Goal: Communication & Community: Answer question/provide support

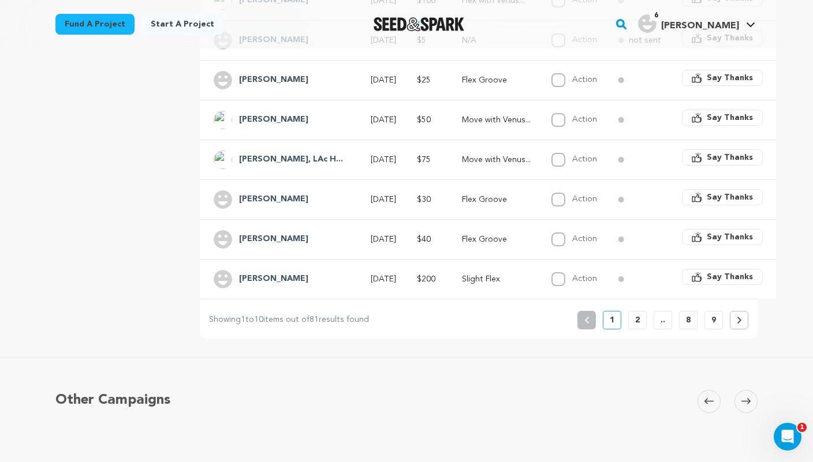
scroll to position [406, 0]
click at [636, 313] on p "2" at bounding box center [637, 319] width 5 height 12
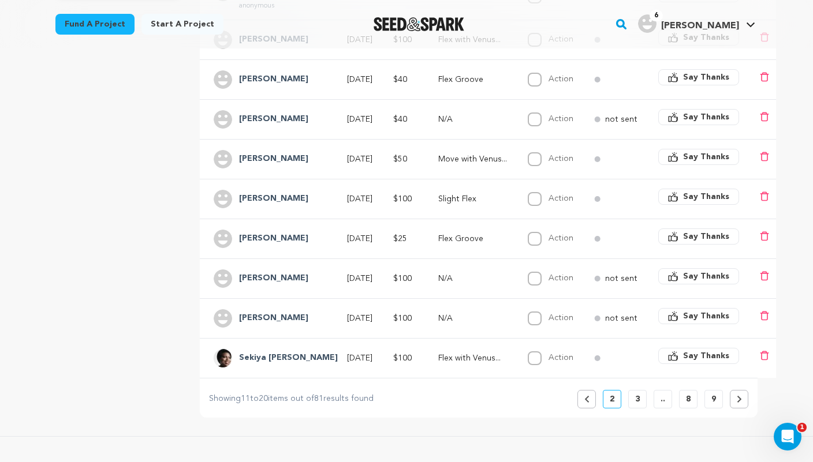
scroll to position [328, 0]
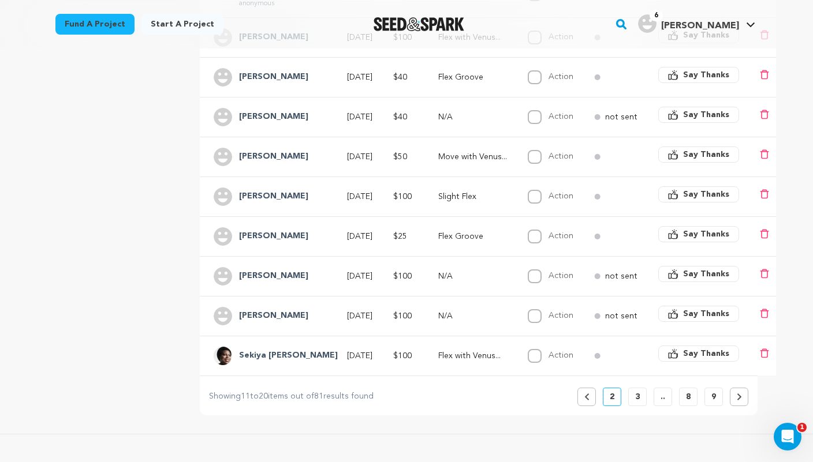
click at [605, 271] on p "not sent" at bounding box center [621, 277] width 32 height 12
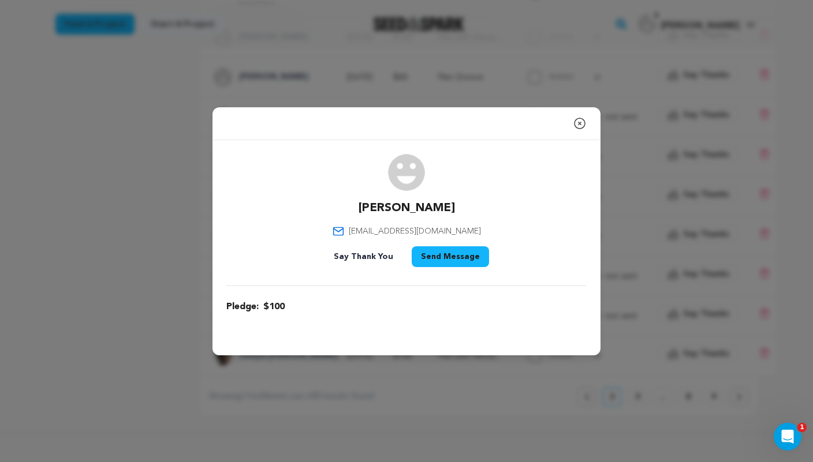
click at [578, 120] on icon "button" at bounding box center [580, 124] width 14 height 14
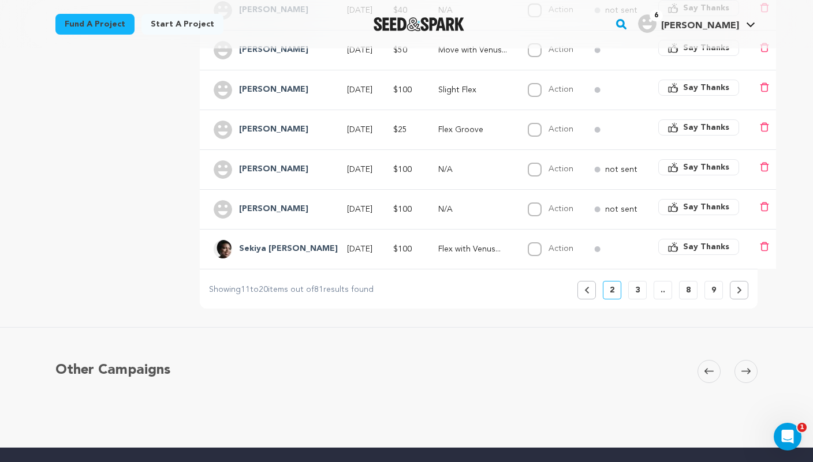
scroll to position [434, 0]
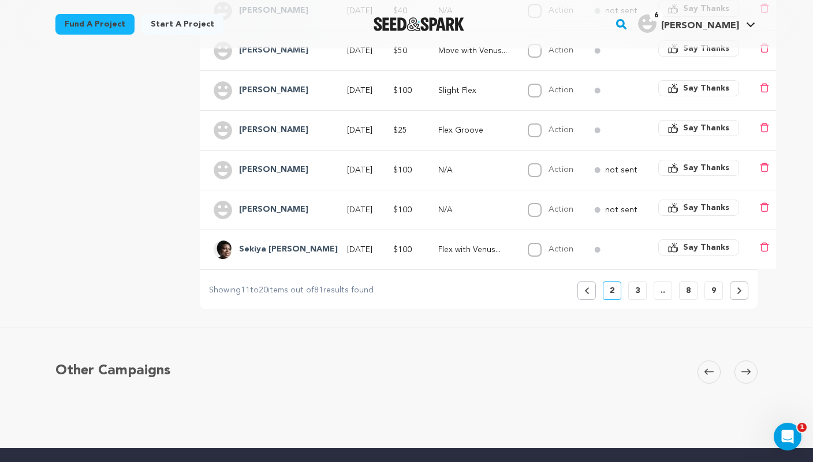
click at [635, 285] on p "3" at bounding box center [637, 291] width 5 height 12
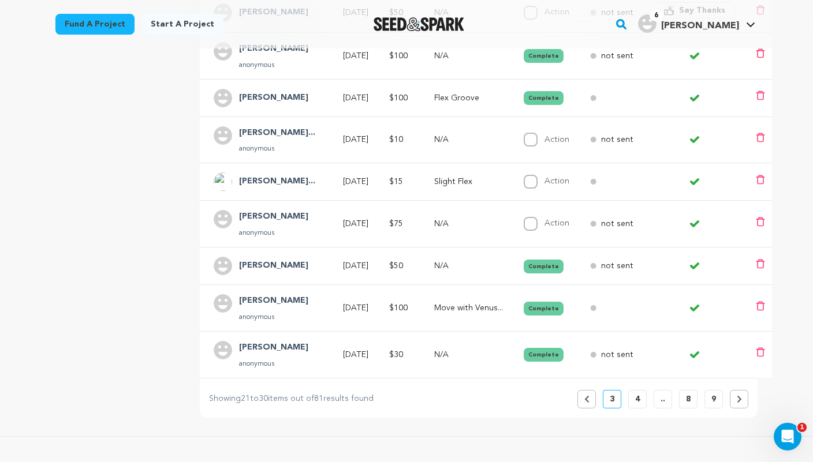
scroll to position [372, 0]
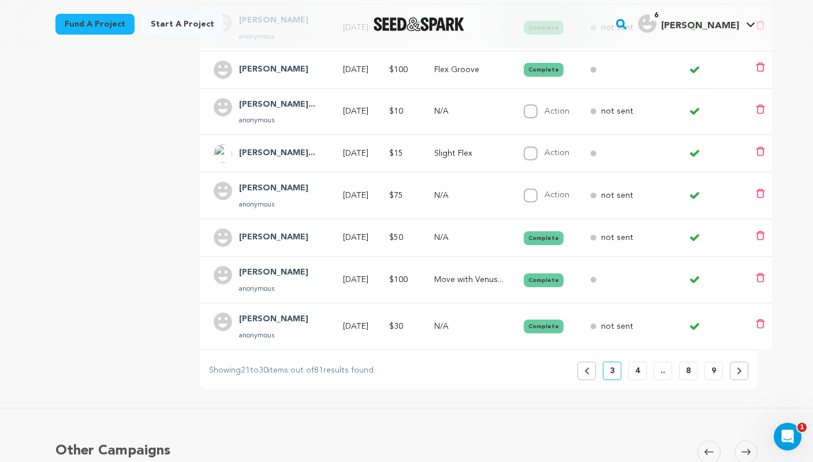
click at [588, 368] on icon at bounding box center [586, 371] width 4 height 7
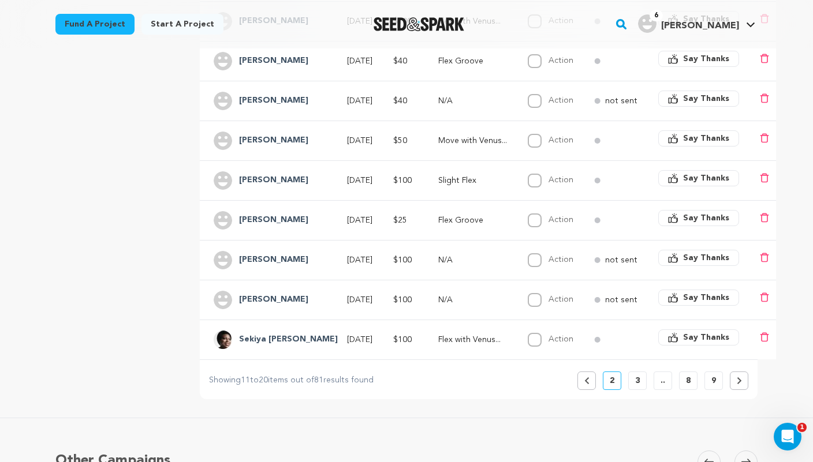
scroll to position [404, 0]
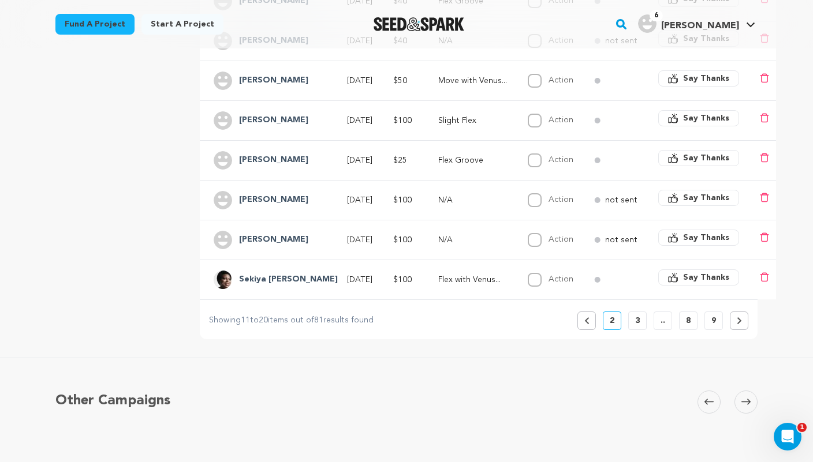
click at [631, 312] on button "3" at bounding box center [637, 321] width 18 height 18
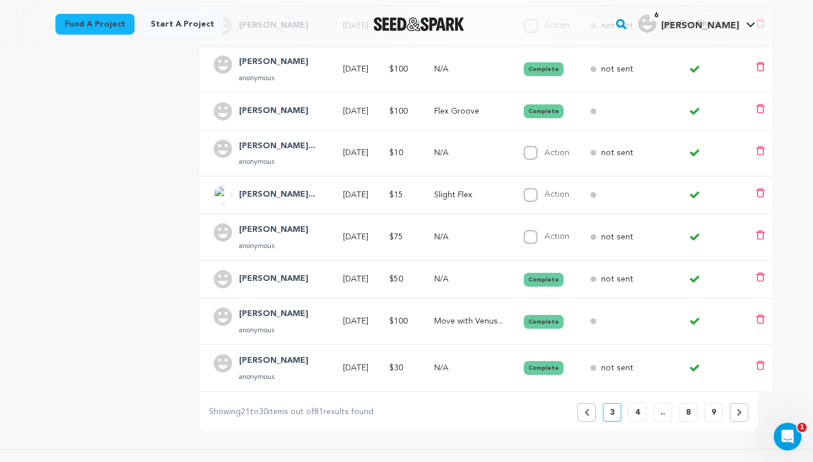
scroll to position [331, 0]
click at [368, 230] on p "Aug 12, 2025" at bounding box center [355, 236] width 25 height 12
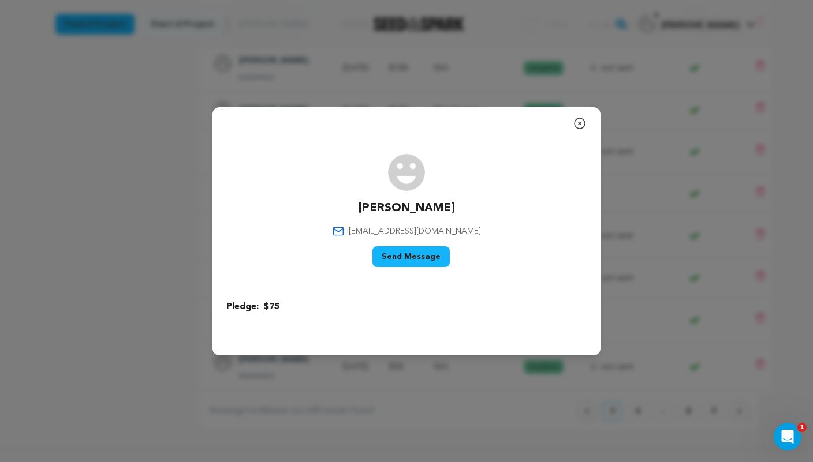
click at [412, 258] on button "Send Message" at bounding box center [410, 257] width 77 height 21
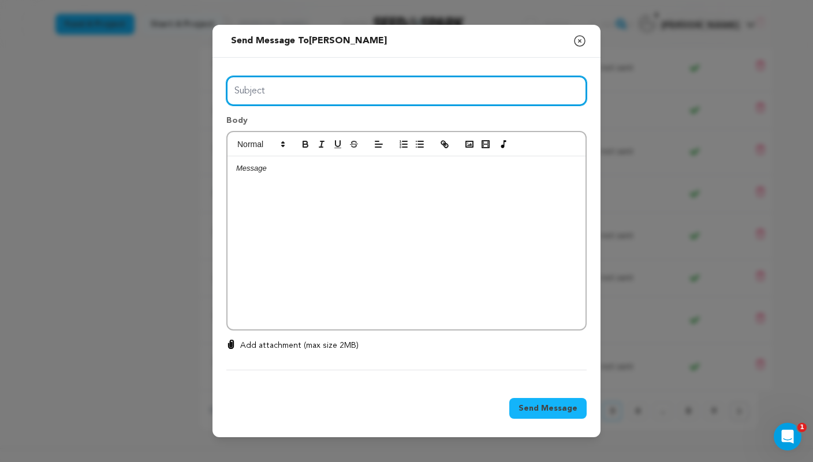
click at [400, 99] on input "Subject" at bounding box center [406, 90] width 360 height 29
type input "Thanks for your support!"
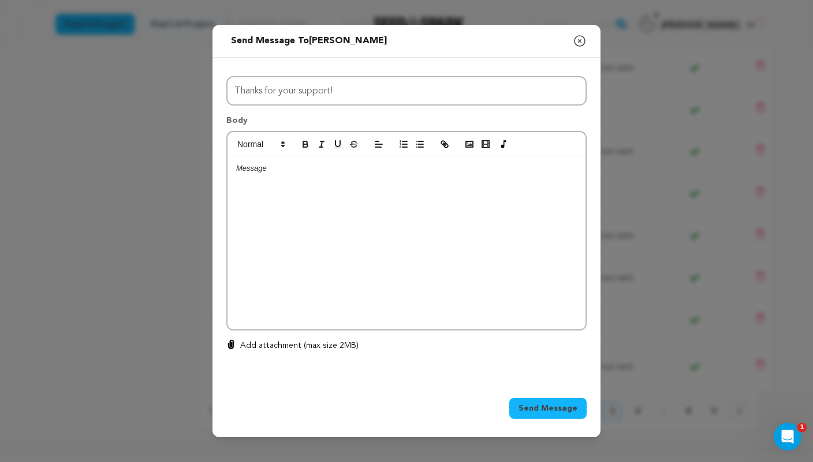
click at [332, 206] on div at bounding box center [406, 242] width 358 height 173
click at [544, 407] on span "Send Message" at bounding box center [547, 409] width 59 height 12
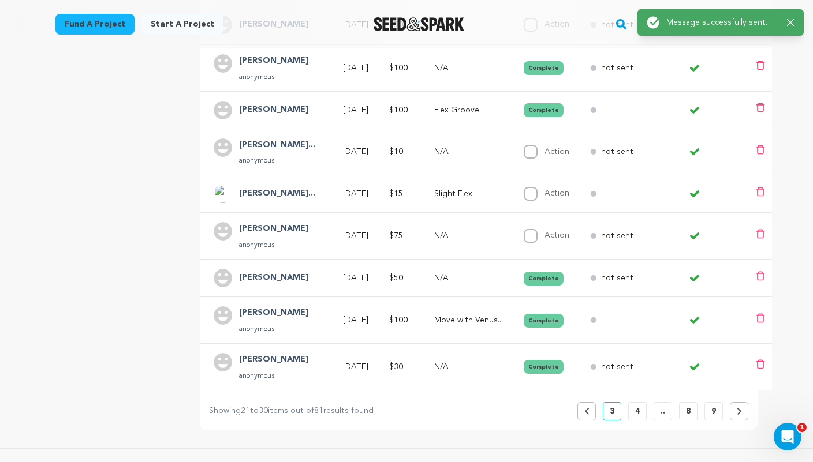
click at [556, 232] on label "Action" at bounding box center [556, 236] width 25 height 8
click at [538, 229] on input "Action" at bounding box center [531, 236] width 14 height 14
checkbox input "true"
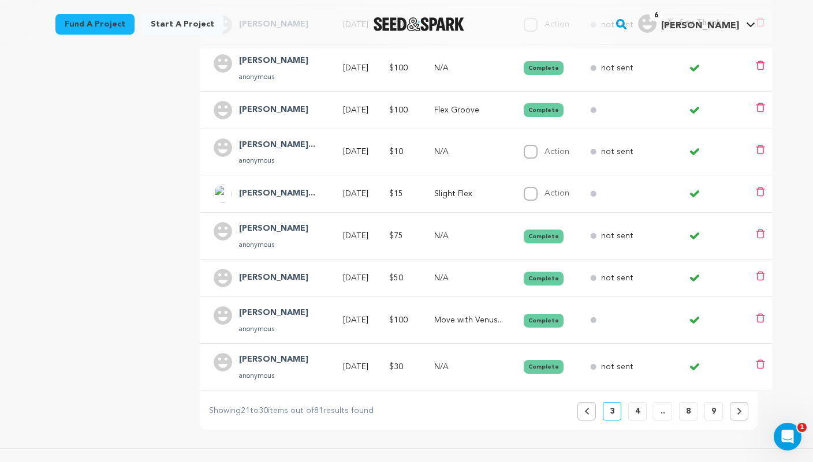
click at [420, 181] on td "$15" at bounding box center [397, 195] width 45 height 38
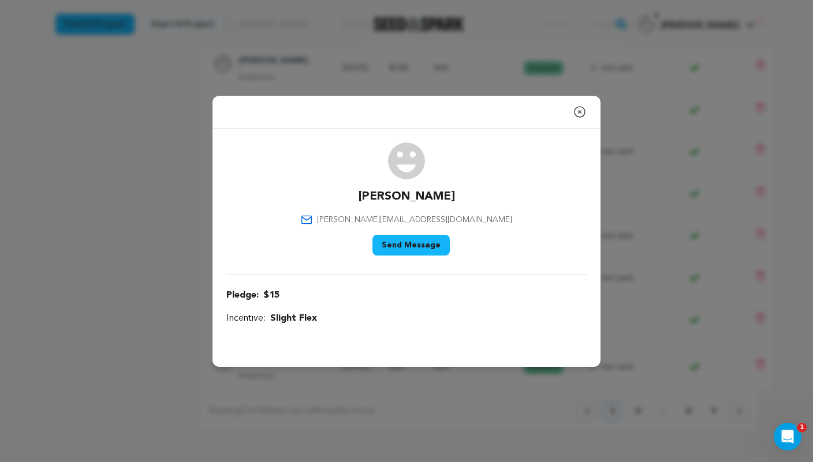
click at [425, 250] on button "Send Message" at bounding box center [410, 245] width 77 height 21
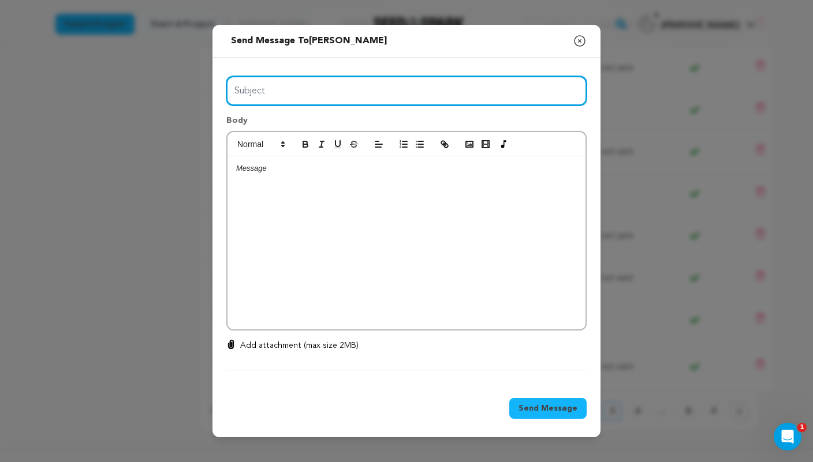
click at [348, 92] on input "Subject" at bounding box center [406, 90] width 360 height 29
type input "Enjoy your incentive!"
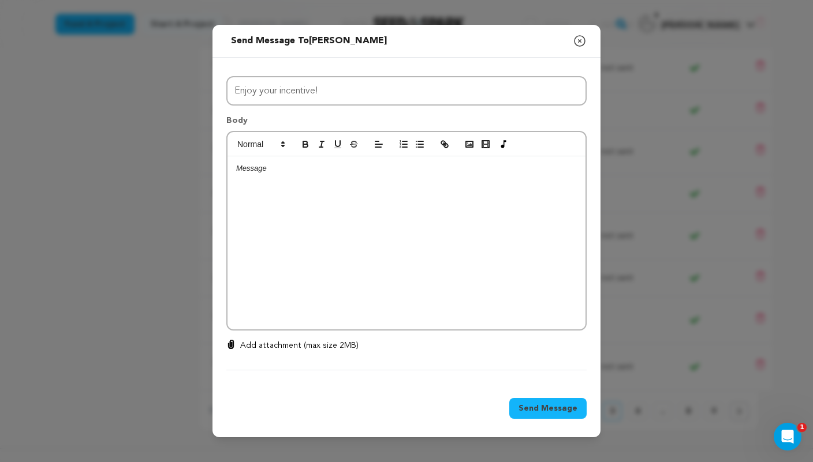
click at [319, 215] on div at bounding box center [406, 242] width 358 height 173
click at [328, 209] on p "Enjoy your "FLEX/VENUS" playlist" at bounding box center [406, 211] width 341 height 10
click at [379, 212] on p "Enjoy your "FLEX/VENUS" spotify playlist" at bounding box center [406, 211] width 341 height 10
click at [541, 405] on span "Send Message" at bounding box center [547, 409] width 59 height 12
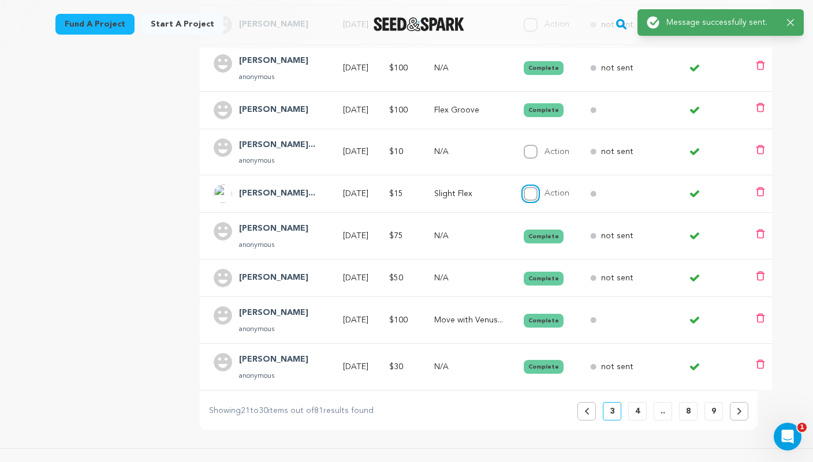
click at [538, 187] on input "Action" at bounding box center [531, 194] width 14 height 14
checkbox input "true"
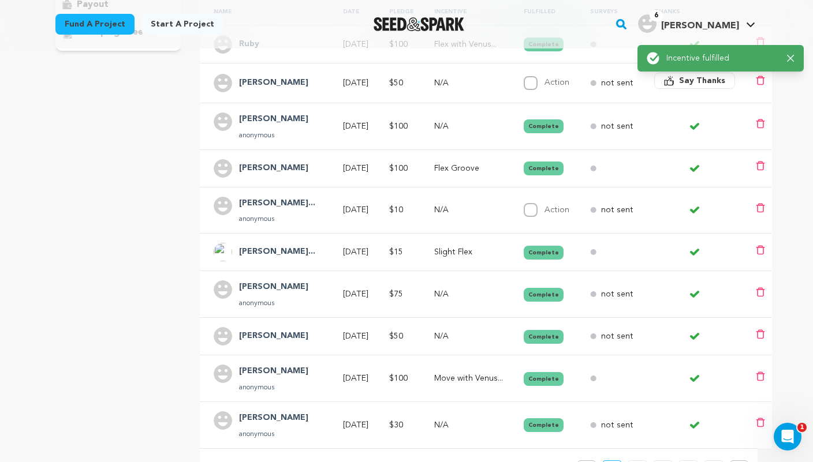
scroll to position [257, 0]
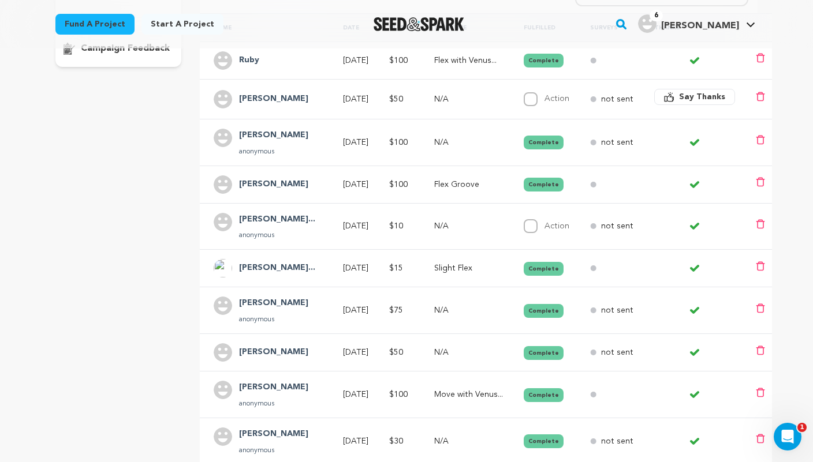
click at [368, 221] on p "Aug 12, 2025" at bounding box center [355, 227] width 25 height 12
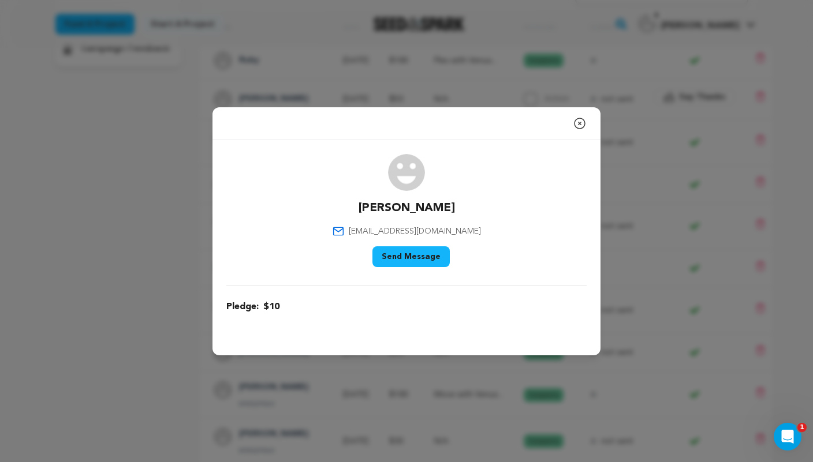
click at [419, 259] on button "Send Message" at bounding box center [410, 257] width 77 height 21
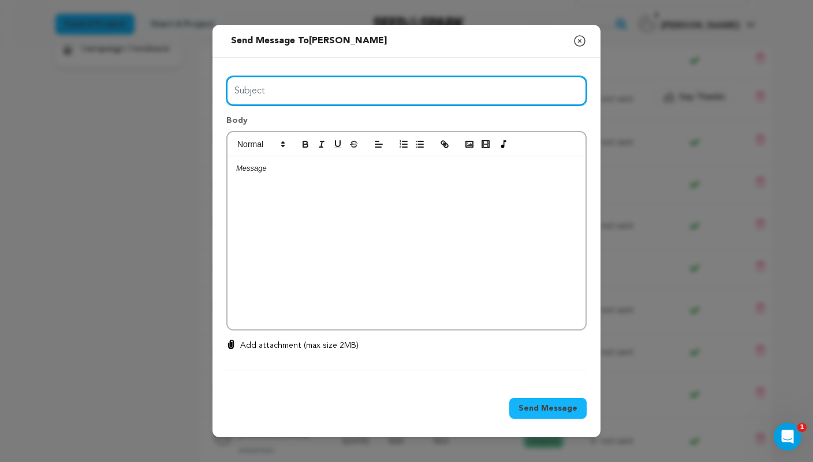
click at [339, 99] on input "Subject" at bounding box center [406, 90] width 360 height 29
type input "Thanks for your support!"
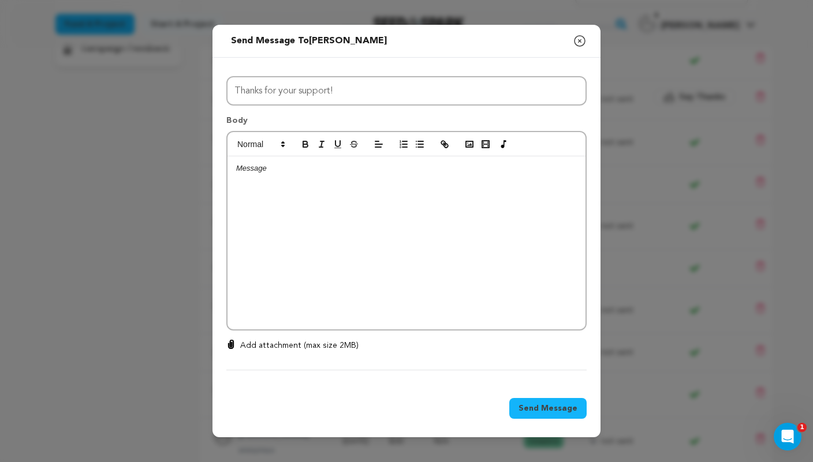
click at [316, 185] on div at bounding box center [406, 242] width 358 height 173
click at [257, 171] on p "Thank so much for" at bounding box center [406, 168] width 341 height 10
click at [330, 171] on p "Thank you so much for" at bounding box center [406, 168] width 341 height 10
click at [555, 405] on span "Send Message" at bounding box center [547, 409] width 59 height 12
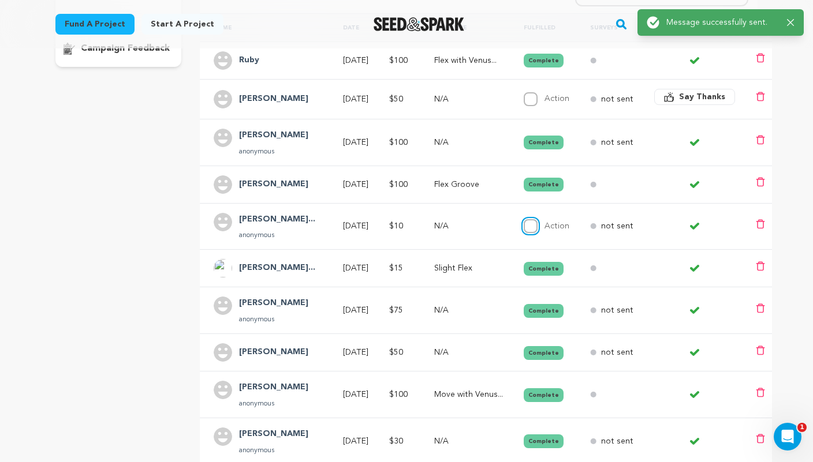
click at [538, 219] on input "Action" at bounding box center [531, 226] width 14 height 14
checkbox input "true"
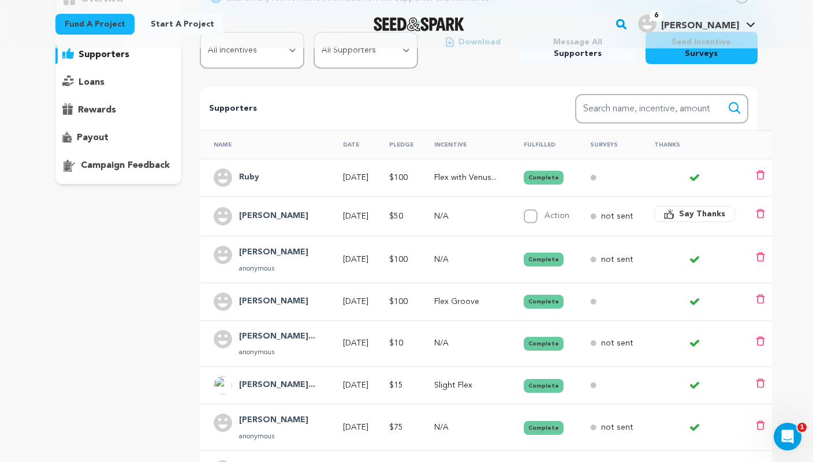
scroll to position [131, 0]
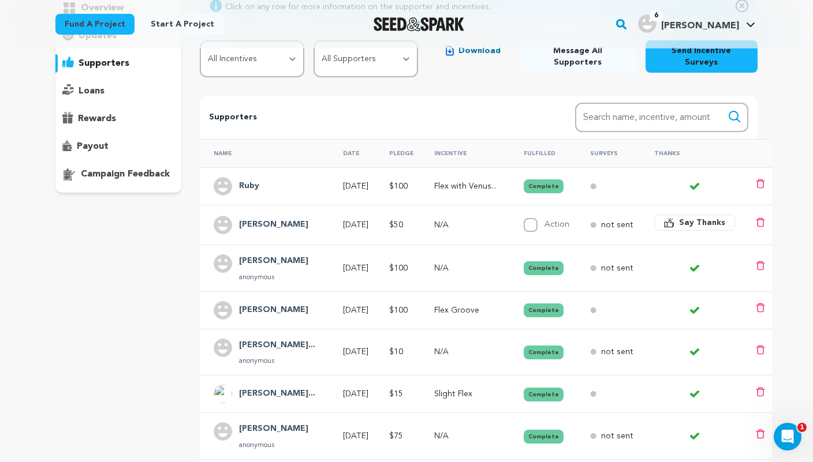
click at [420, 220] on td "$50" at bounding box center [397, 225] width 45 height 40
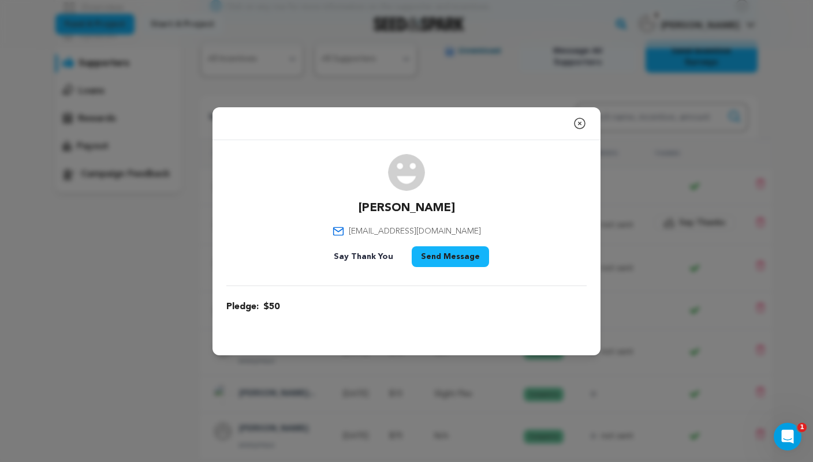
click at [445, 257] on button "Send Message" at bounding box center [450, 257] width 77 height 21
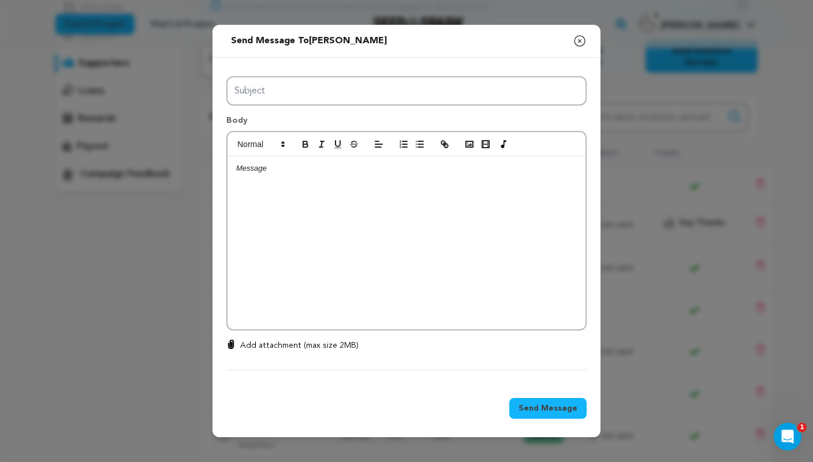
click at [369, 192] on div at bounding box center [406, 242] width 358 height 173
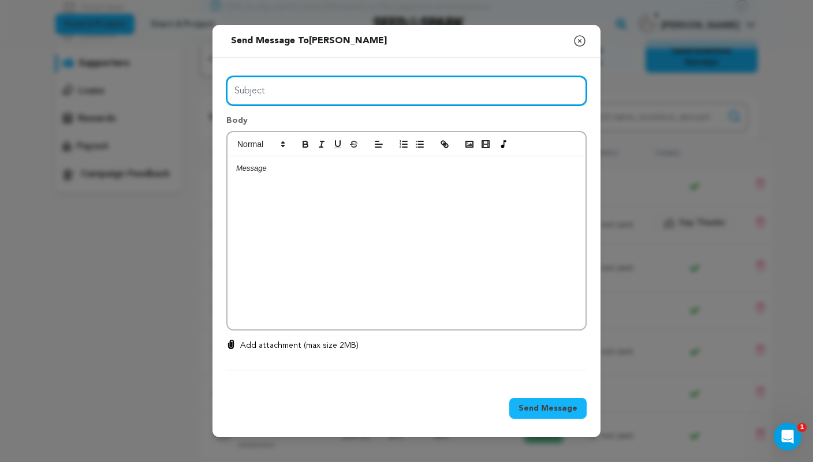
click at [326, 95] on input "Subject" at bounding box center [406, 90] width 360 height 29
type input "Thanks for your support!"
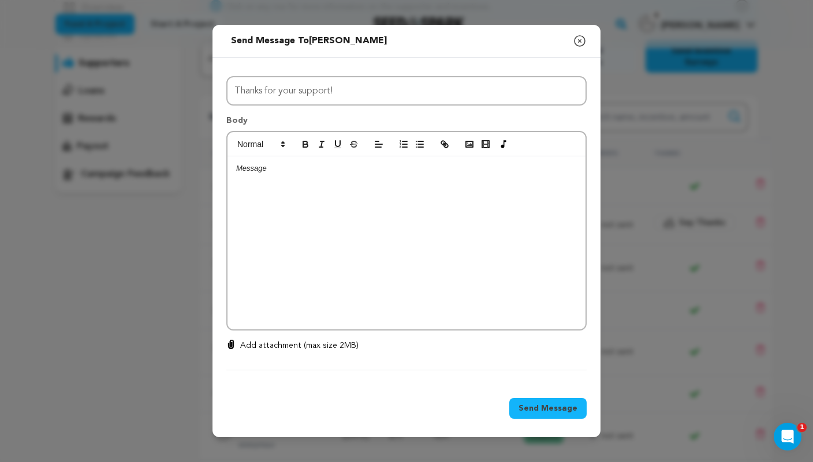
click at [315, 185] on div at bounding box center [406, 242] width 358 height 173
drag, startPoint x: 402, startPoint y: 201, endPoint x: 353, endPoint y: 200, distance: 49.1
click at [353, 200] on p "Thank you so much for supporting FLEX/VENUS" at bounding box center [406, 200] width 341 height 10
click at [319, 143] on icon "button" at bounding box center [321, 144] width 10 height 10
click at [403, 200] on p "Thank you so much for supporting FLEX/VENUS" at bounding box center [406, 200] width 341 height 10
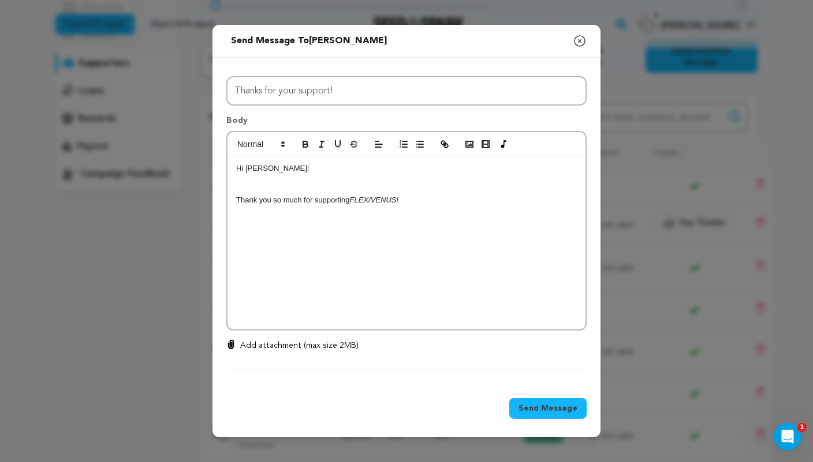
click at [407, 200] on p "Thank you so much for supporting FLEX/VENUS!" at bounding box center [406, 200] width 341 height 10
click at [406, 199] on p "Thank you so much for supporting FLEX/VENUS!" at bounding box center [406, 200] width 341 height 10
drag, startPoint x: 419, startPoint y: 201, endPoint x: 398, endPoint y: 199, distance: 20.9
click at [399, 199] on p "Thank you so much for supporting FLEX/VENUS!" at bounding box center [406, 200] width 341 height 10
click at [420, 213] on div "Hi Suzanne! Thank you so much for supporting FLEX/VENUS !" at bounding box center [406, 242] width 358 height 173
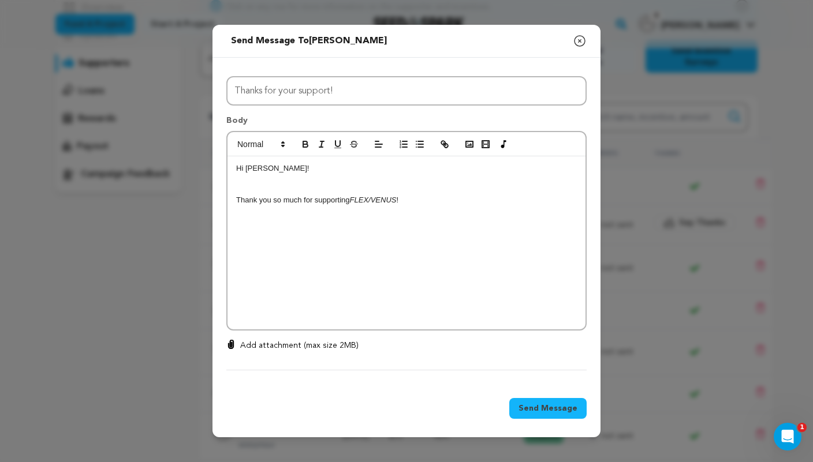
click at [536, 405] on span "Send Message" at bounding box center [547, 409] width 59 height 12
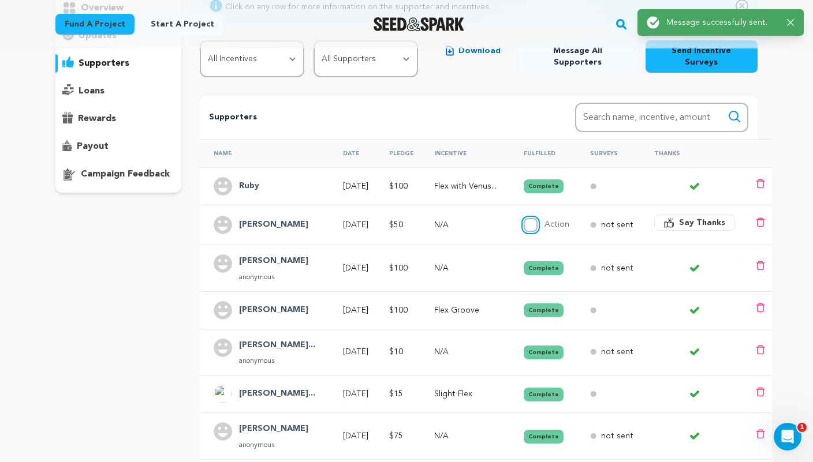
click at [535, 218] on input "Action" at bounding box center [531, 225] width 14 height 14
checkbox input "true"
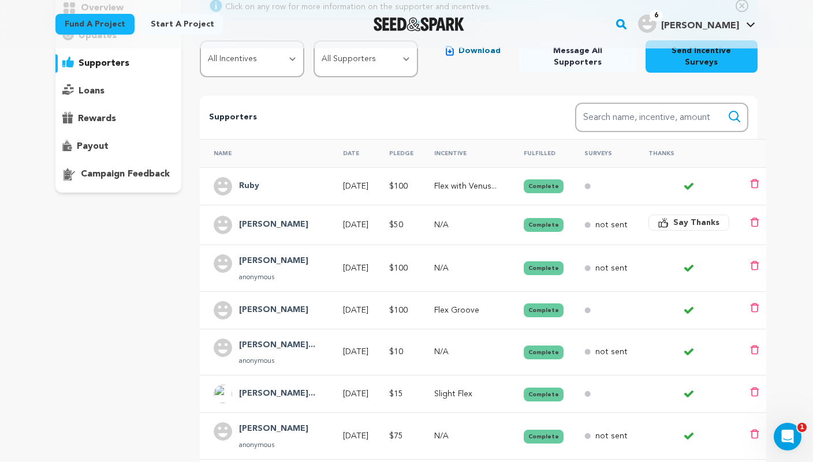
click at [455, 219] on p "N/A" at bounding box center [468, 225] width 69 height 12
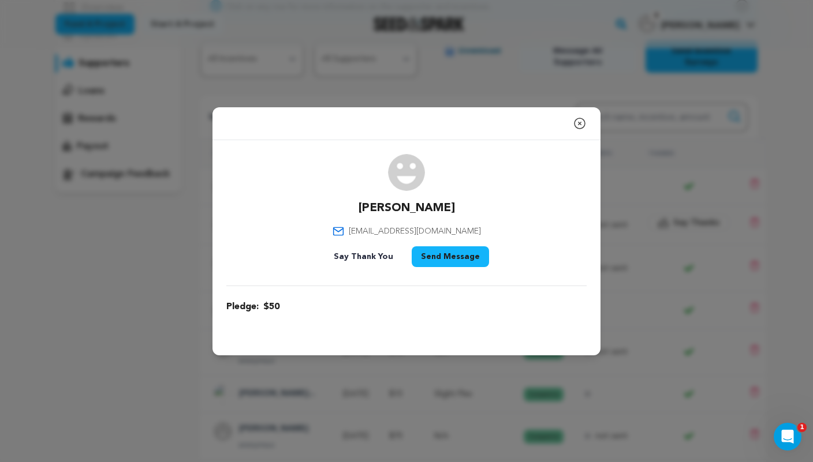
click at [588, 117] on div "Close modal" at bounding box center [406, 123] width 388 height 33
click at [581, 119] on icon "button" at bounding box center [580, 124] width 14 height 14
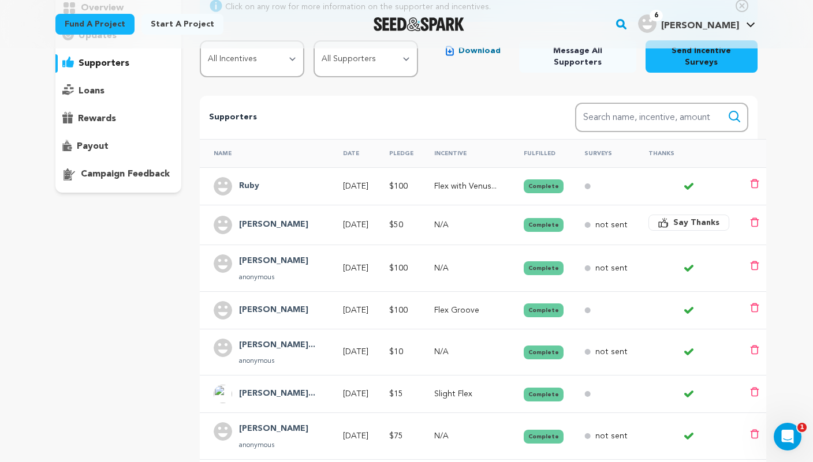
click at [453, 181] on p "Flex with Venus..." at bounding box center [468, 187] width 69 height 12
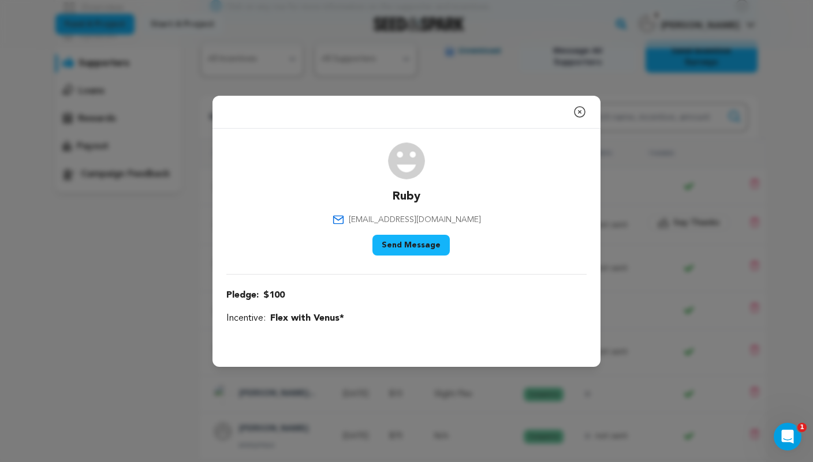
click at [433, 240] on button "Send Message" at bounding box center [410, 245] width 77 height 21
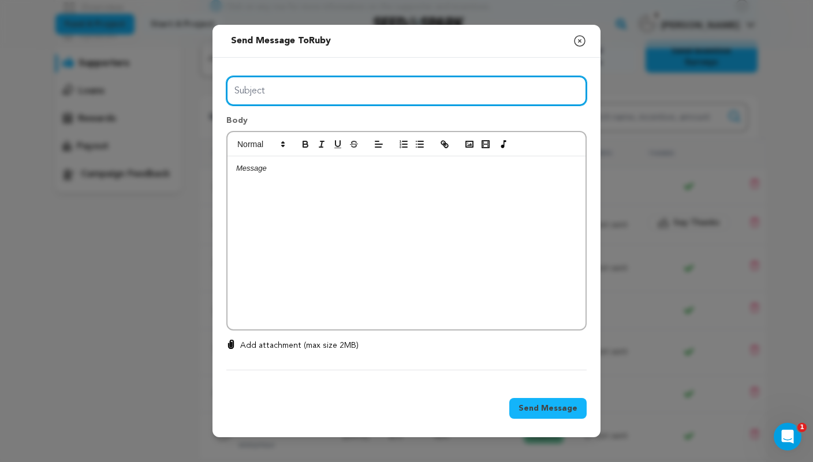
click at [287, 91] on input "Subject" at bounding box center [406, 90] width 360 height 29
type input "Enjoy your incentive!"
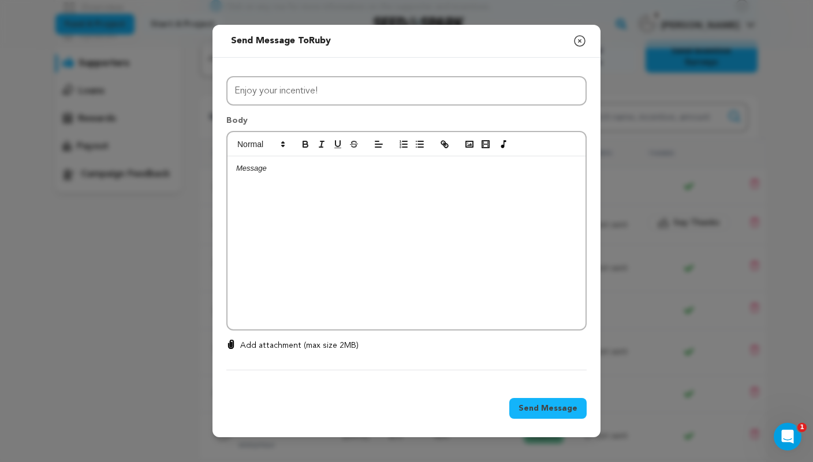
click at [291, 186] on div at bounding box center [406, 242] width 358 height 173
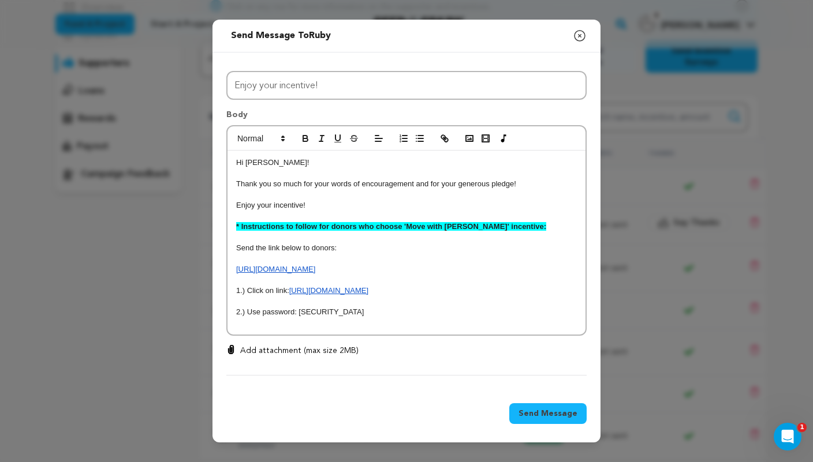
scroll to position [0, 0]
drag, startPoint x: 419, startPoint y: 269, endPoint x: 243, endPoint y: 244, distance: 177.3
click at [243, 244] on div "Hi Ruby! Thank you so much for your words of encouragement and for your generou…" at bounding box center [406, 243] width 358 height 184
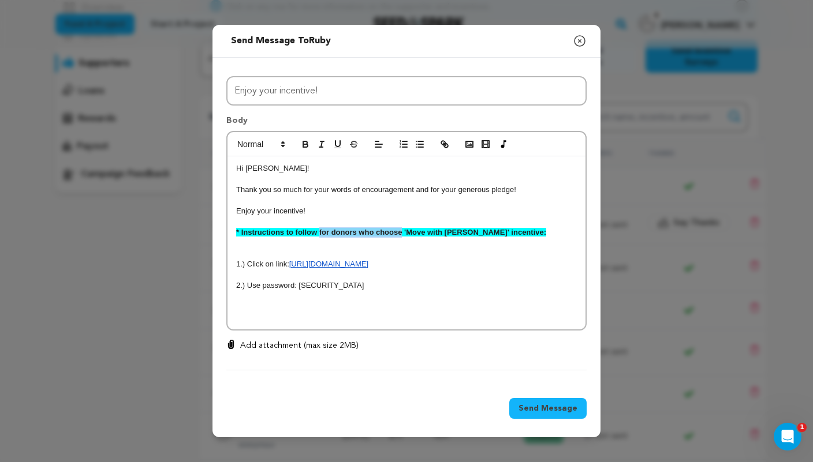
drag, startPoint x: 402, startPoint y: 233, endPoint x: 319, endPoint y: 233, distance: 82.6
click at [319, 233] on strong "* Instructions to follow for donors who choose 'Move with Venus' incentive:" at bounding box center [391, 232] width 310 height 9
click at [298, 254] on p at bounding box center [406, 253] width 341 height 10
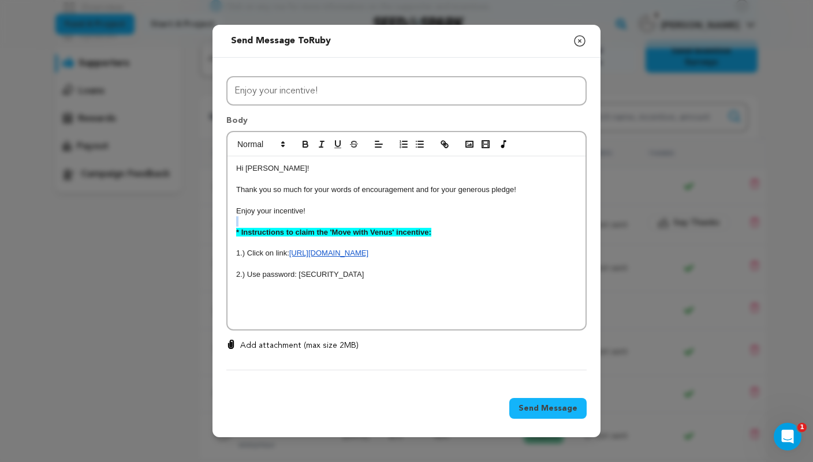
drag, startPoint x: 453, startPoint y: 227, endPoint x: 200, endPoint y: 226, distance: 252.9
click at [201, 227] on div "Send message to Ruby Say thanks to Ruby Compose New Message Close modal All Inc…" at bounding box center [406, 231] width 813 height 462
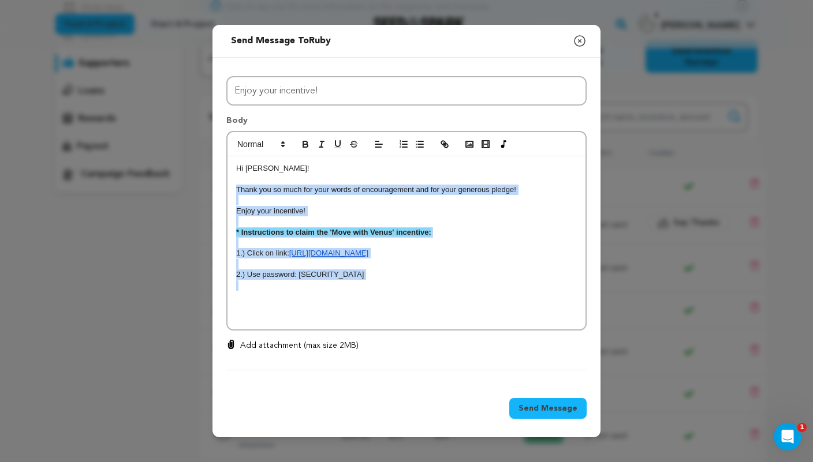
drag, startPoint x: 361, startPoint y: 281, endPoint x: 232, endPoint y: 185, distance: 160.5
click at [232, 185] on div "Hi Ruby! Thank you so much for your words of encouragement and for your generou…" at bounding box center [406, 242] width 358 height 173
copy div "Thank you so much for your words of encouragement and for your generous pledge!…"
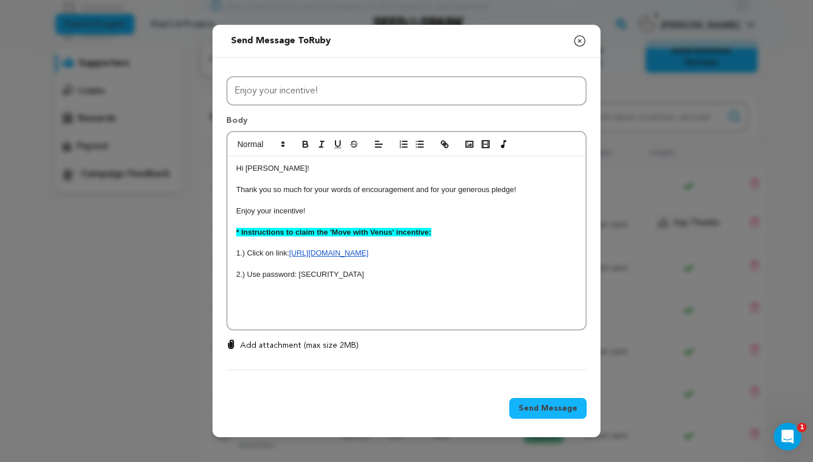
click at [395, 286] on p at bounding box center [406, 286] width 341 height 10
click at [545, 410] on span "Send Message" at bounding box center [547, 409] width 59 height 12
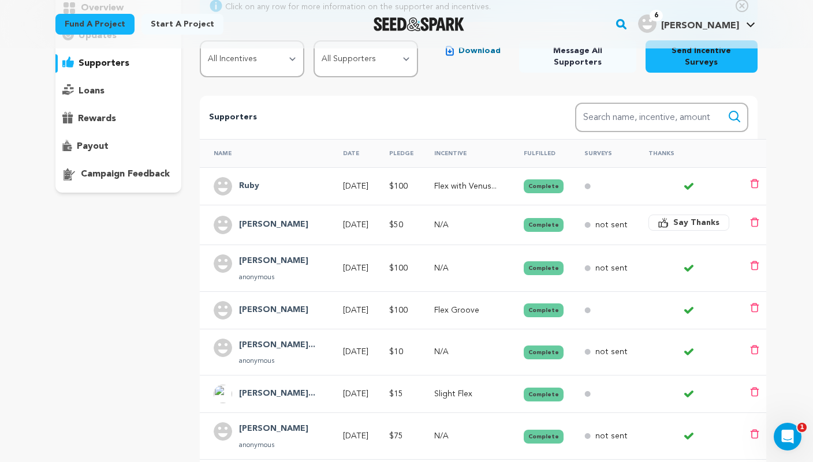
click at [474, 305] on p "Flex Groove" at bounding box center [468, 311] width 69 height 12
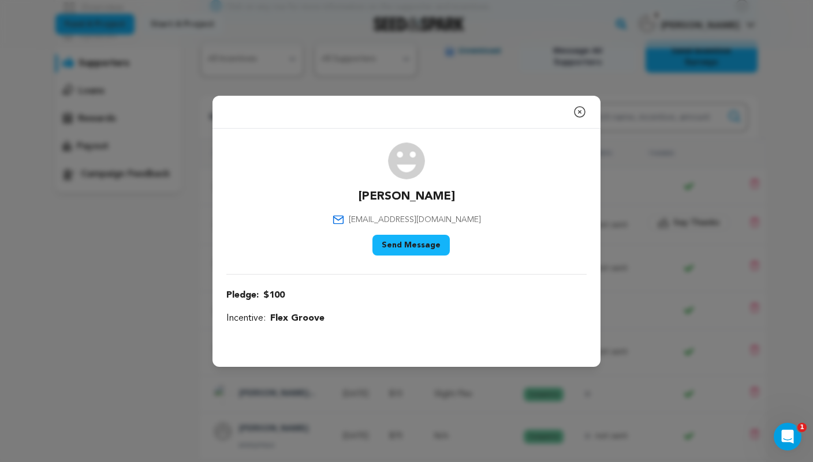
click at [399, 248] on button "Send Message" at bounding box center [410, 245] width 77 height 21
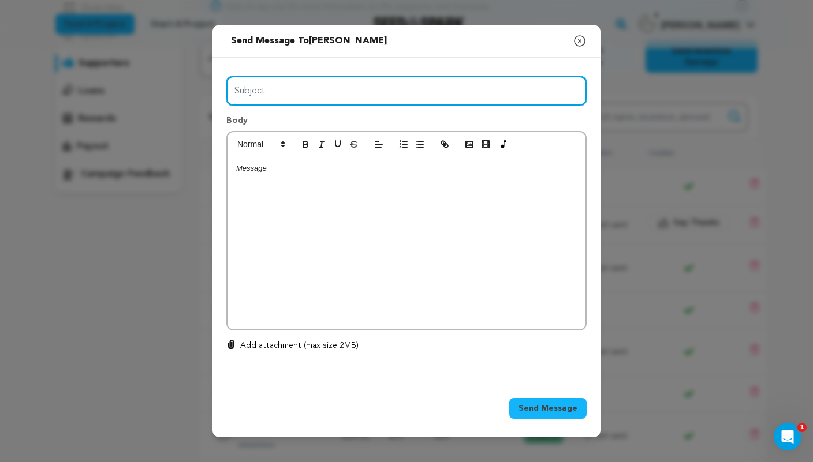
click at [350, 89] on input "Subject" at bounding box center [406, 90] width 360 height 29
type input "Enjoy your incentive!"
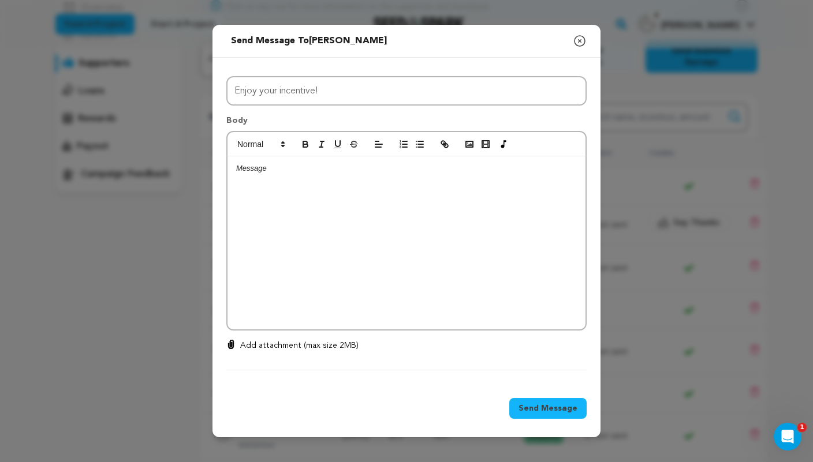
click at [325, 186] on div at bounding box center [406, 242] width 358 height 173
click at [477, 191] on p "I couldn't remember if I sent you your incentive, but here it is just in case" at bounding box center [406, 190] width 341 height 10
click at [356, 221] on p at bounding box center [406, 222] width 341 height 10
drag, startPoint x: 322, startPoint y: 221, endPoint x: 274, endPoint y: 219, distance: 48.0
click at [274, 219] on p "Here's the FLEX/VENUS" at bounding box center [406, 222] width 341 height 10
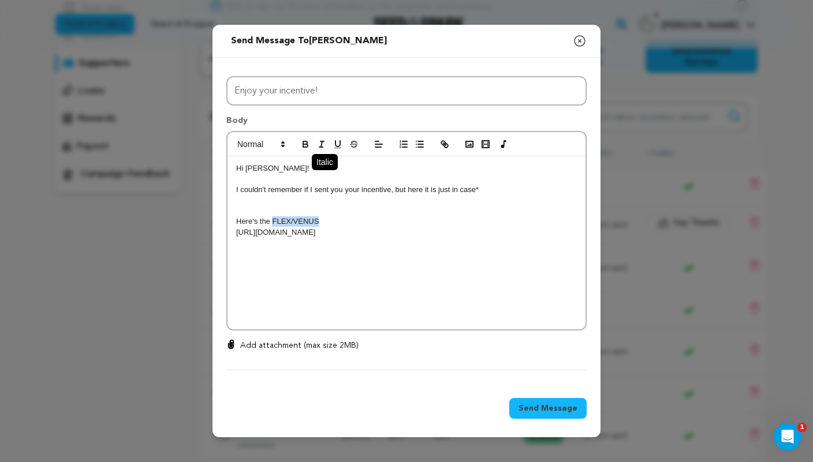
click at [326, 143] on icon "button" at bounding box center [321, 144] width 10 height 10
click at [350, 221] on p "Here's the FLEX/VENUS" at bounding box center [406, 222] width 341 height 10
drag, startPoint x: 376, startPoint y: 223, endPoint x: 320, endPoint y: 221, distance: 56.0
click at [320, 221] on p "Here's the FLEX/VENUS spotify playlist." at bounding box center [406, 222] width 341 height 10
click at [390, 222] on p "Here's the FLEX/VENUS spotify playlist." at bounding box center [406, 222] width 341 height 10
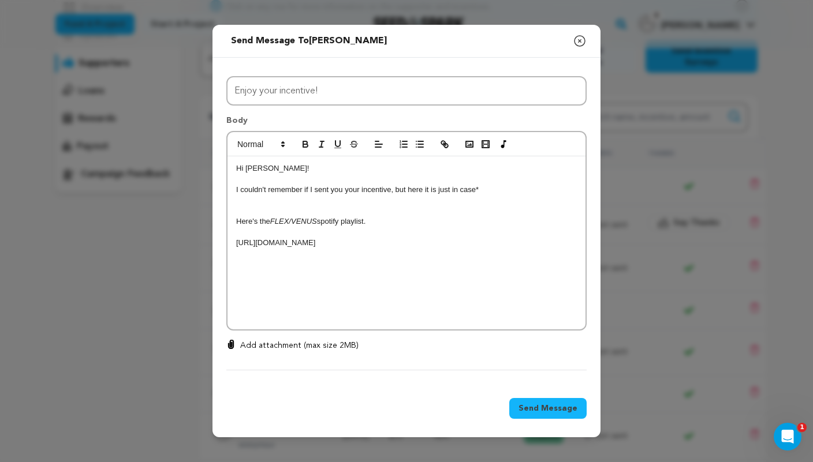
click at [526, 401] on button "Send Message" at bounding box center [547, 408] width 77 height 21
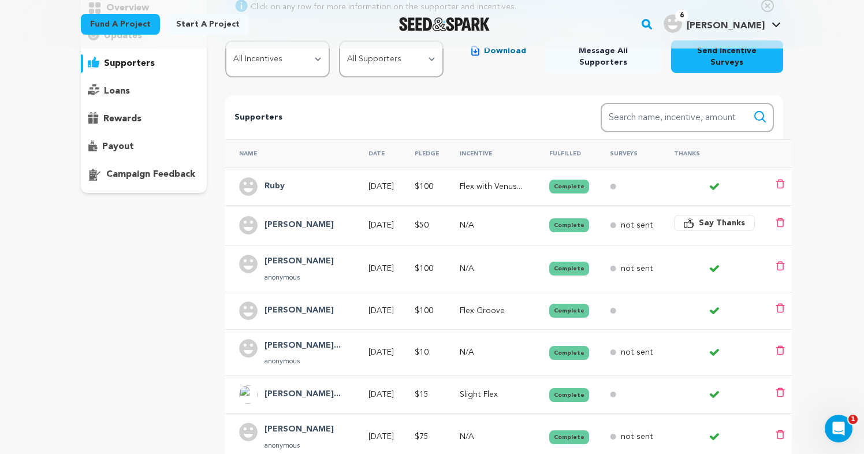
click at [107, 64] on p "supporters" at bounding box center [129, 64] width 51 height 14
click at [81, 54] on button "supporters" at bounding box center [144, 63] width 126 height 18
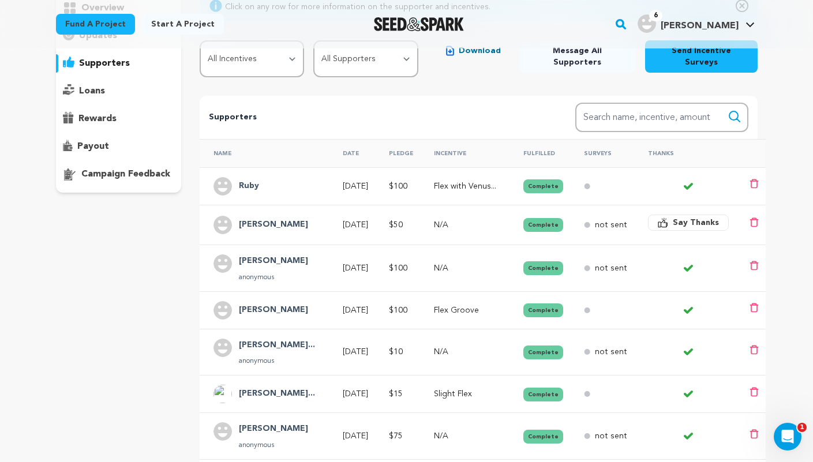
scroll to position [0, 2]
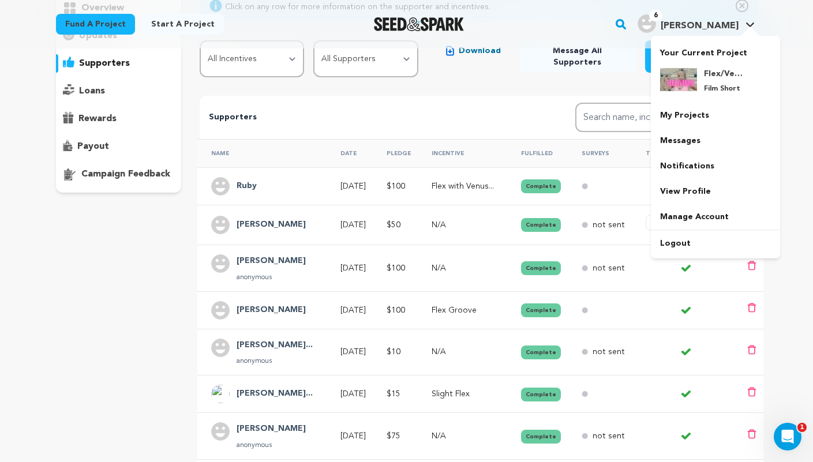
click at [730, 26] on span "[PERSON_NAME]" at bounding box center [700, 25] width 78 height 9
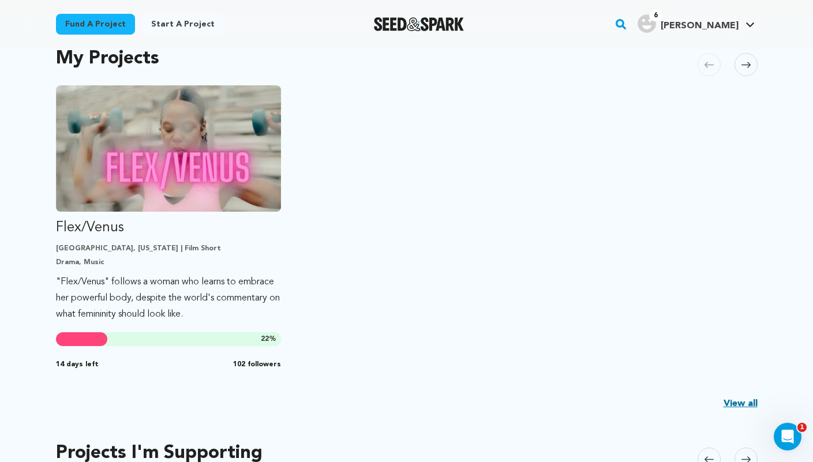
scroll to position [239, 0]
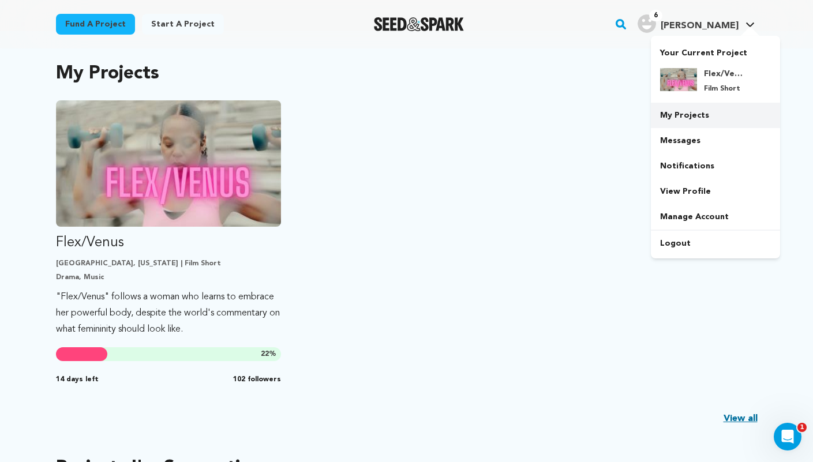
click at [685, 110] on link "My Projects" at bounding box center [715, 115] width 129 height 25
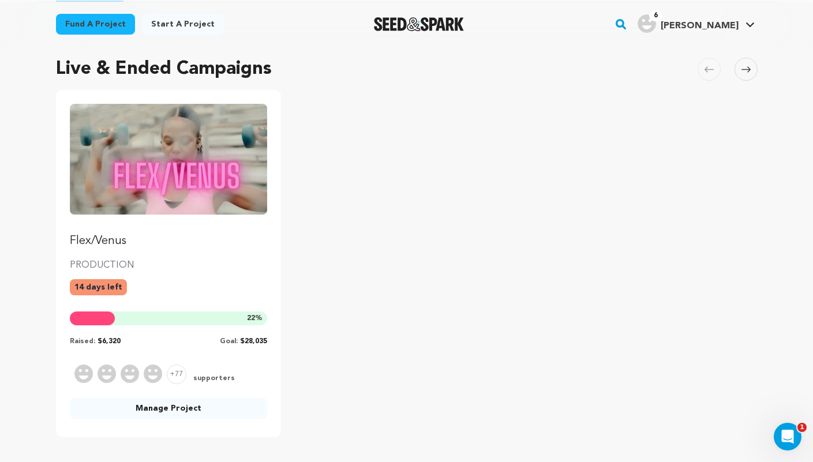
scroll to position [77, 0]
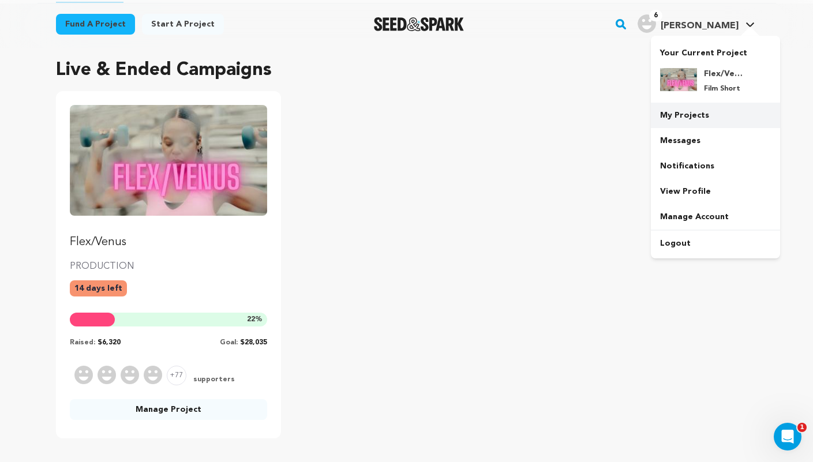
click at [681, 126] on link "My Projects" at bounding box center [715, 115] width 129 height 25
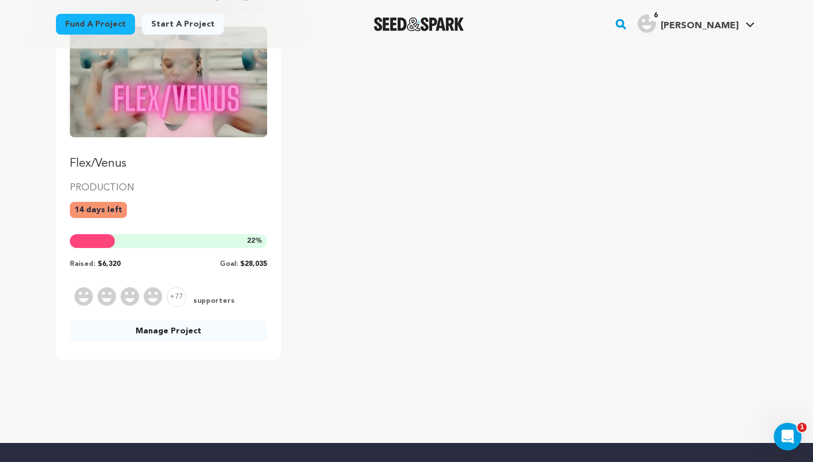
scroll to position [178, 0]
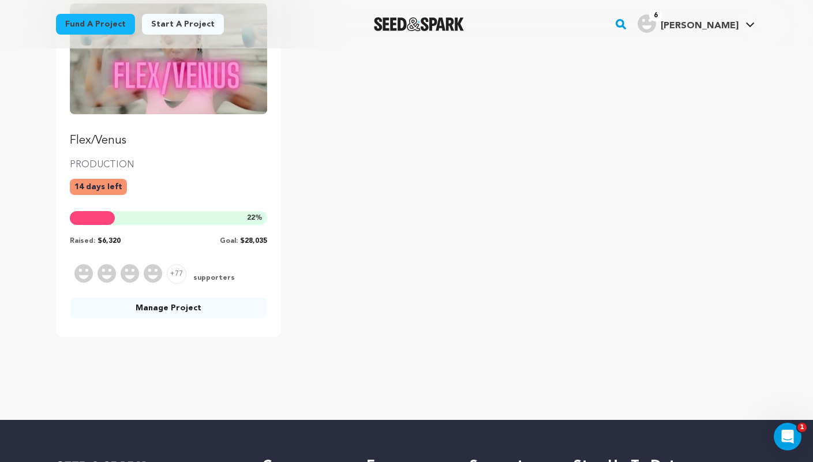
click at [156, 312] on link "Manage Project" at bounding box center [169, 308] width 198 height 21
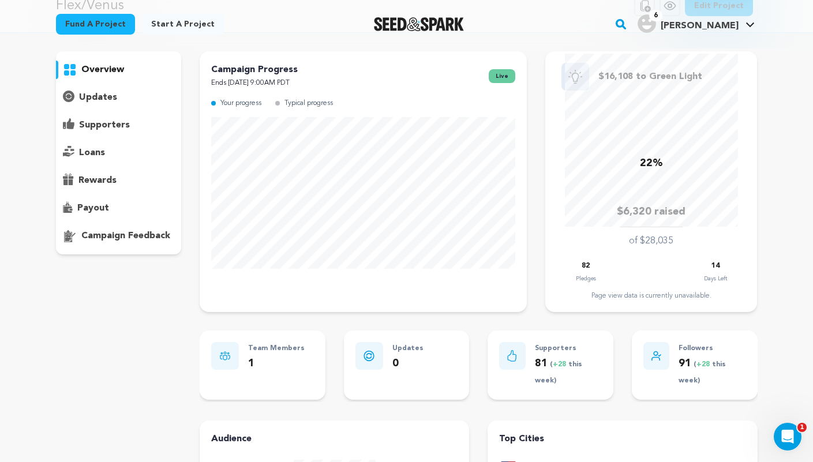
scroll to position [64, 0]
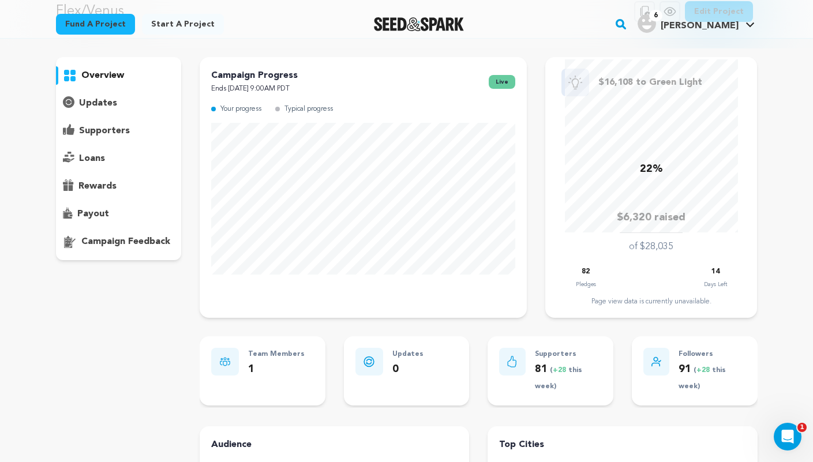
click at [121, 128] on p "supporters" at bounding box center [104, 131] width 51 height 14
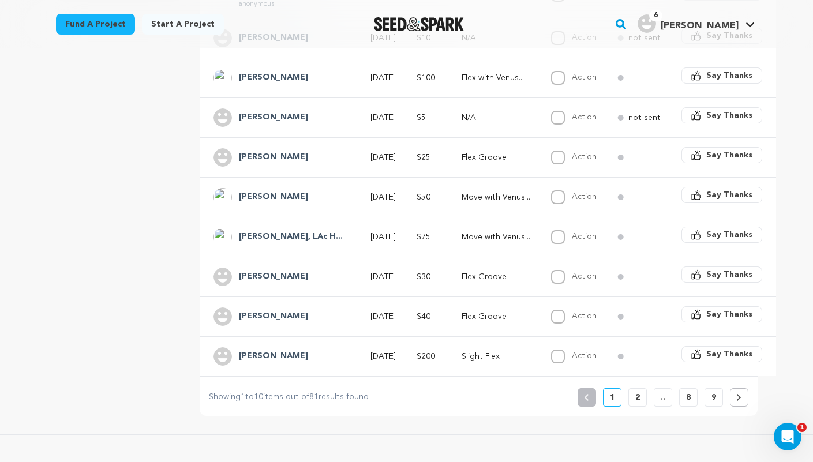
scroll to position [326, 0]
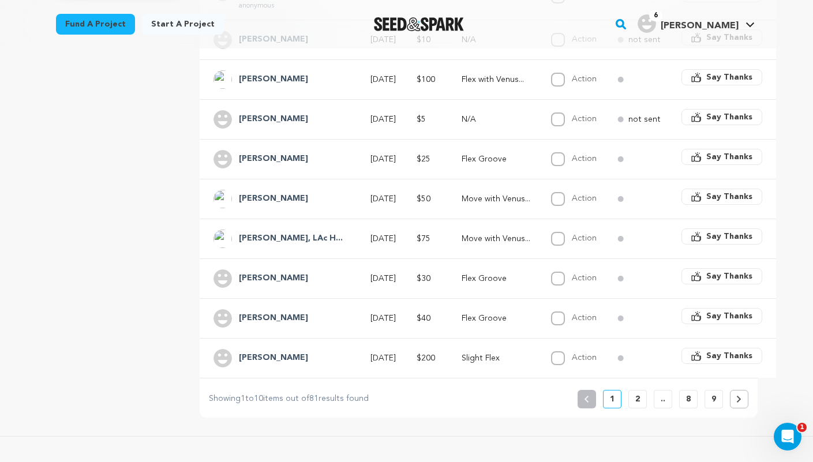
click at [637, 394] on p "2" at bounding box center [638, 400] width 5 height 12
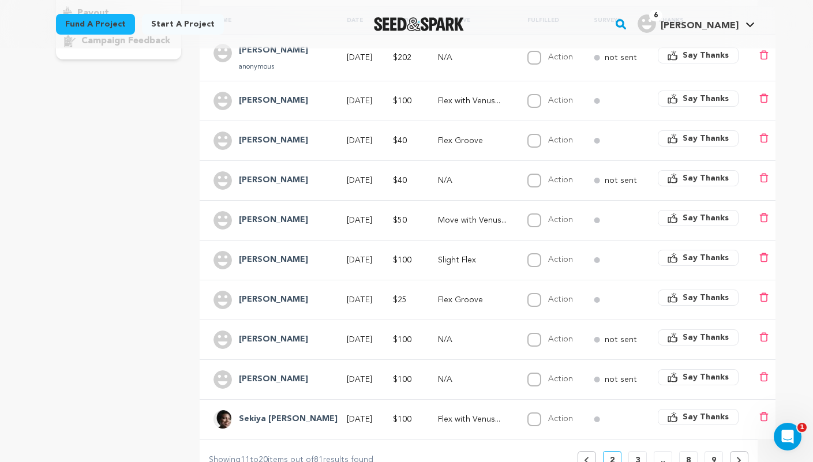
scroll to position [379, 0]
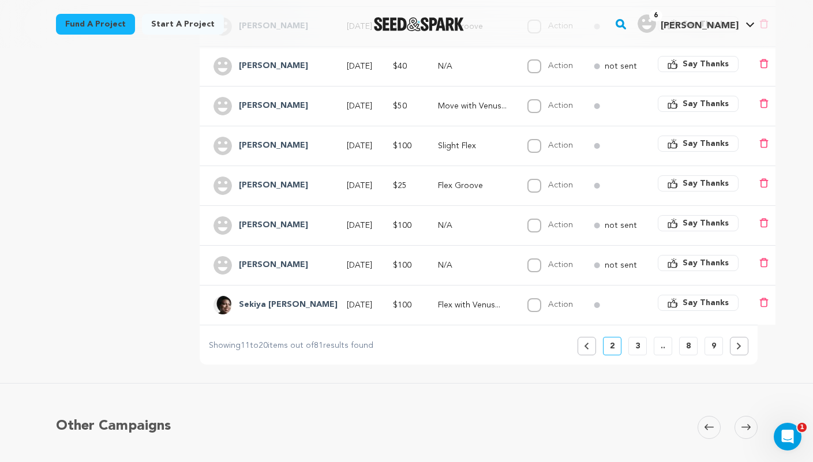
click at [636, 341] on p "3" at bounding box center [638, 347] width 5 height 12
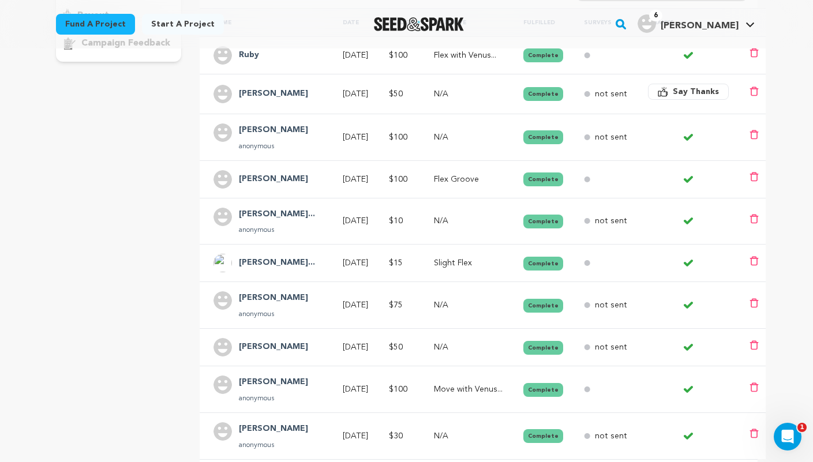
scroll to position [294, 0]
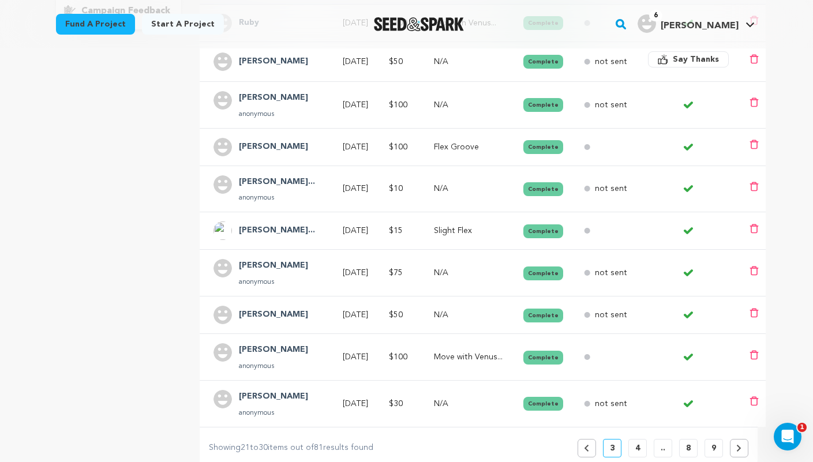
click at [591, 439] on button "Previous" at bounding box center [587, 448] width 18 height 18
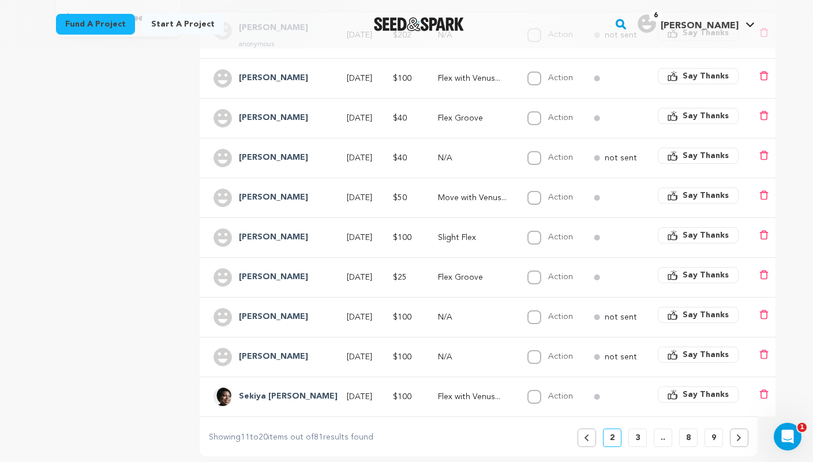
scroll to position [289, 0]
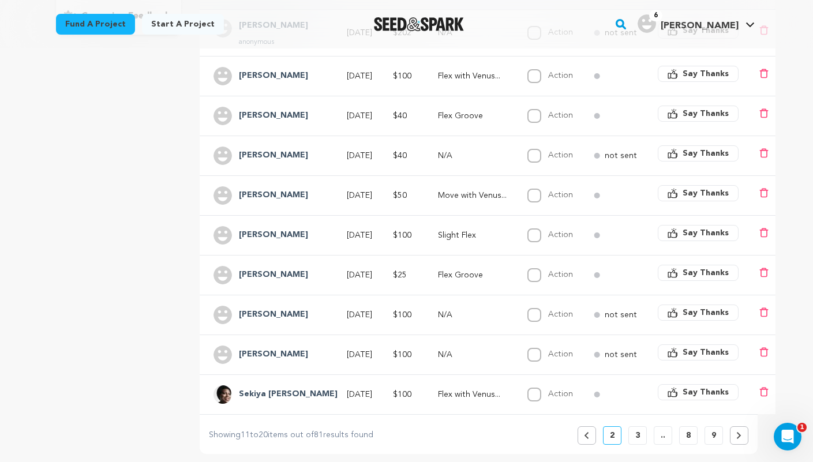
click at [446, 389] on p "Flex with Venus..." at bounding box center [472, 395] width 69 height 12
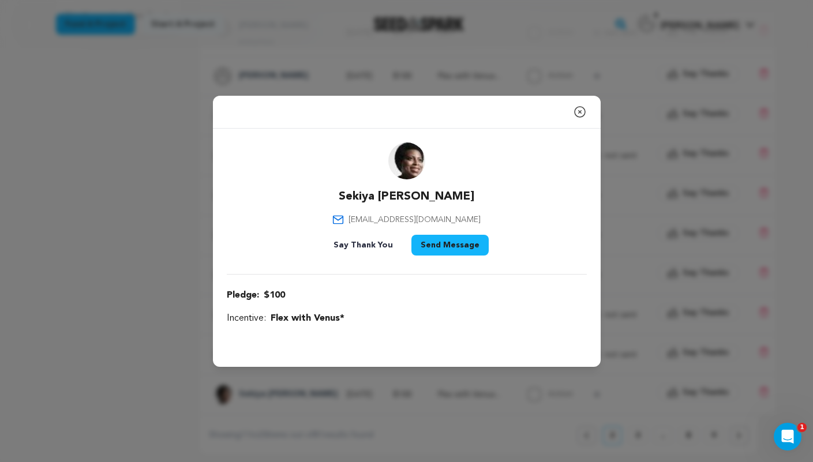
click at [430, 246] on button "Send Message" at bounding box center [450, 245] width 77 height 21
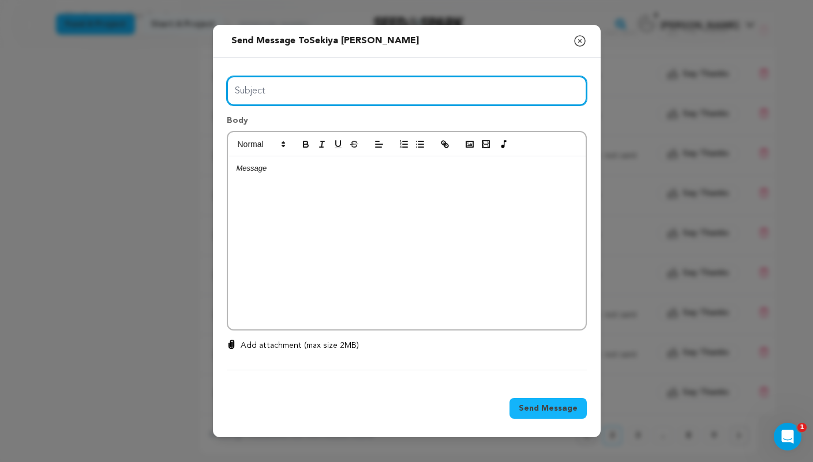
click at [393, 99] on input "Subject" at bounding box center [407, 90] width 360 height 29
type input "Enjoy your incentive!"
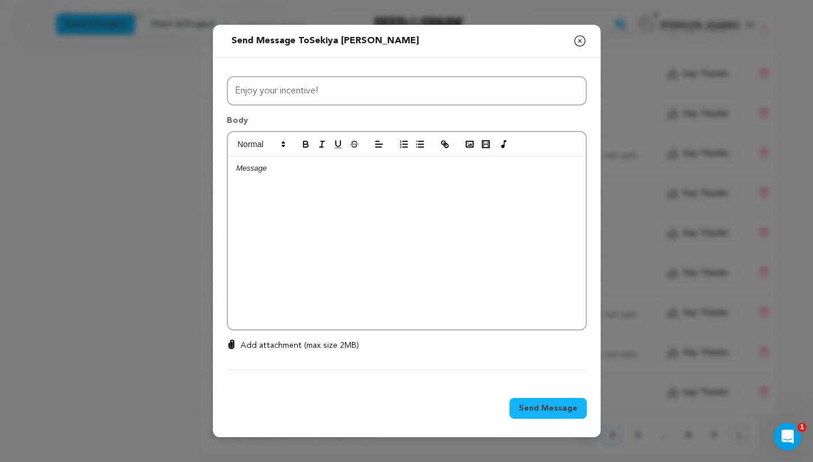
click at [339, 184] on div at bounding box center [407, 242] width 358 height 173
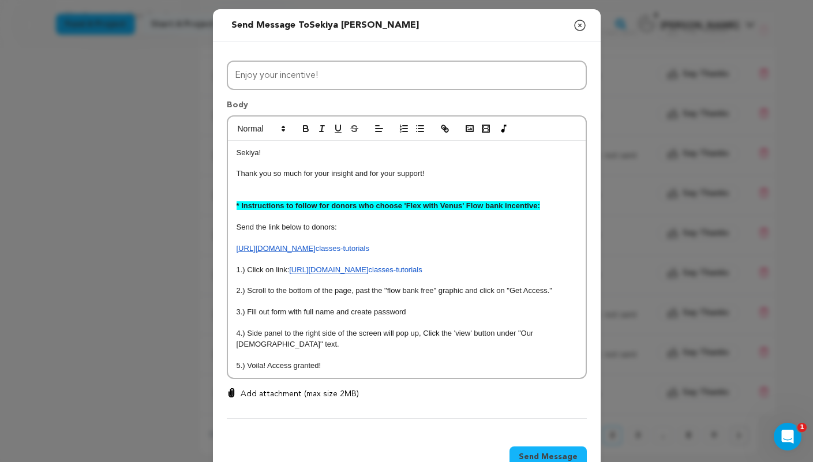
scroll to position [0, 0]
click at [275, 196] on p at bounding box center [407, 195] width 341 height 10
drag, startPoint x: 403, startPoint y: 206, endPoint x: 364, endPoint y: 206, distance: 38.7
click at [364, 206] on strong "* Instructions to follow for donors who choose 'Flex with Venus' Flow bank ince…" at bounding box center [389, 205] width 304 height 9
drag, startPoint x: 494, startPoint y: 204, endPoint x: 464, endPoint y: 204, distance: 29.4
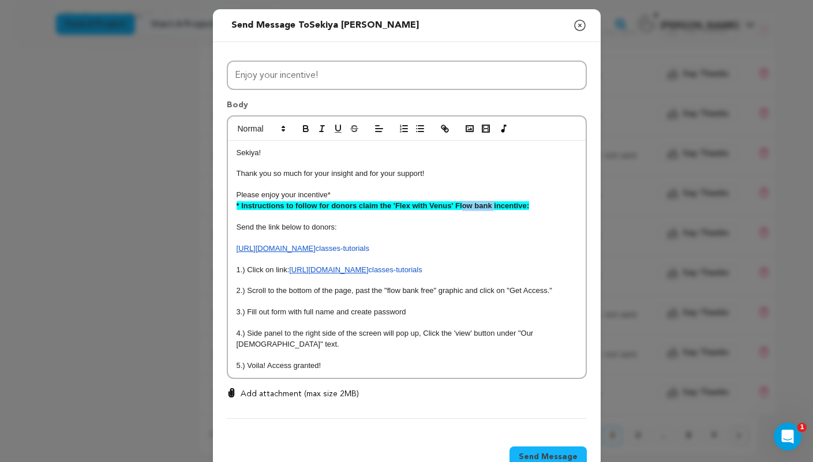
click at [464, 204] on strong "* Instructions to follow for donors claim the 'Flex with Venus' Flow bank incen…" at bounding box center [383, 205] width 293 height 9
drag, startPoint x: 453, startPoint y: 202, endPoint x: 394, endPoint y: 204, distance: 58.9
click at [394, 204] on strong "* Instructions to follow for donors claim the 'Flex with Venus' incentive:" at bounding box center [384, 205] width 295 height 9
click at [445, 211] on p "* Instructions to follow for donors claim the 'Flex with Venus' incentive:" at bounding box center [407, 206] width 341 height 10
click at [454, 205] on strong "* Instructions to follow for donors claim the 'Flex with Venus' incentive:" at bounding box center [384, 205] width 295 height 9
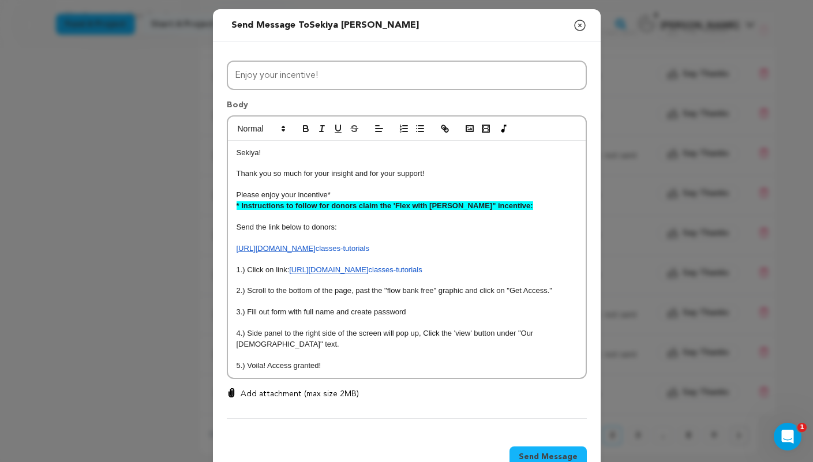
click at [395, 201] on strong "* Instructions to follow for donors claim the 'Flex with Venus" incentive:" at bounding box center [385, 205] width 297 height 9
click at [341, 195] on p "Please enjoy your incentive*" at bounding box center [407, 195] width 341 height 10
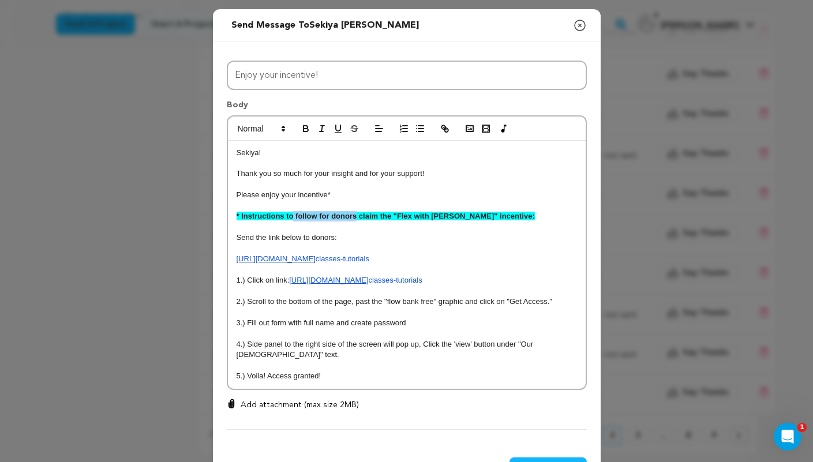
drag, startPoint x: 355, startPoint y: 216, endPoint x: 294, endPoint y: 214, distance: 61.2
click at [294, 214] on strong "* Instructions to follow for donors claim the "Flex with Venus" incentive:" at bounding box center [386, 216] width 298 height 9
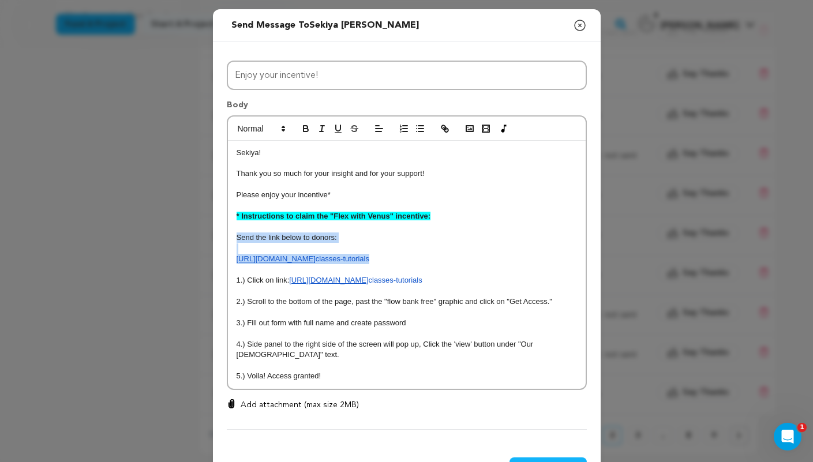
drag, startPoint x: 416, startPoint y: 262, endPoint x: 233, endPoint y: 240, distance: 184.3
click at [233, 240] on div "Sekiya! Thank you so much for your insight and for your support! Please enjoy y…" at bounding box center [407, 265] width 358 height 248
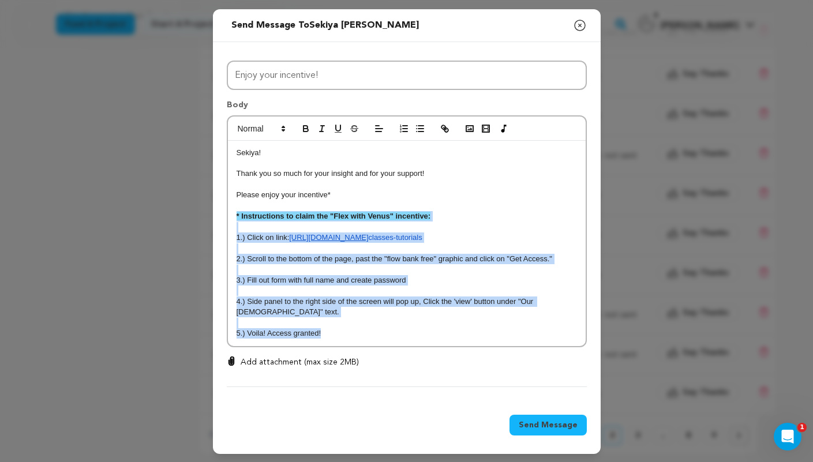
drag, startPoint x: 334, startPoint y: 335, endPoint x: 228, endPoint y: 217, distance: 159.5
click at [228, 217] on div "Sekiya! Thank you so much for your insight and for your support! Please enjoy y…" at bounding box center [407, 244] width 358 height 206
copy div "* Instructions to claim the "Flex with Venus" incentive: 1.) Click on link: htt…"
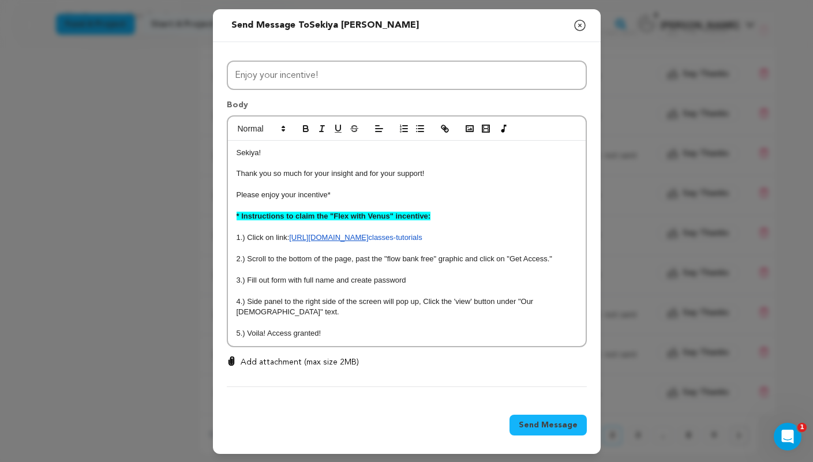
click at [359, 248] on p at bounding box center [407, 249] width 341 height 10
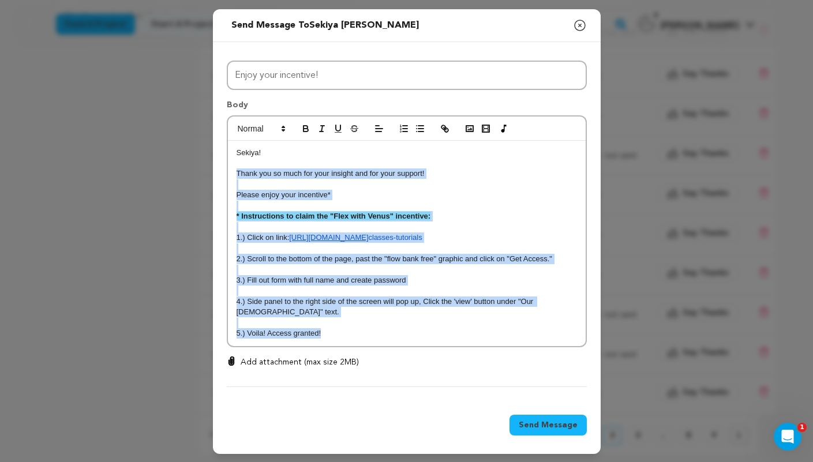
click at [220, 170] on div "All Incentives Slight Flex Flex Groove Move with Venus* Flex with Venus* You be…" at bounding box center [407, 221] width 388 height 359
copy div "Thank you so much for your insight and for your support! Please enjoy your ince…"
click at [561, 424] on span "Send Message" at bounding box center [548, 426] width 59 height 12
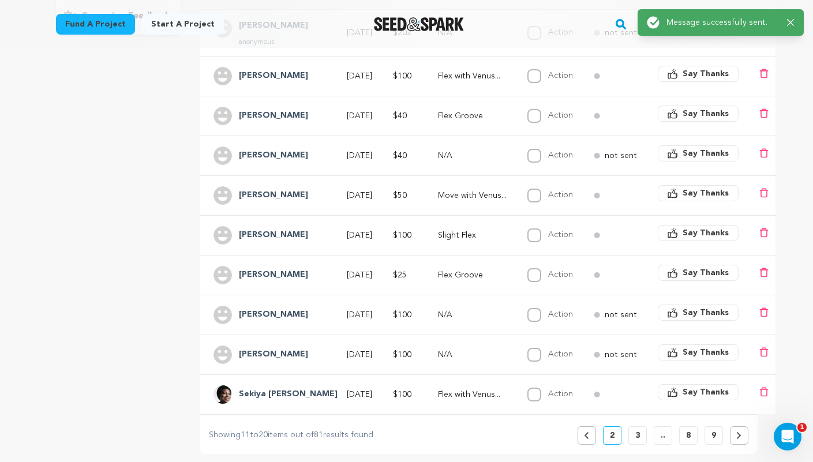
click at [548, 390] on label "Action" at bounding box center [560, 394] width 25 height 8
click at [538, 388] on input "Action" at bounding box center [535, 395] width 14 height 14
checkbox input "true"
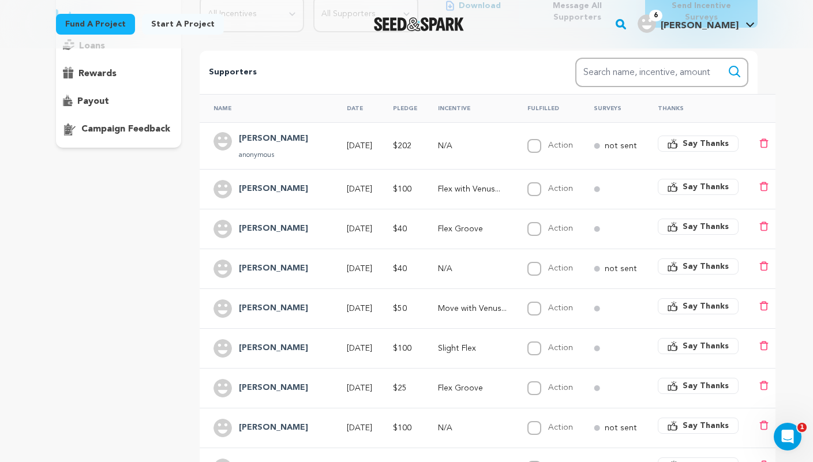
scroll to position [175, 0]
click at [443, 185] on p "Flex with Venus..." at bounding box center [472, 191] width 69 height 12
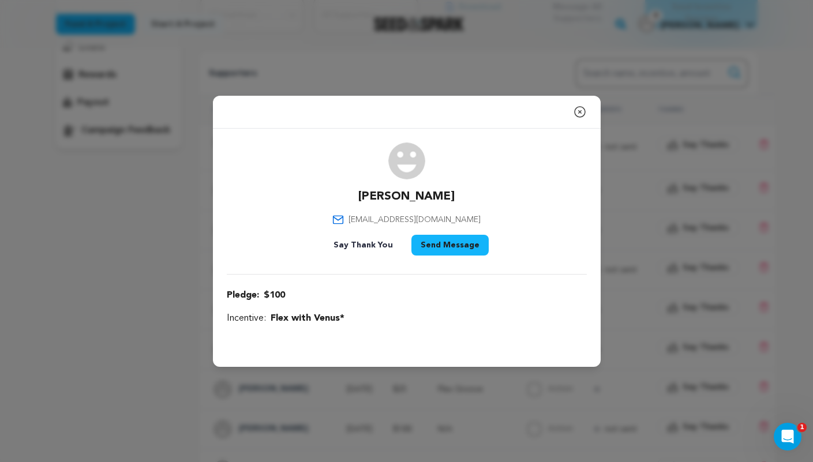
click at [436, 246] on button "Send Message" at bounding box center [450, 245] width 77 height 21
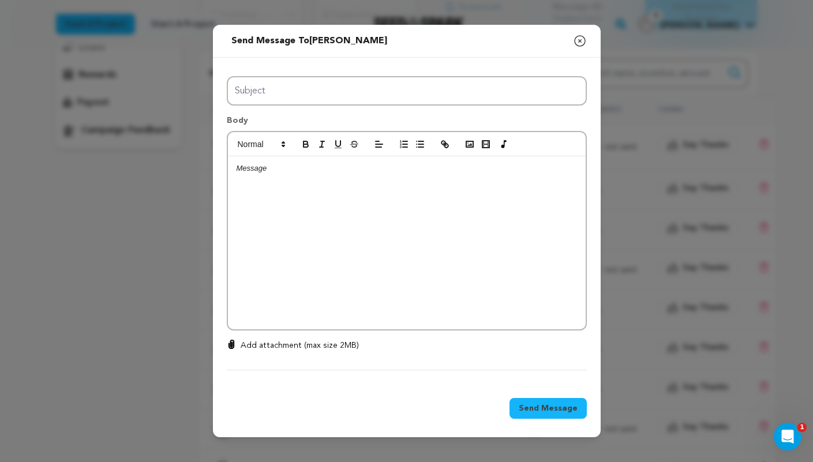
click at [368, 204] on div at bounding box center [407, 242] width 358 height 173
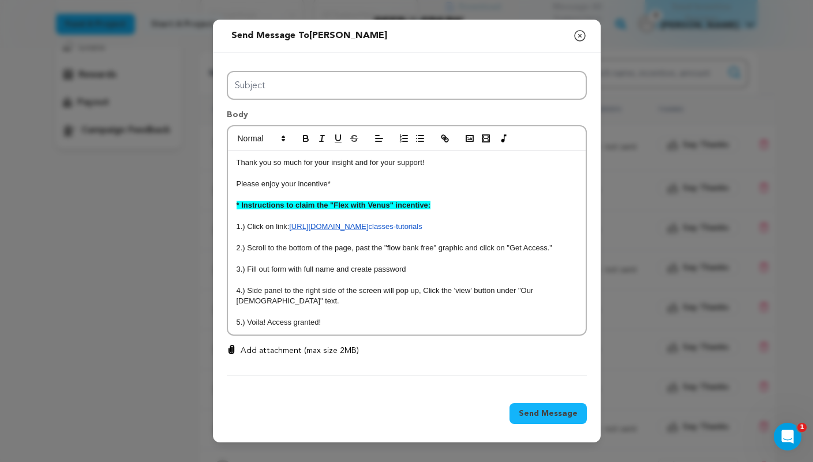
click at [237, 158] on p "Thank you so much for your insight and for your support!" at bounding box center [407, 163] width 341 height 10
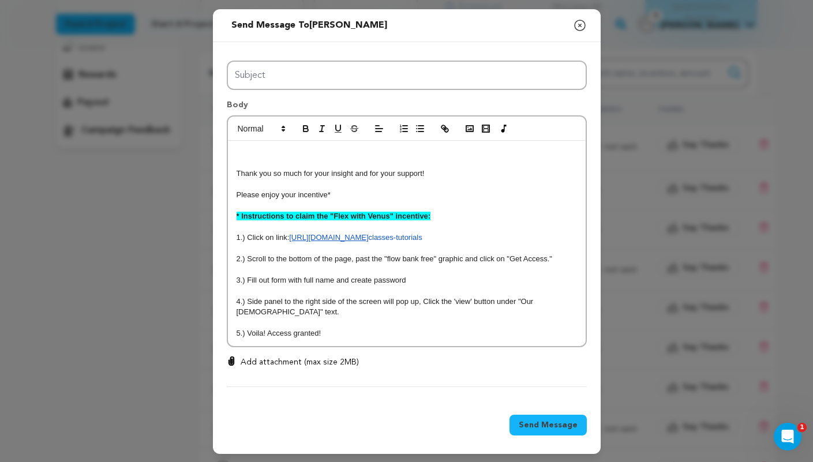
click at [237, 154] on p at bounding box center [407, 153] width 341 height 10
drag, startPoint x: 379, startPoint y: 172, endPoint x: 313, endPoint y: 171, distance: 65.2
click at [313, 171] on p "Thank you so much for your insight and for your support!" at bounding box center [407, 174] width 341 height 10
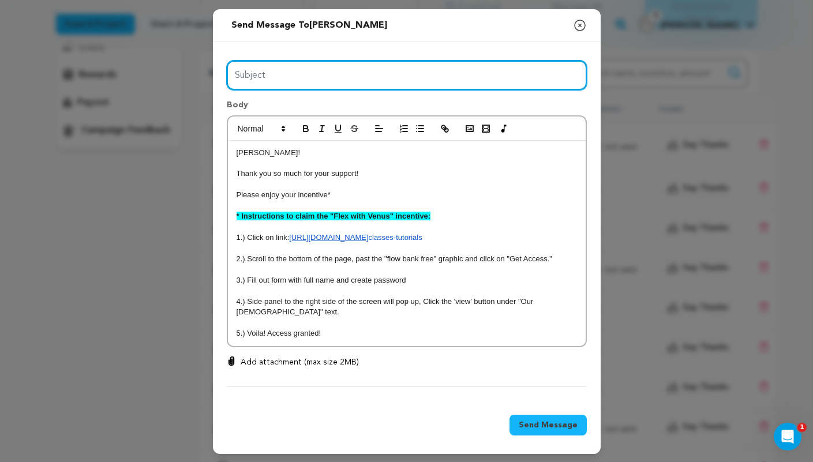
click at [314, 74] on input "Subject" at bounding box center [407, 75] width 360 height 29
type input "Enjoy your incentive!"
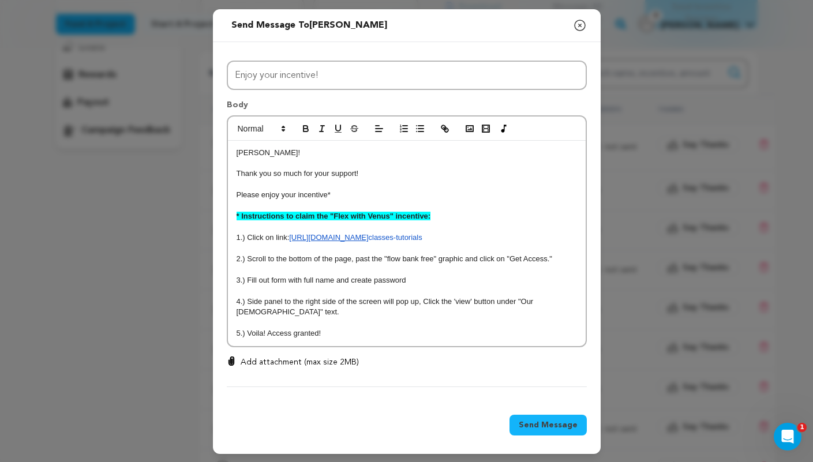
click at [558, 428] on span "Send Message" at bounding box center [548, 426] width 59 height 12
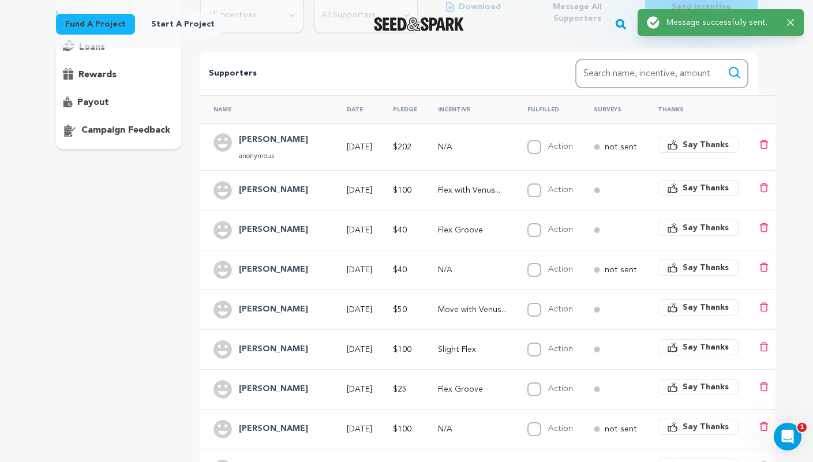
click at [517, 179] on td "Action Complete" at bounding box center [547, 190] width 66 height 40
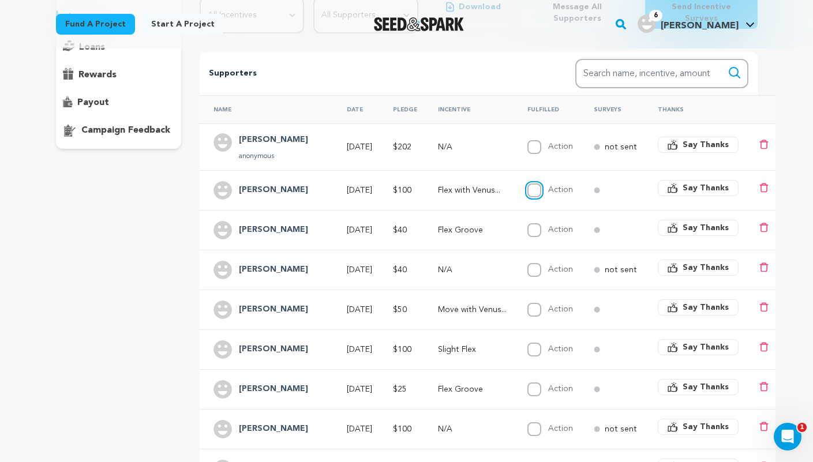
click at [528, 184] on input "Action" at bounding box center [535, 191] width 14 height 14
checkbox input "true"
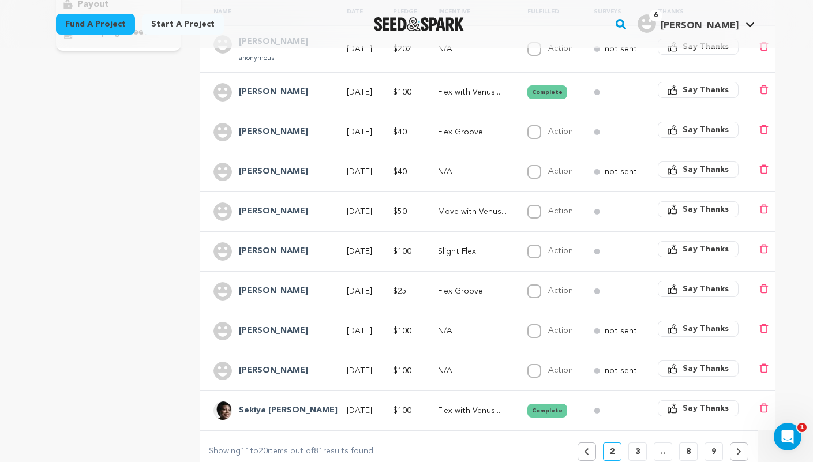
scroll to position [275, 0]
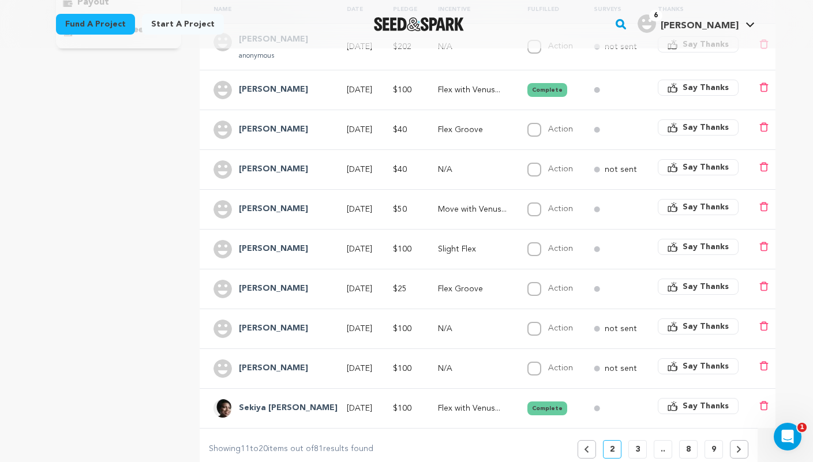
click at [438, 366] on td "N/A" at bounding box center [468, 369] width 89 height 40
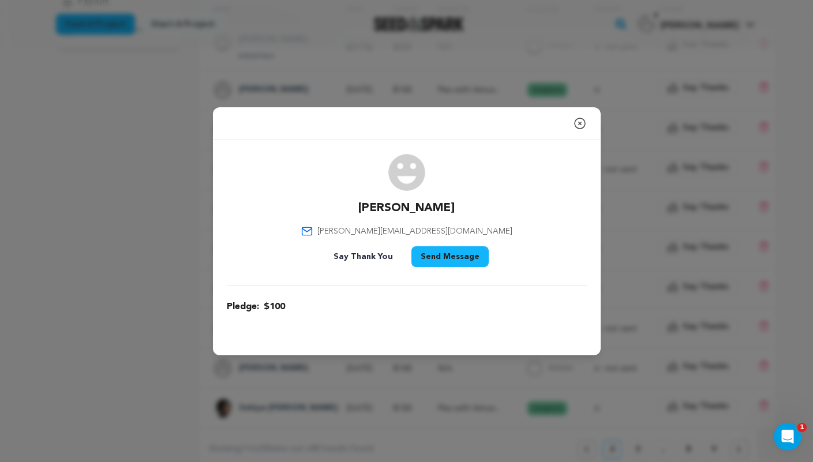
click at [430, 262] on button "Send Message" at bounding box center [450, 257] width 77 height 21
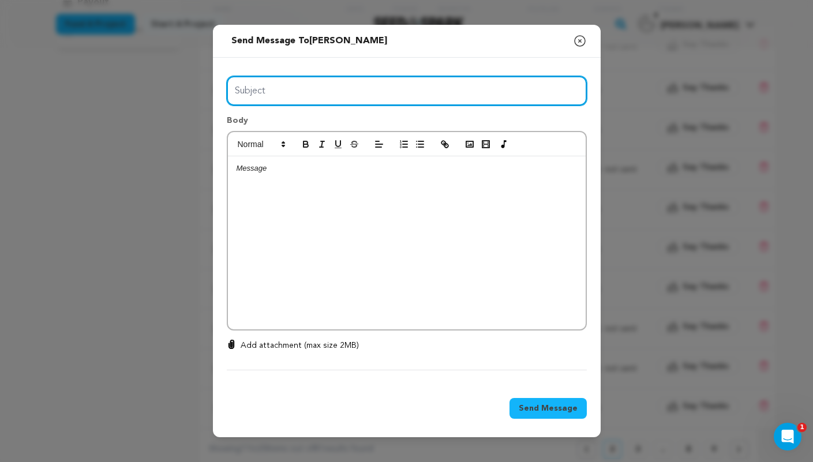
click at [365, 91] on input "Subject" at bounding box center [407, 90] width 360 height 29
type input "Thanks for your support!"
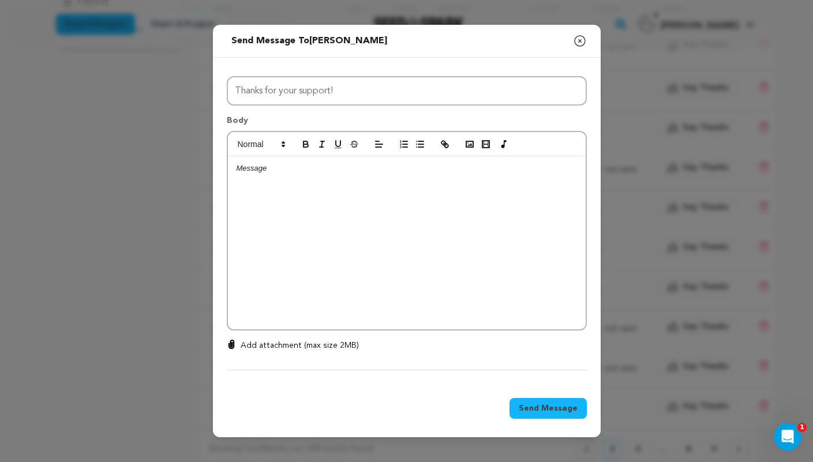
click at [322, 175] on div at bounding box center [407, 242] width 358 height 173
click at [535, 405] on span "Send Message" at bounding box center [548, 409] width 59 height 12
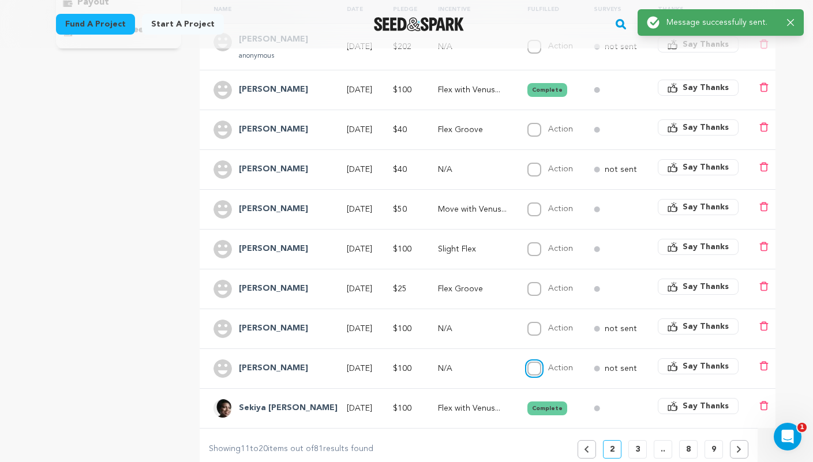
click at [528, 362] on input "Action" at bounding box center [535, 369] width 14 height 14
checkbox input "true"
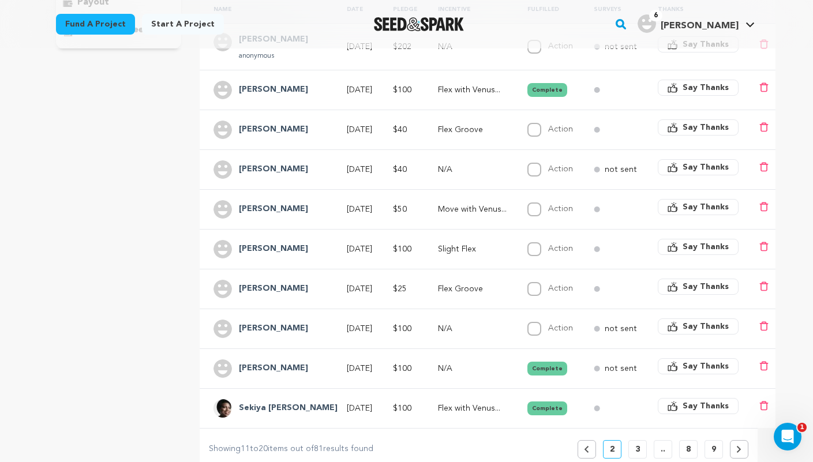
click at [413, 318] on td "$100" at bounding box center [401, 329] width 45 height 40
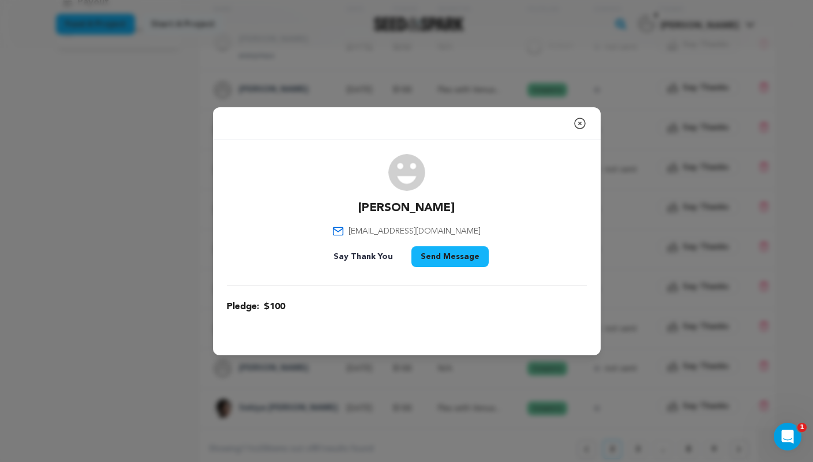
click at [578, 125] on icon "button" at bounding box center [580, 124] width 14 height 14
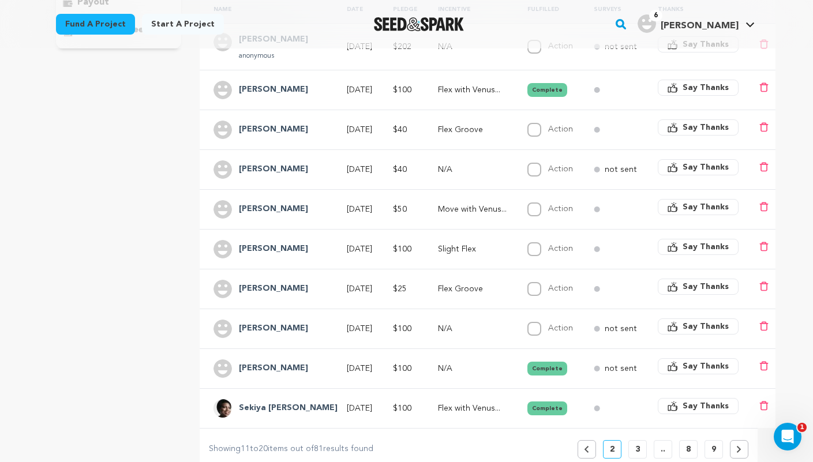
click at [475, 323] on p "N/A" at bounding box center [472, 329] width 69 height 12
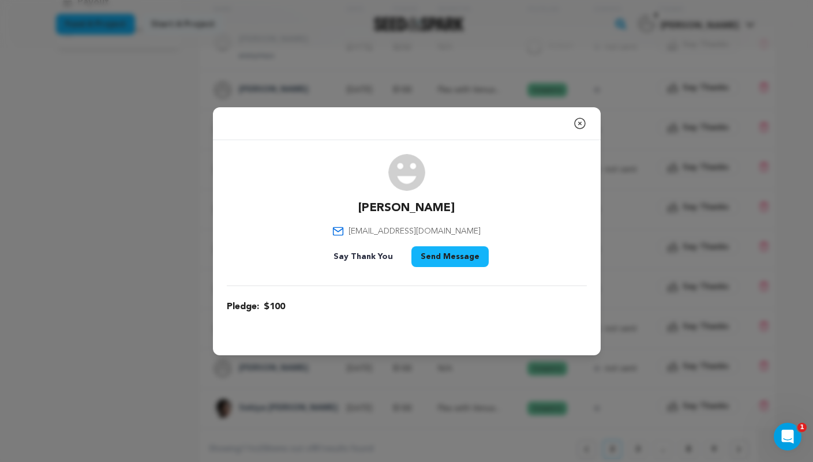
click at [390, 254] on button "Say Thank You" at bounding box center [363, 257] width 78 height 21
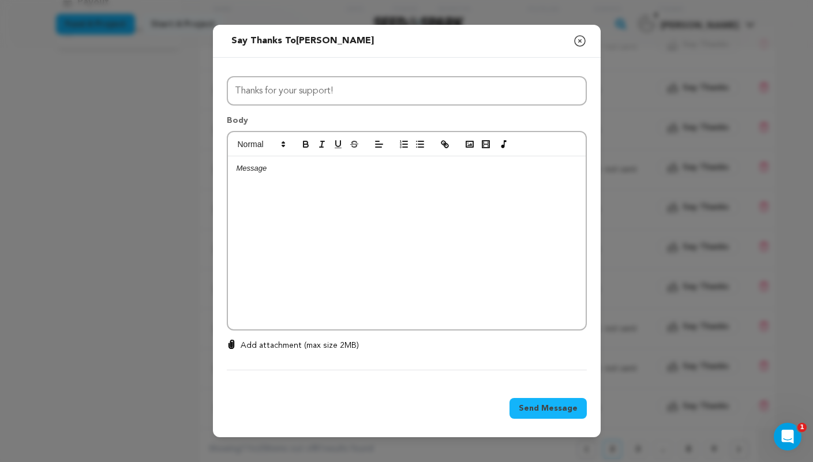
click at [437, 227] on div at bounding box center [407, 242] width 358 height 173
click at [538, 413] on span "Send Message" at bounding box center [548, 409] width 59 height 12
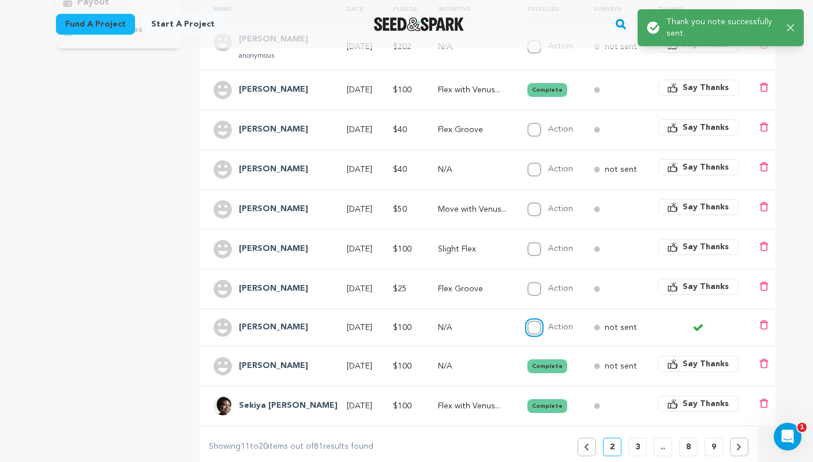
click at [528, 321] on input "Action" at bounding box center [535, 328] width 14 height 14
checkbox input "true"
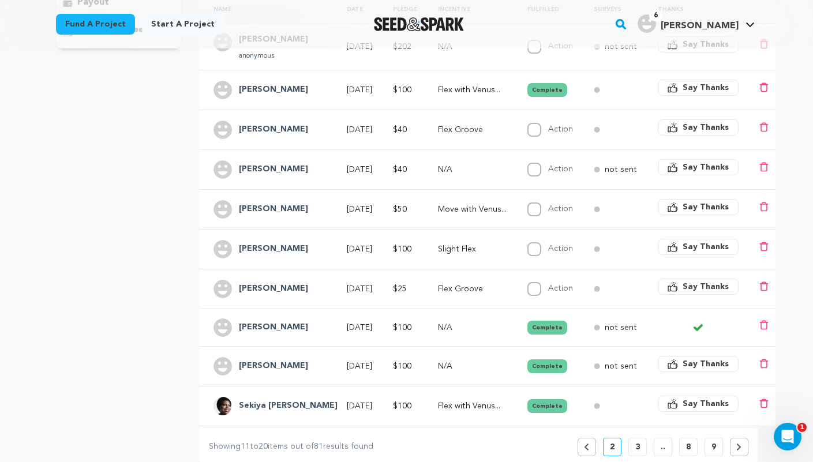
click at [466, 244] on p "Slight Flex" at bounding box center [472, 250] width 69 height 12
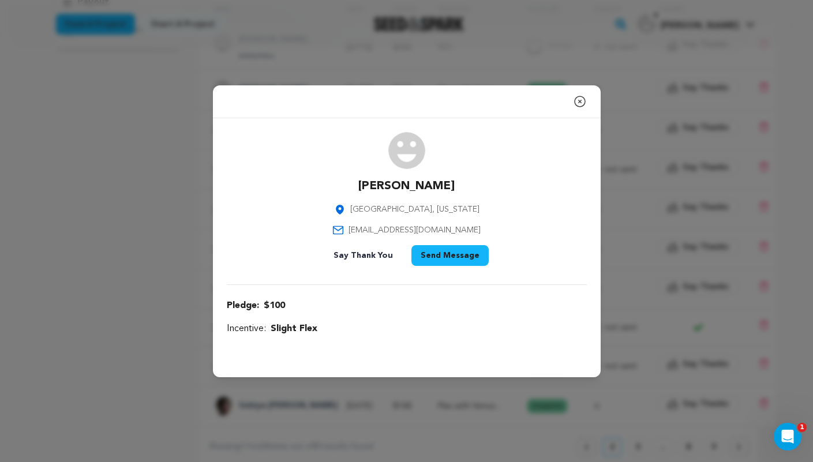
click at [439, 255] on button "Send Message" at bounding box center [450, 255] width 77 height 21
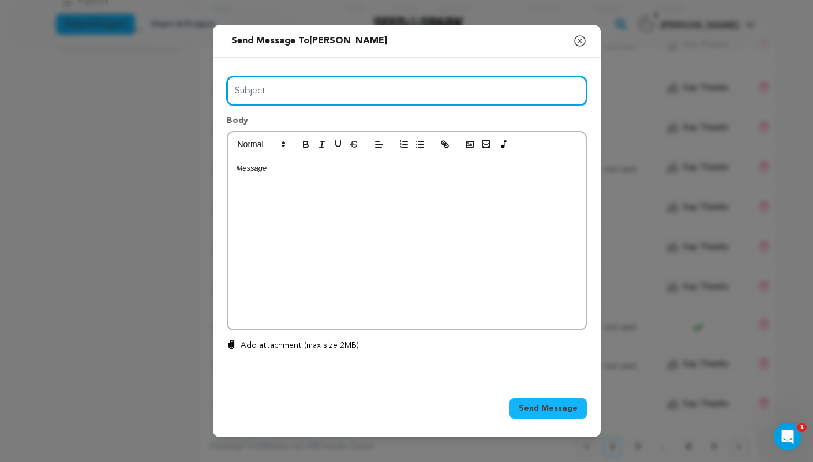
click at [355, 97] on input "Subject" at bounding box center [407, 90] width 360 height 29
type input "Thanks for your support!"
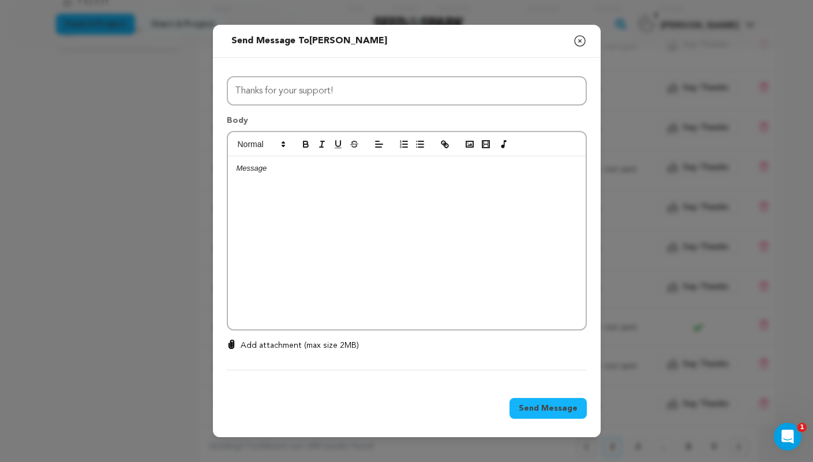
click at [326, 190] on div at bounding box center [407, 242] width 358 height 173
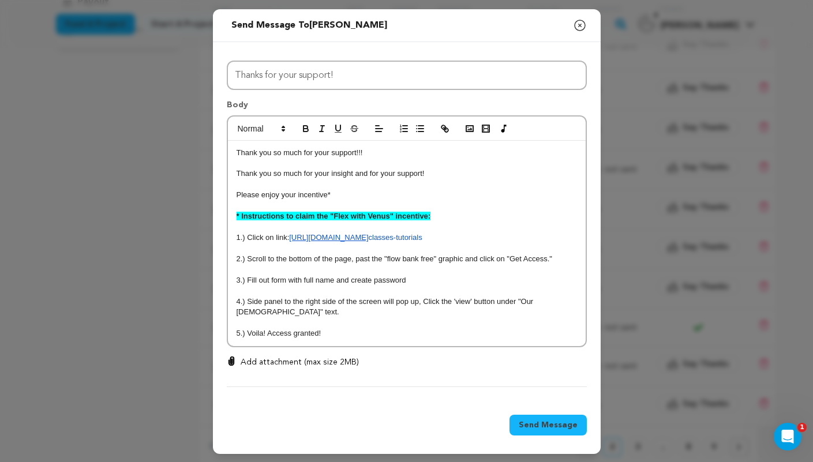
scroll to position [0, 0]
click at [237, 151] on p "Thank you so much for your support!!!" at bounding box center [407, 153] width 341 height 10
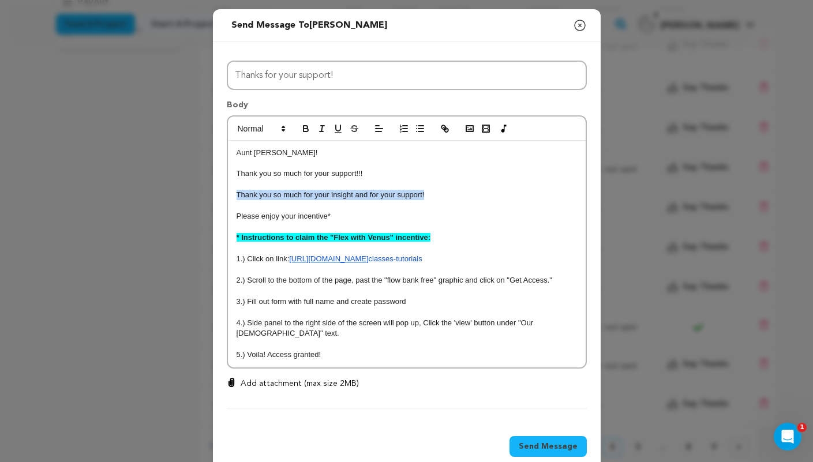
drag, startPoint x: 454, startPoint y: 198, endPoint x: 233, endPoint y: 196, distance: 220.6
click at [233, 196] on div "Aunt Diane! Thank you so much for your support!!! Thank you so much for your in…" at bounding box center [407, 254] width 358 height 227
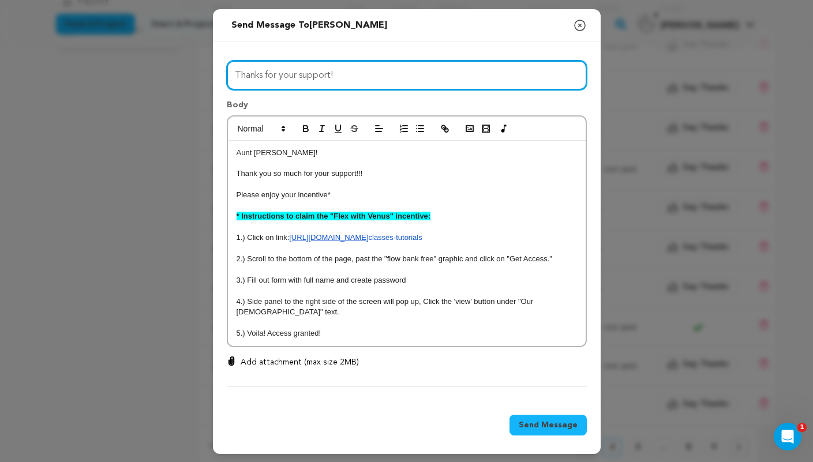
drag, startPoint x: 369, startPoint y: 77, endPoint x: 371, endPoint y: 85, distance: 8.3
click at [371, 85] on input "Thanks for your support!" at bounding box center [407, 75] width 360 height 29
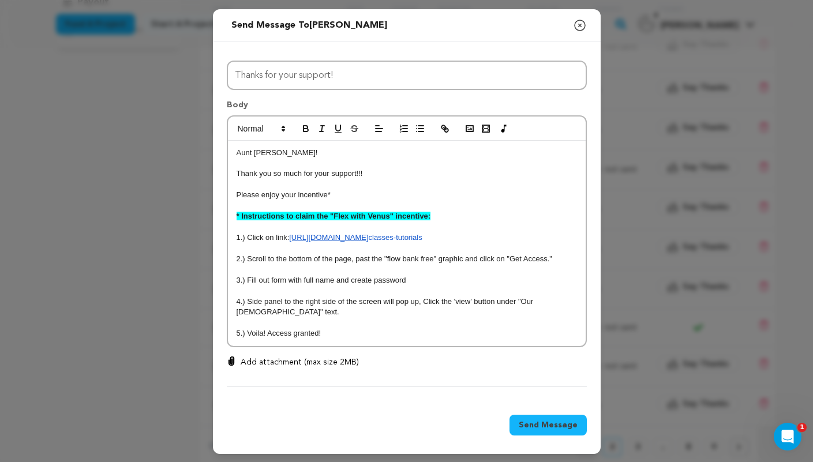
click at [554, 421] on span "Send Message" at bounding box center [548, 426] width 59 height 12
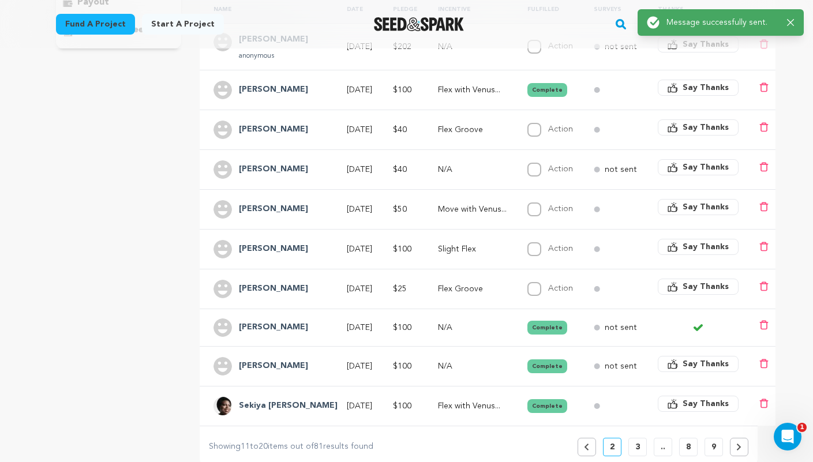
click at [514, 238] on td "Action Complete" at bounding box center [547, 249] width 66 height 40
click at [528, 242] on input "Action" at bounding box center [535, 249] width 14 height 14
checkbox input "true"
click at [455, 154] on td "N/A" at bounding box center [468, 170] width 89 height 40
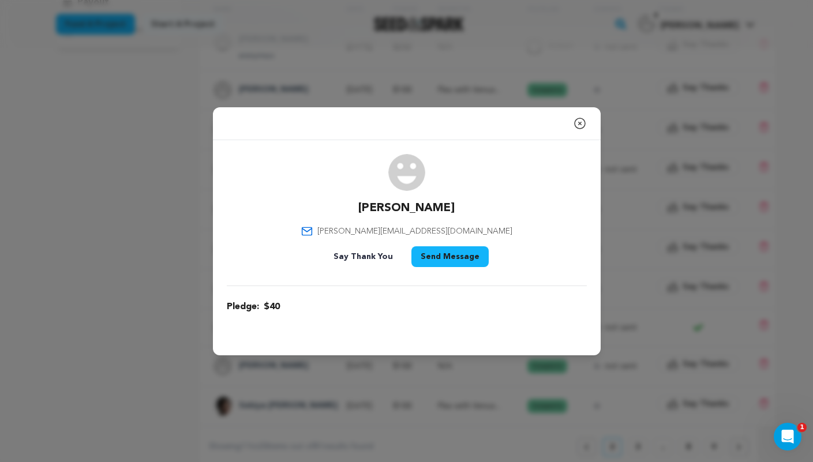
click at [445, 253] on button "Send Message" at bounding box center [450, 257] width 77 height 21
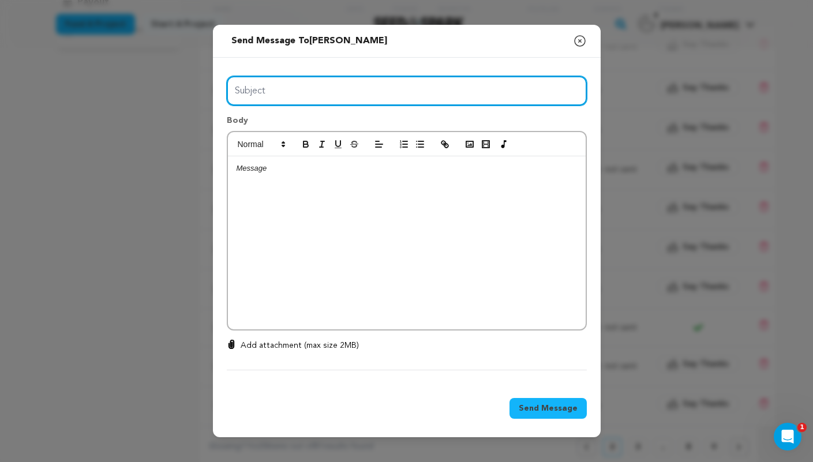
click at [350, 99] on input "Subject" at bounding box center [407, 90] width 360 height 29
type input "Thanks for your support!"
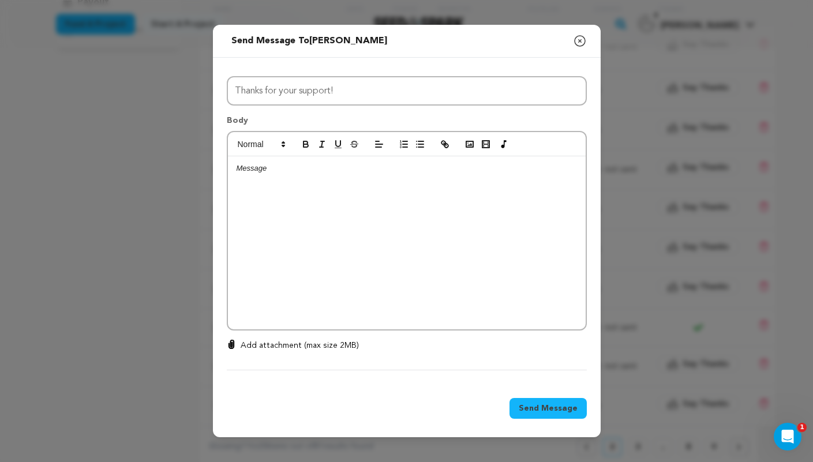
click at [324, 188] on div at bounding box center [407, 242] width 358 height 173
click at [259, 168] on p "Olivia! I appreciate you! Than" at bounding box center [407, 168] width 341 height 10
click at [338, 191] on p "I appreciate you! Than" at bounding box center [407, 190] width 341 height 10
click at [542, 411] on span "Send Message" at bounding box center [548, 409] width 59 height 12
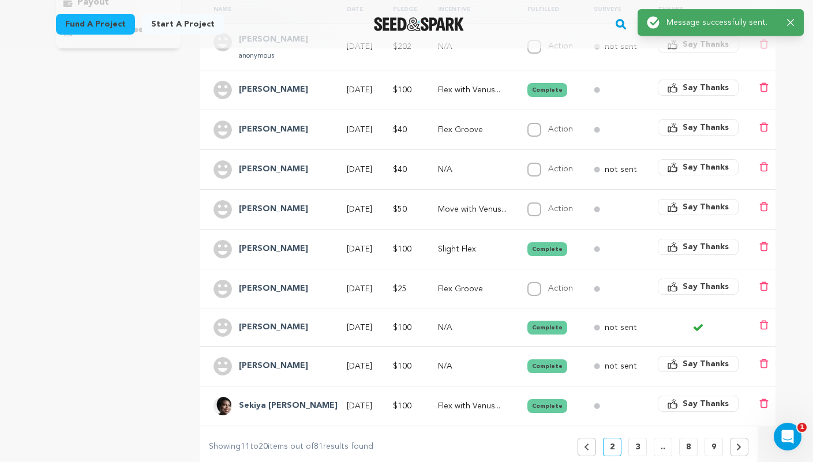
click at [516, 156] on td "Action Complete" at bounding box center [547, 170] width 66 height 40
click at [528, 163] on input "Action" at bounding box center [535, 170] width 14 height 14
checkbox input "true"
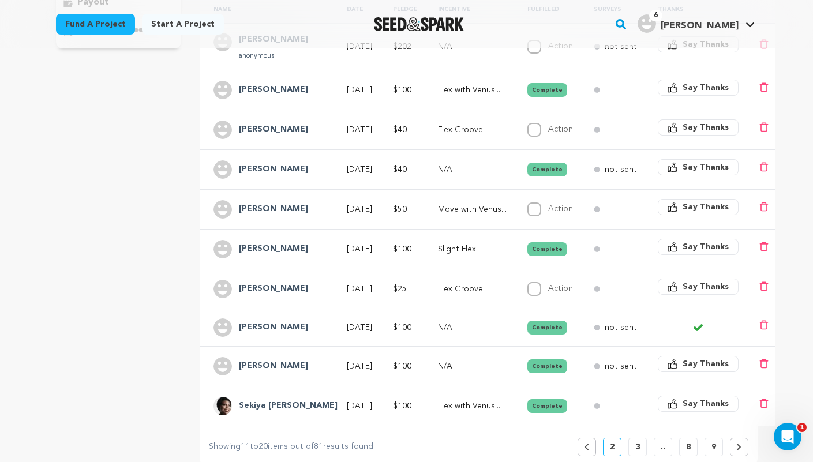
click at [487, 204] on p "Move with Venus..." at bounding box center [472, 210] width 69 height 12
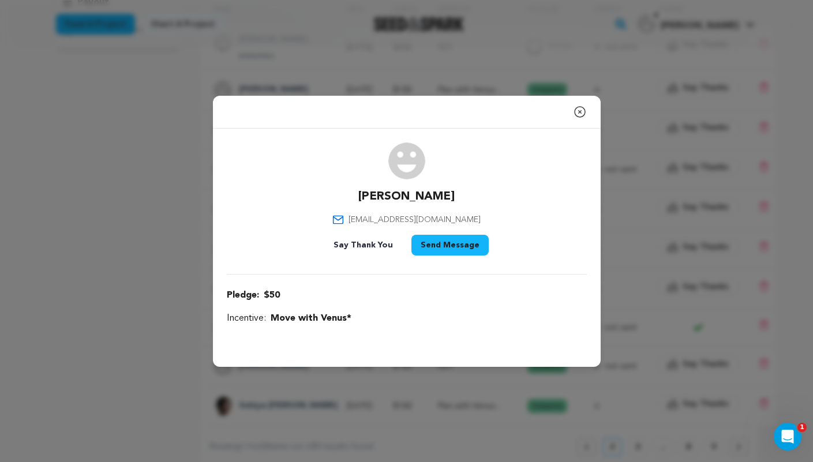
click at [449, 247] on button "Send Message" at bounding box center [450, 245] width 77 height 21
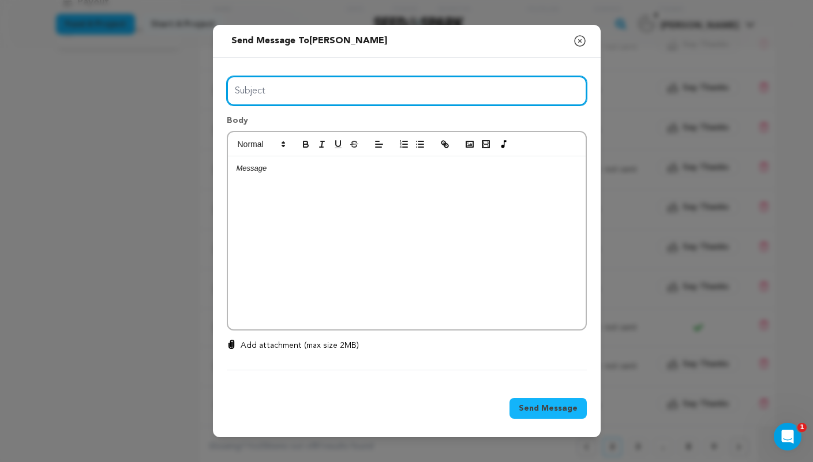
click at [383, 85] on input "Subject" at bounding box center [407, 90] width 360 height 29
type input "Enjoy your incentive!"
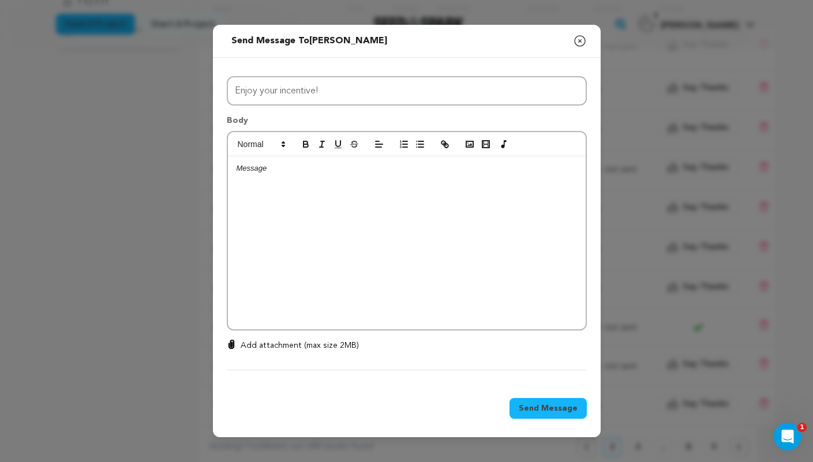
click at [326, 183] on div at bounding box center [407, 242] width 358 height 173
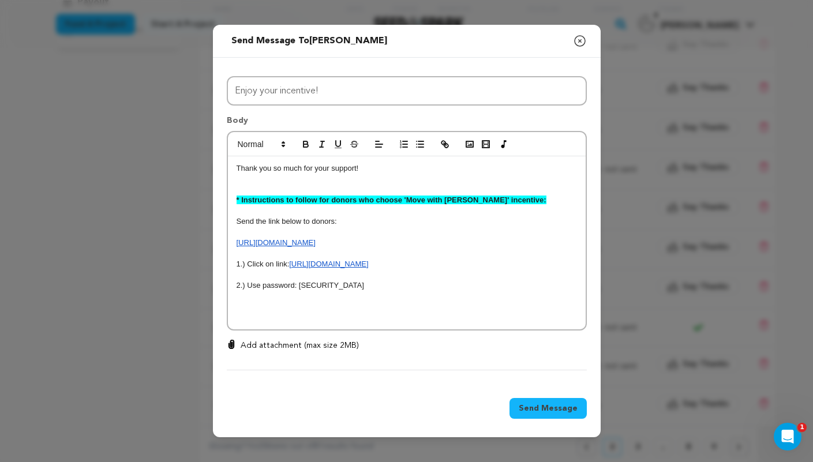
click at [281, 183] on p at bounding box center [407, 179] width 341 height 10
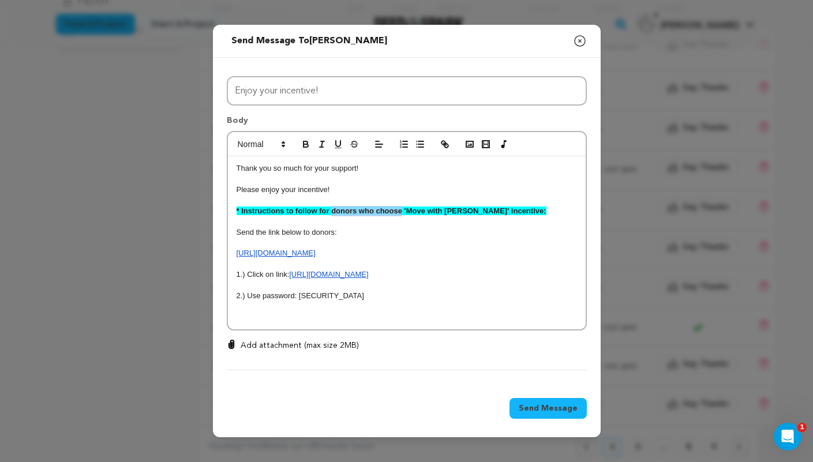
drag, startPoint x: 401, startPoint y: 211, endPoint x: 331, endPoint y: 209, distance: 69.9
click at [331, 209] on strong "* Instructions to follow for donors who choose 'Move with Venus' incentive:" at bounding box center [392, 211] width 310 height 9
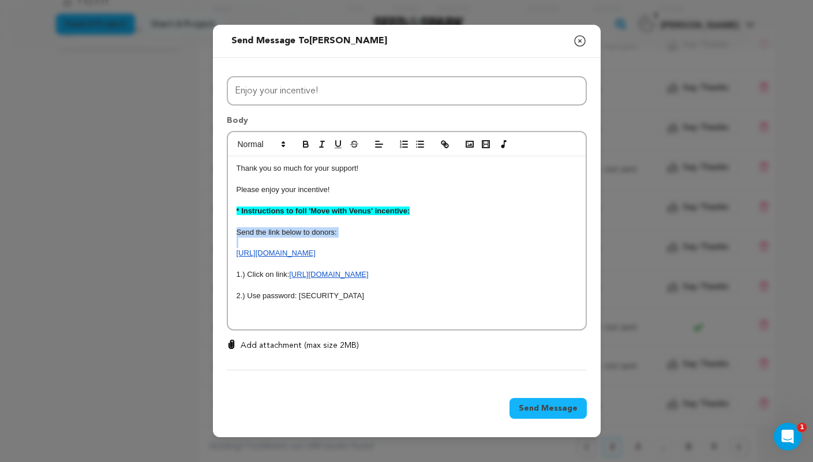
drag, startPoint x: 356, startPoint y: 238, endPoint x: 238, endPoint y: 233, distance: 117.9
click at [236, 236] on div "Thank you so much for your support! Please enjoy your incentive! * Instructions…" at bounding box center [407, 242] width 358 height 173
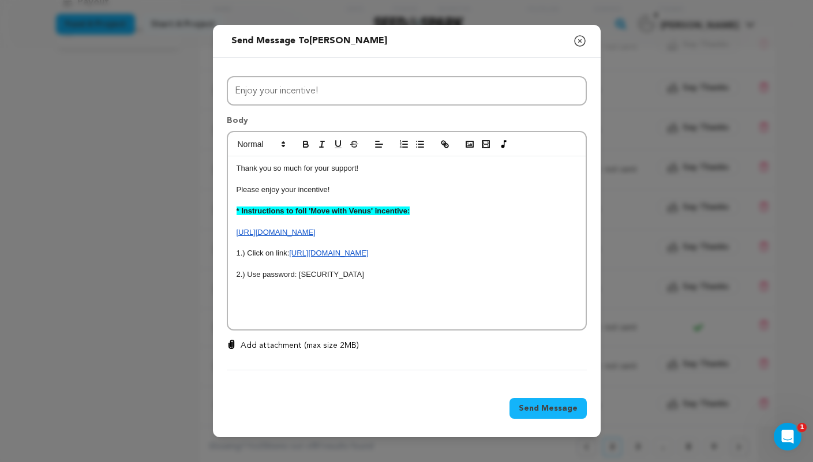
drag, startPoint x: 419, startPoint y: 234, endPoint x: 228, endPoint y: 235, distance: 190.5
click at [228, 235] on div "Thank you so much for your support! Please enjoy your incentive! * Instructions…" at bounding box center [407, 242] width 358 height 173
click at [308, 212] on strong "* Instructions to foll 'Move with Venus' incentive:" at bounding box center [324, 211] width 174 height 9
click at [562, 411] on span "Send Message" at bounding box center [548, 409] width 59 height 12
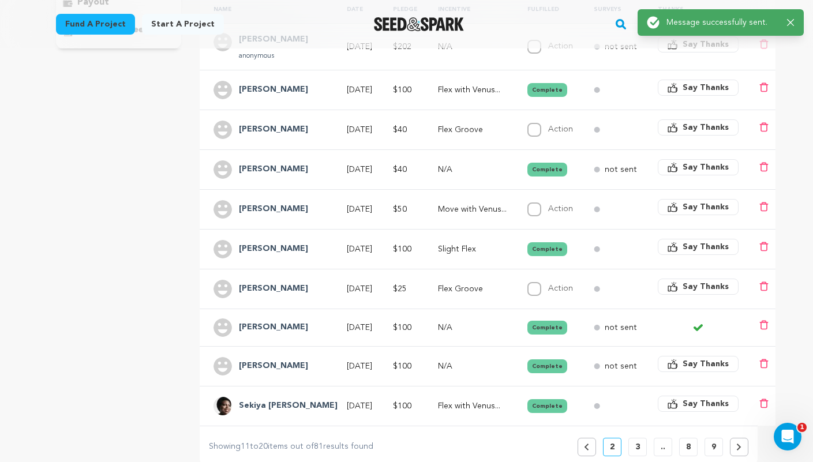
click at [526, 189] on td "Action Complete" at bounding box center [547, 209] width 66 height 40
click at [528, 203] on input "Action" at bounding box center [535, 210] width 14 height 14
checkbox input "true"
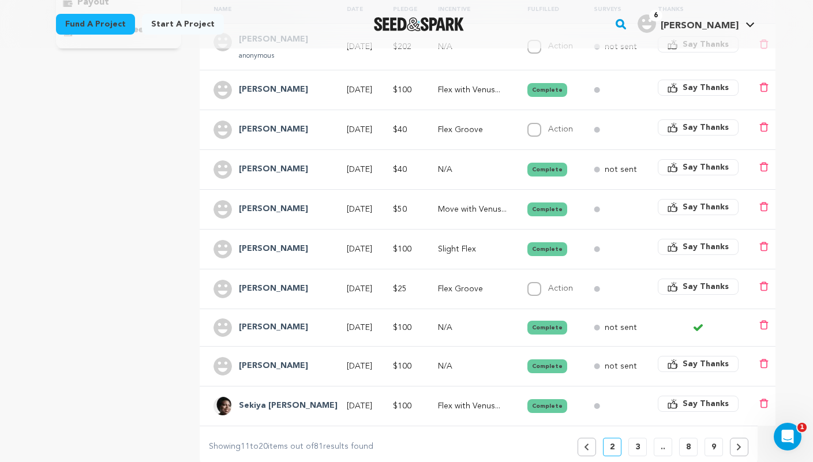
click at [440, 283] on p "Flex Groove" at bounding box center [472, 289] width 69 height 12
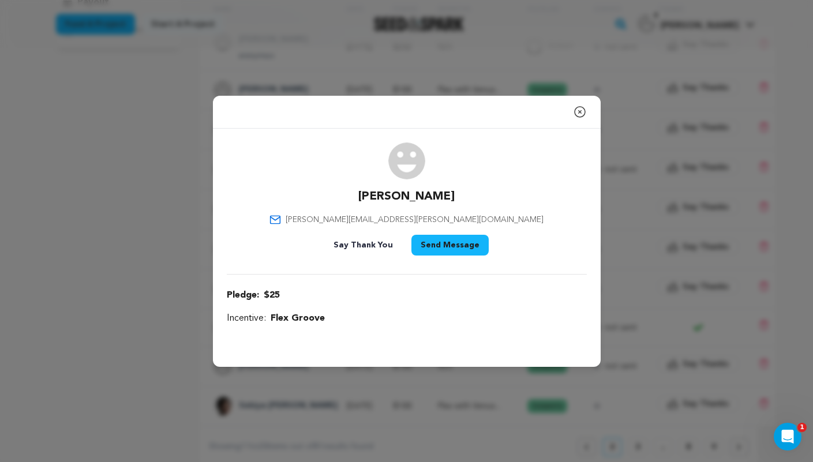
click at [437, 252] on button "Send Message" at bounding box center [450, 245] width 77 height 21
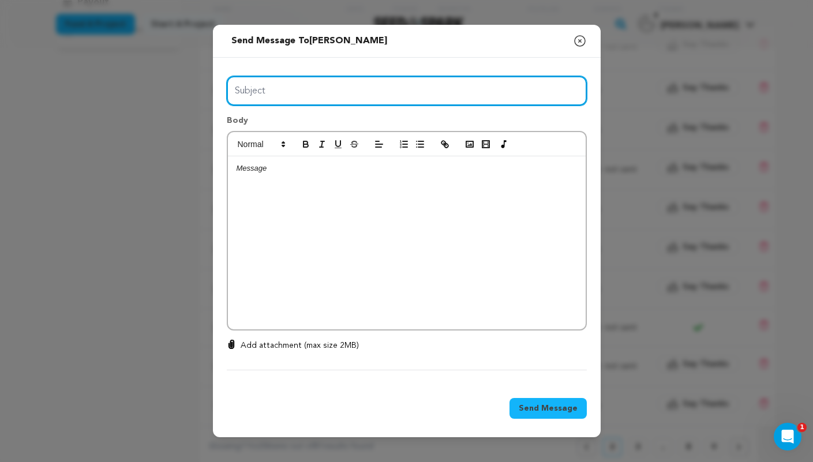
click at [347, 87] on input "Subject" at bounding box center [407, 90] width 360 height 29
type input "Enjoy your incentive!"
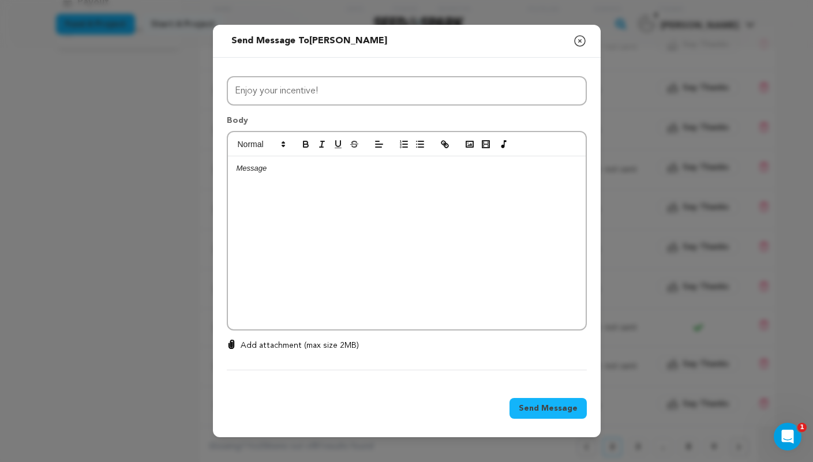
click at [296, 209] on div at bounding box center [407, 242] width 358 height 173
drag, startPoint x: 395, startPoint y: 189, endPoint x: 345, endPoint y: 186, distance: 50.9
click at [345, 186] on p "Thank you again for donating to FLEX/VENUS" at bounding box center [407, 190] width 341 height 10
click at [406, 186] on p "Thank you again for donating to FLEX/VENUS" at bounding box center [407, 190] width 341 height 10
click at [400, 198] on p at bounding box center [407, 200] width 341 height 10
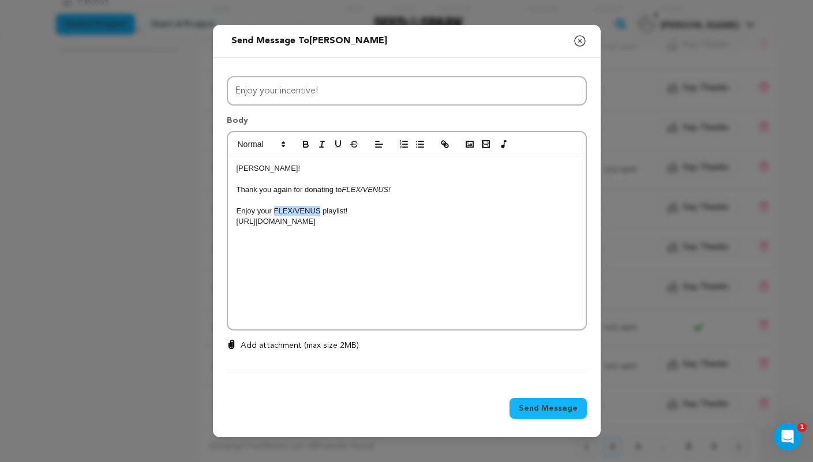
drag, startPoint x: 320, startPoint y: 211, endPoint x: 275, endPoint y: 210, distance: 45.6
click at [275, 210] on p "Enjoy your FLEX/VENUS playlist!" at bounding box center [407, 211] width 341 height 10
drag, startPoint x: 397, startPoint y: 188, endPoint x: 390, endPoint y: 187, distance: 7.5
click at [390, 187] on p "Thank you again for donating to FLEX/VENUS!" at bounding box center [407, 190] width 341 height 10
click at [418, 227] on p "https://open.spotify.com/playlist/55Zs46y43Y8paQbhbsNDel?si=e949cd987dab4c03&pt…" at bounding box center [407, 222] width 341 height 10
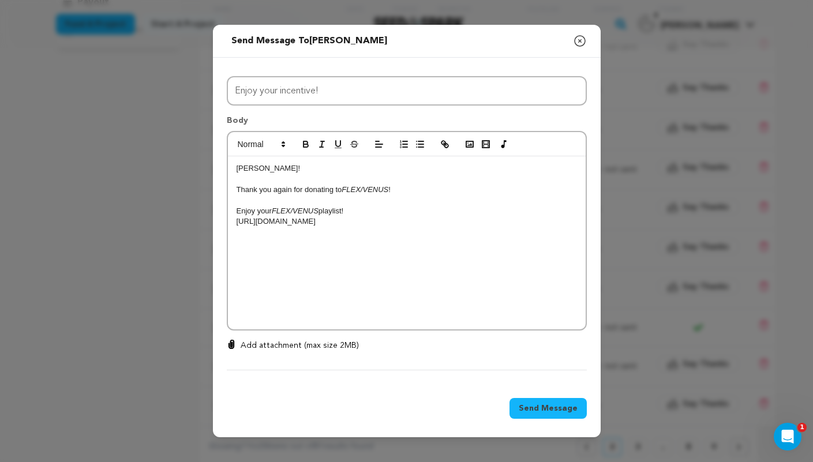
click at [389, 211] on p "Enjoy your FLEX/VENUS playlist!" at bounding box center [407, 211] width 341 height 10
click at [542, 409] on span "Send Message" at bounding box center [548, 409] width 59 height 12
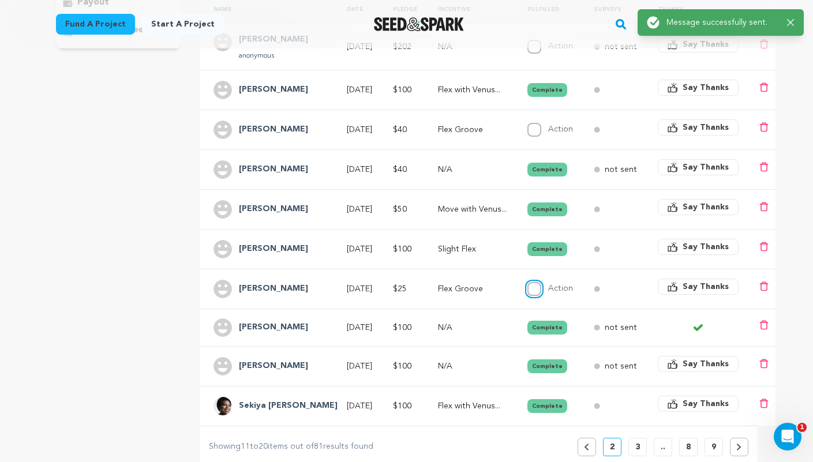
click at [528, 282] on input "Action" at bounding box center [535, 289] width 14 height 14
checkbox input "true"
click at [475, 124] on p "Flex Groove" at bounding box center [472, 130] width 69 height 12
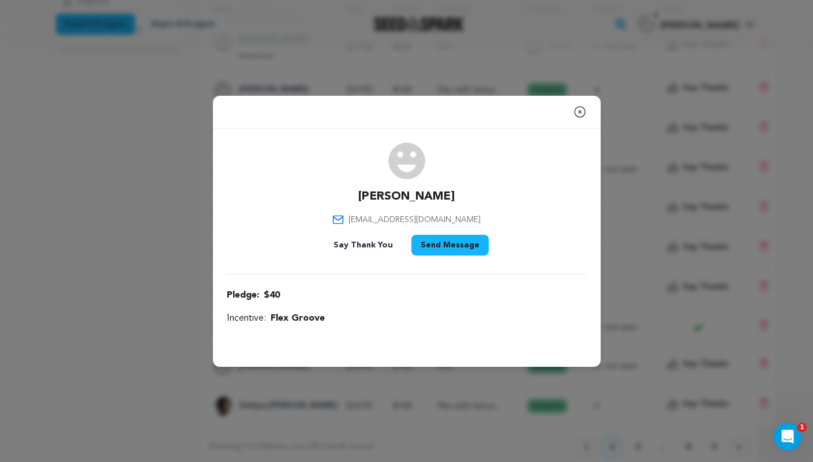
click at [455, 250] on button "Send Message" at bounding box center [450, 245] width 77 height 21
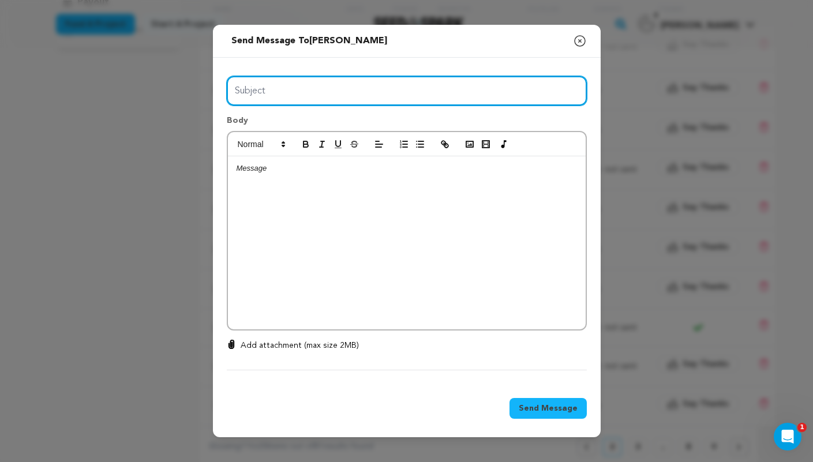
click at [337, 94] on input "Subject" at bounding box center [407, 90] width 360 height 29
type input "Enjoy your incentive!"
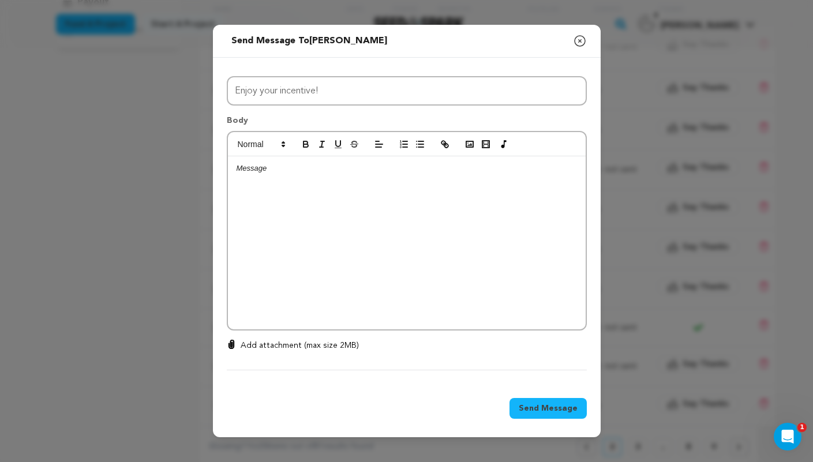
click at [306, 179] on div at bounding box center [407, 242] width 358 height 173
click at [380, 199] on p at bounding box center [407, 200] width 341 height 10
drag, startPoint x: 344, startPoint y: 208, endPoint x: 300, endPoint y: 207, distance: 44.5
click at [300, 207] on p "Please enjoy your FLEX/VENUS playlist!" at bounding box center [407, 211] width 341 height 10
click at [553, 412] on span "Send Message" at bounding box center [548, 409] width 59 height 12
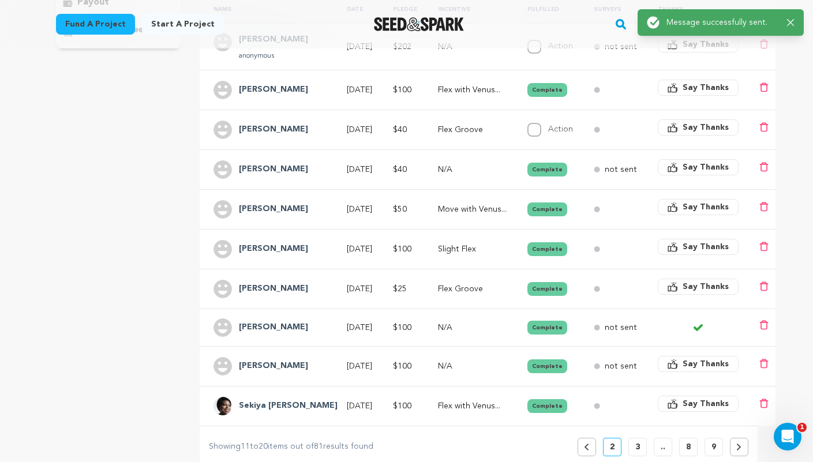
click at [529, 110] on td "Action Complete" at bounding box center [547, 130] width 66 height 40
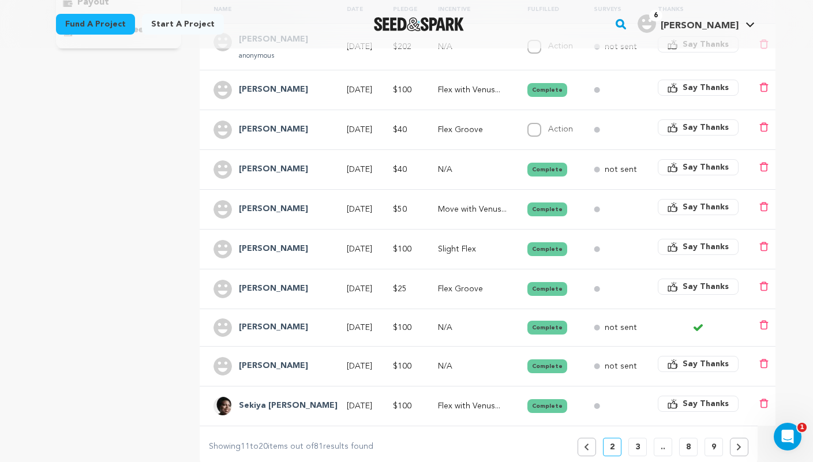
click at [515, 121] on td "Action Complete" at bounding box center [547, 130] width 66 height 40
click at [528, 123] on input "Action" at bounding box center [535, 130] width 14 height 14
checkbox input "true"
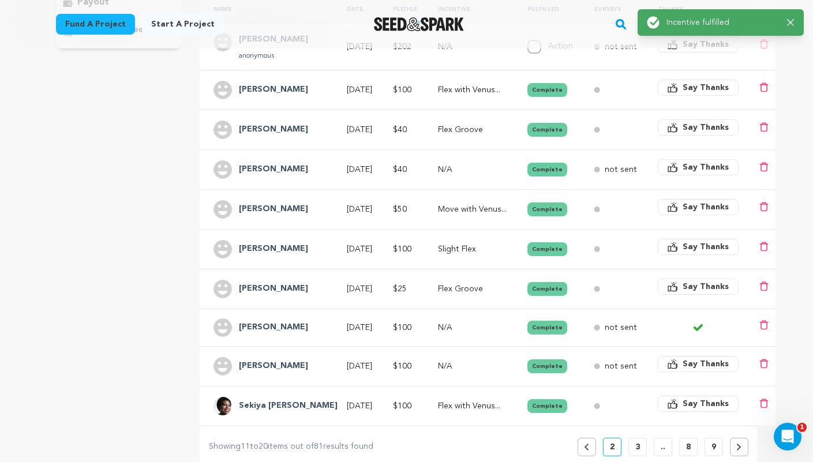
click at [588, 444] on icon at bounding box center [586, 447] width 5 height 7
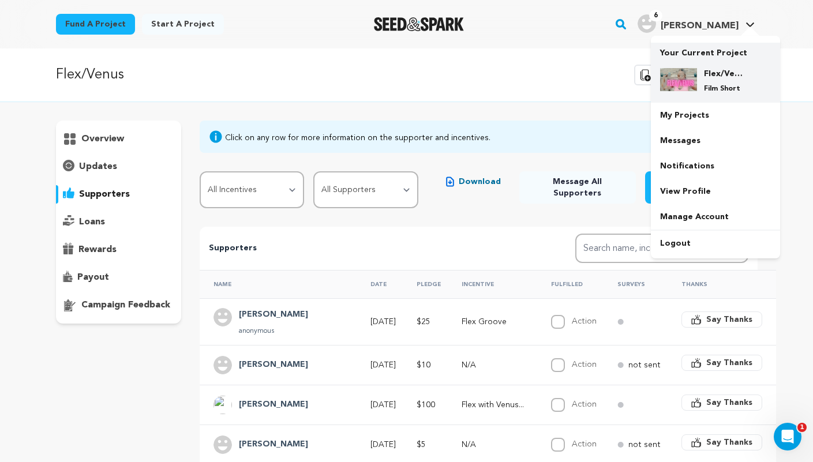
click at [716, 77] on h4 "Flex/Venus" at bounding box center [725, 74] width 42 height 12
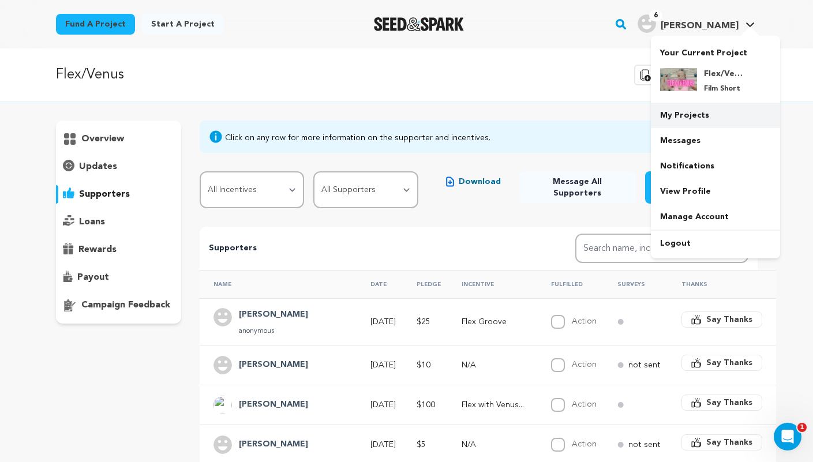
click at [704, 116] on link "My Projects" at bounding box center [715, 115] width 129 height 25
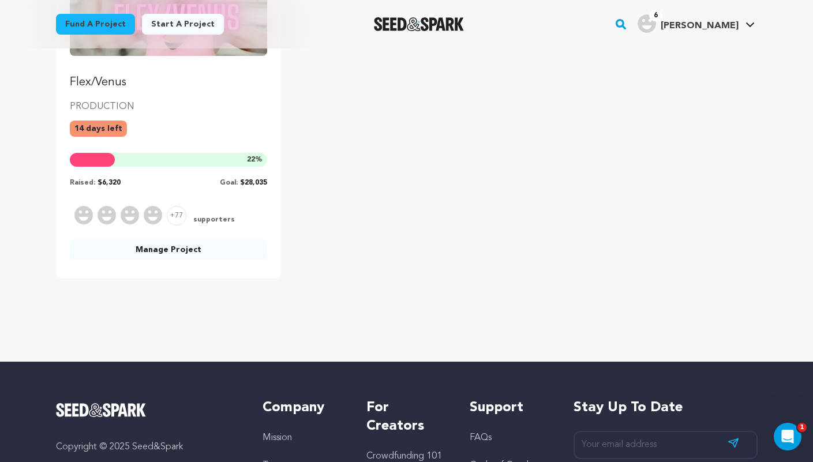
click at [161, 258] on link "Manage Project" at bounding box center [169, 250] width 198 height 21
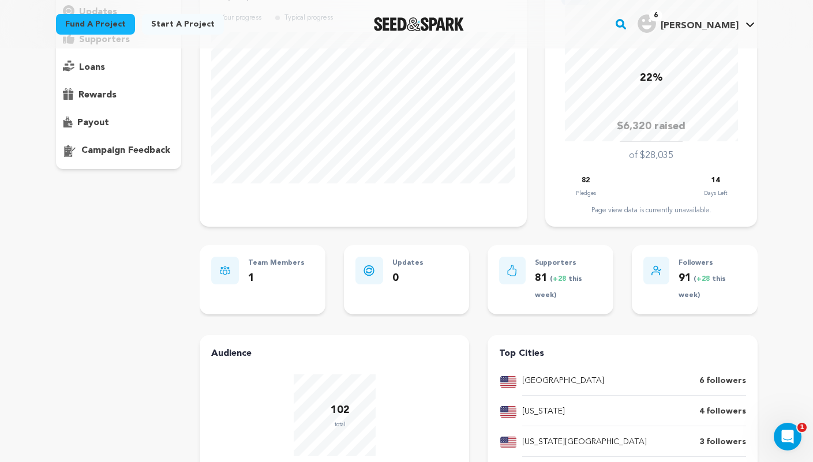
scroll to position [111, 0]
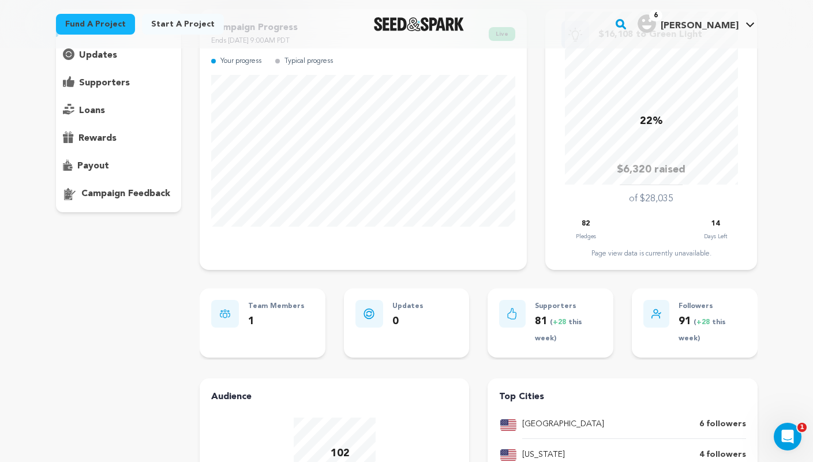
click at [137, 78] on div "supporters" at bounding box center [119, 83] width 126 height 18
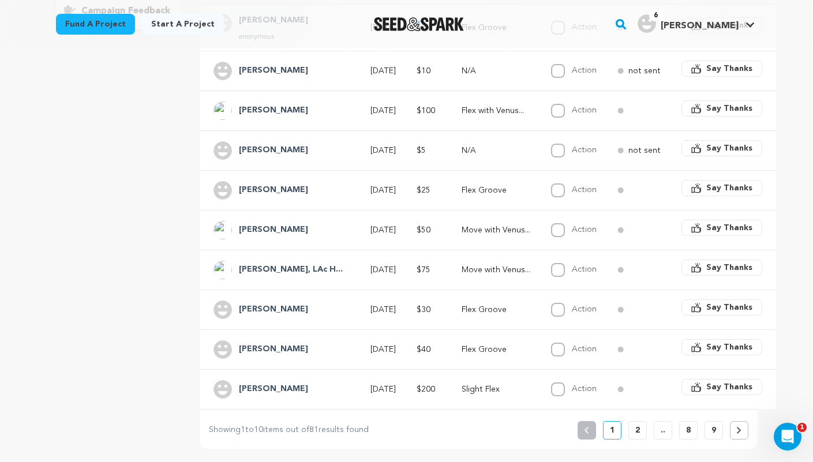
scroll to position [275, 0]
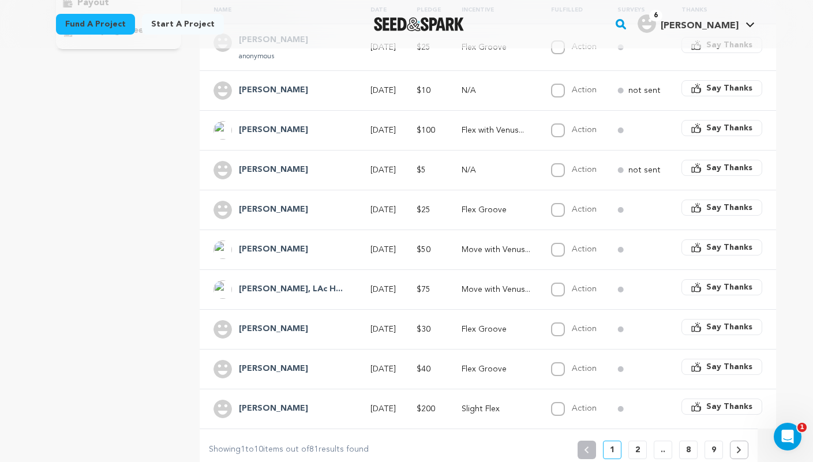
click at [472, 284] on p "Move with Venus..." at bounding box center [496, 290] width 69 height 12
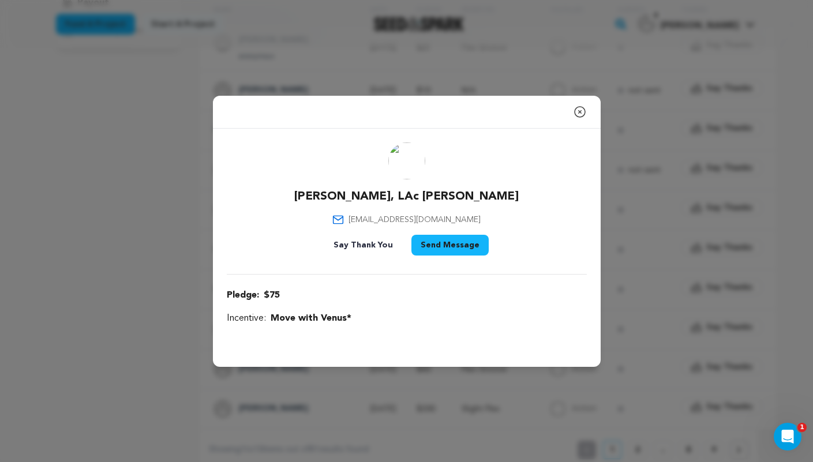
click at [445, 247] on button "Send Message" at bounding box center [450, 245] width 77 height 21
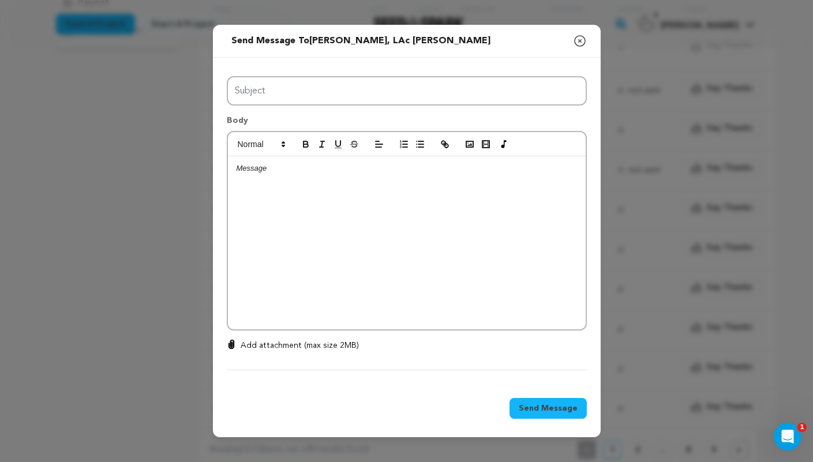
click at [336, 196] on div at bounding box center [407, 242] width 358 height 173
drag, startPoint x: 475, startPoint y: 171, endPoint x: 180, endPoint y: 168, distance: 295.6
click at [180, 168] on div "Send message to Anderson, LAc Holly Say thanks to Anderson, LAc Holly Compose N…" at bounding box center [406, 231] width 813 height 462
drag, startPoint x: 478, startPoint y: 180, endPoint x: 249, endPoint y: 158, distance: 230.3
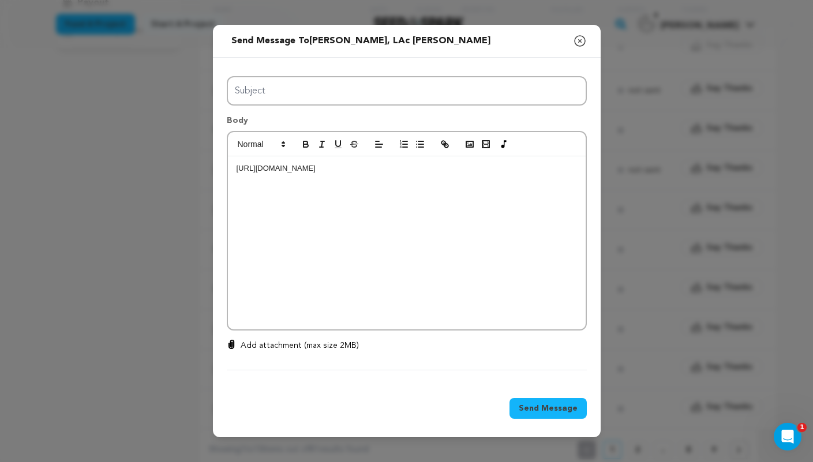
click at [249, 158] on div "https://open.spotify.com/playlist/55Zs46y43Y8paQbhbsNDel?si=84a2734a29944ffb&pt…" at bounding box center [407, 242] width 358 height 173
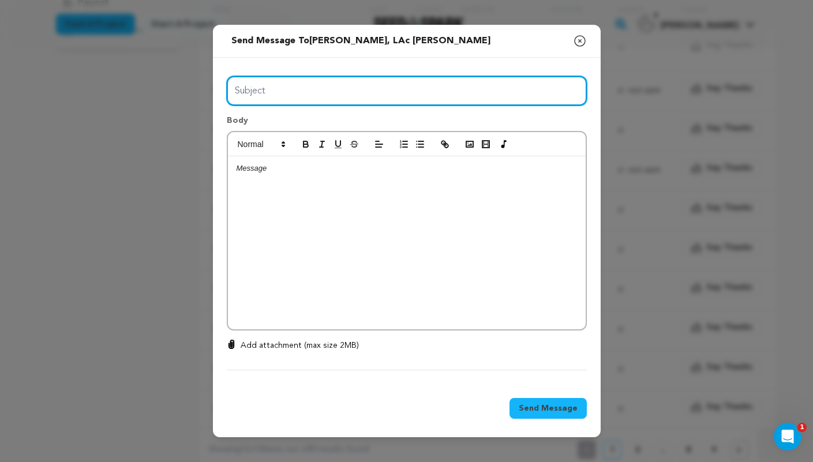
click at [277, 98] on input "Subject" at bounding box center [407, 90] width 360 height 29
type input "Enjoy your incentive!"
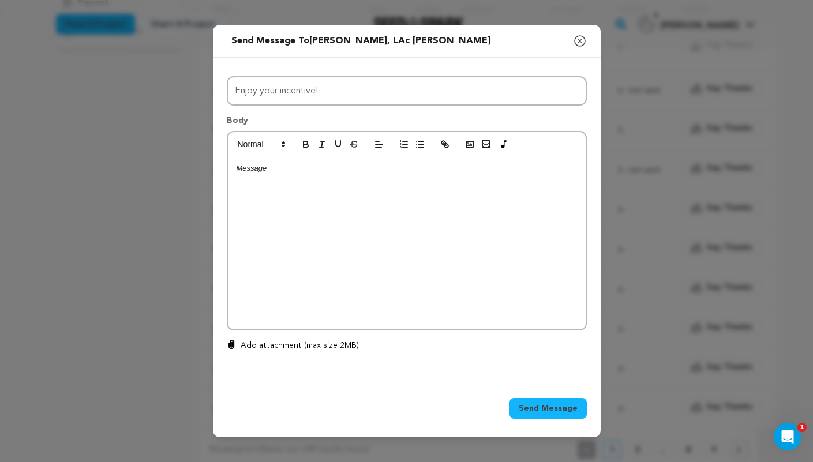
click at [294, 173] on p at bounding box center [407, 168] width 341 height 10
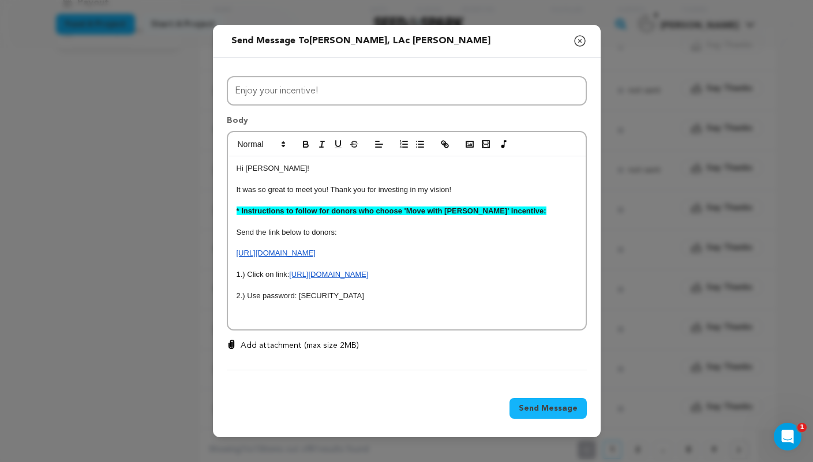
click at [477, 197] on p at bounding box center [407, 200] width 341 height 10
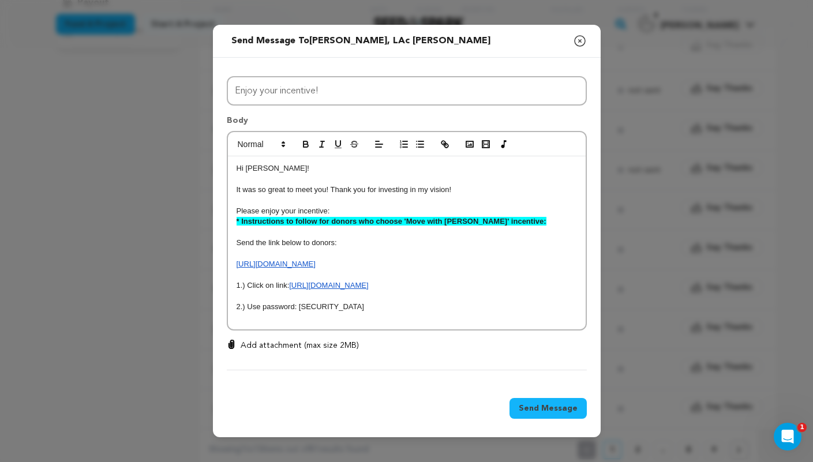
drag, startPoint x: 406, startPoint y: 268, endPoint x: 235, endPoint y: 244, distance: 172.7
click at [235, 244] on div "Hi Holly! It was so great to meet you! Thank you for investing in my vision! Pl…" at bounding box center [407, 242] width 358 height 173
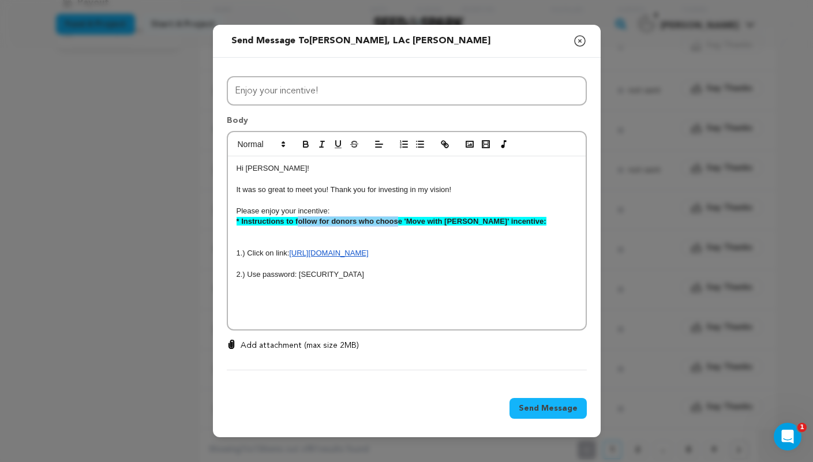
drag, startPoint x: 400, startPoint y: 223, endPoint x: 299, endPoint y: 223, distance: 101.0
click at [299, 223] on strong "* Instructions to follow for donors who choose 'Move with Venus' incentive:" at bounding box center [392, 221] width 310 height 9
click at [356, 209] on p "Please enjoy your incentive:" at bounding box center [407, 211] width 341 height 10
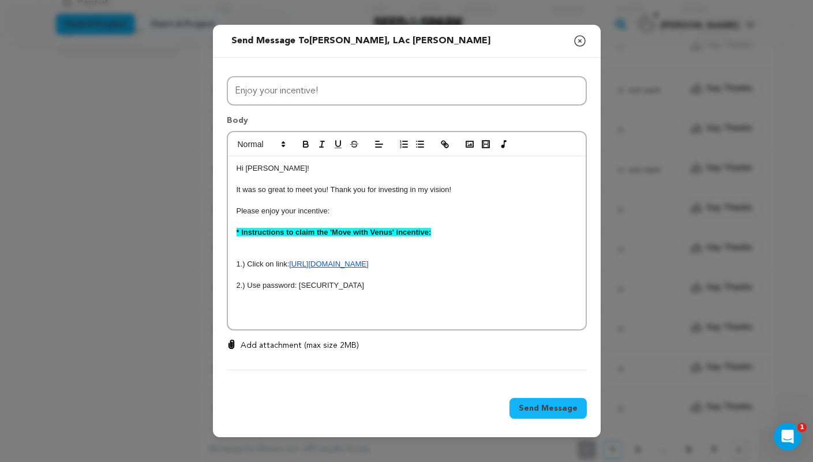
click at [344, 210] on p "Please enjoy your incentive:" at bounding box center [407, 211] width 341 height 10
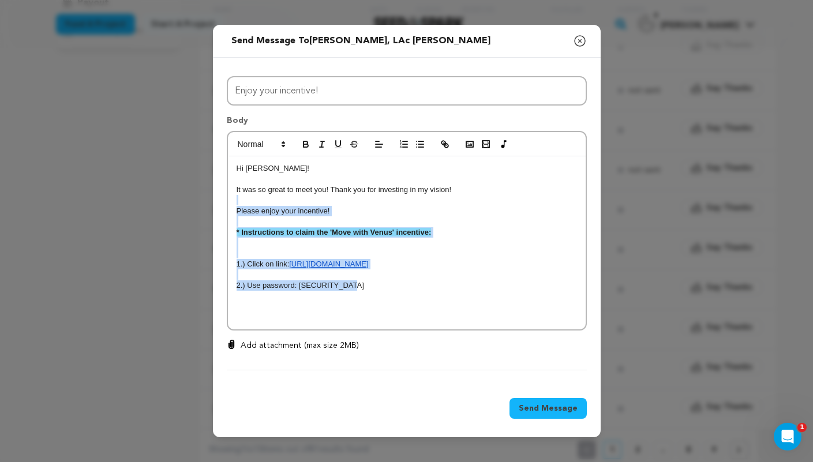
drag, startPoint x: 376, startPoint y: 294, endPoint x: 239, endPoint y: 204, distance: 164.3
click at [239, 204] on div "Hi Holly! It was so great to meet you! Thank you for investing in my vision! Pl…" at bounding box center [407, 242] width 358 height 173
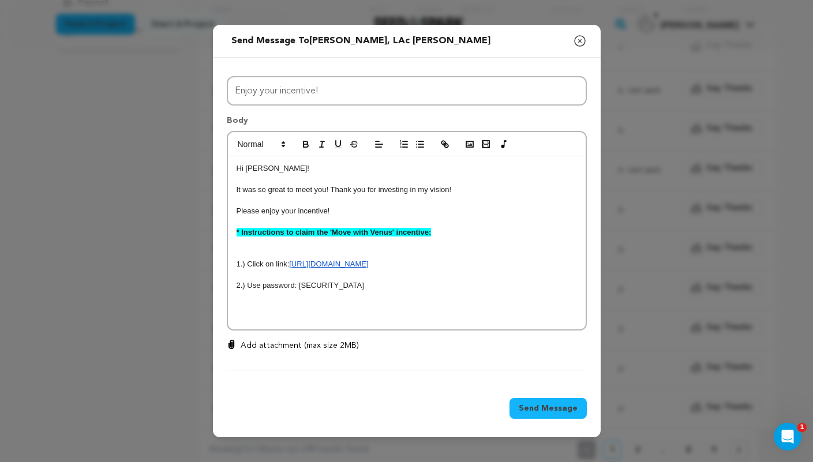
click at [378, 303] on div "Hi Holly! It was so great to meet you! Thank you for investing in my vision! Pl…" at bounding box center [407, 242] width 358 height 173
click at [550, 405] on span "Send Message" at bounding box center [548, 409] width 59 height 12
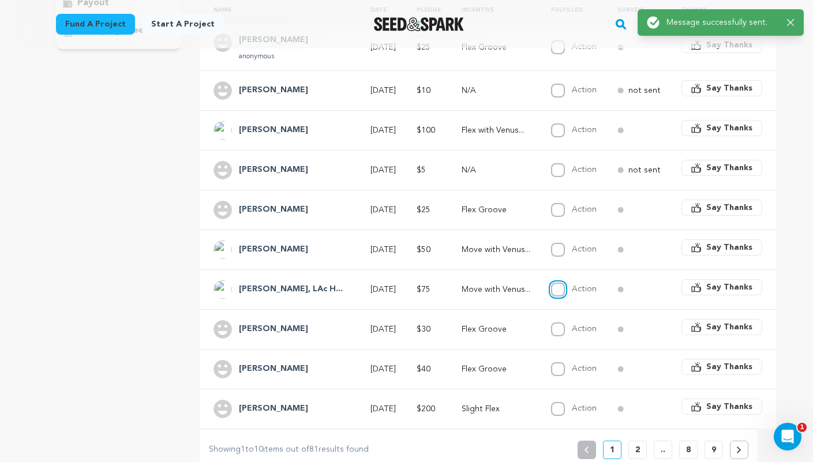
click at [551, 283] on input "Action" at bounding box center [558, 290] width 14 height 14
checkbox input "true"
click at [498, 244] on p "Move with Venus..." at bounding box center [496, 250] width 69 height 12
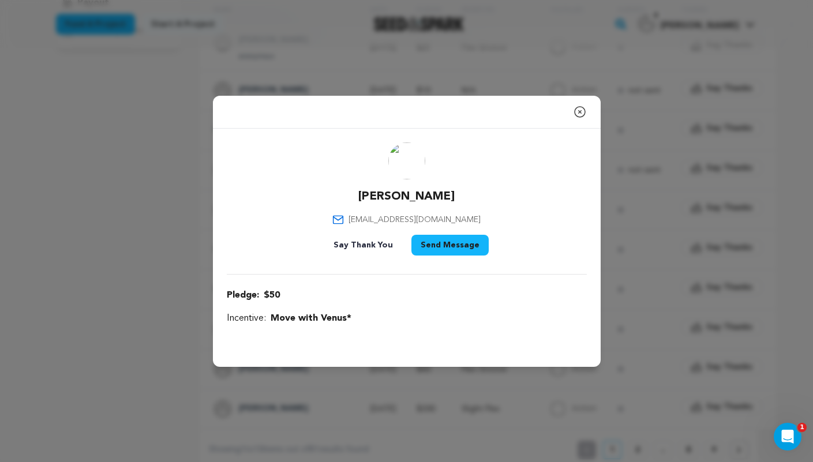
click at [439, 247] on button "Send Message" at bounding box center [450, 245] width 77 height 21
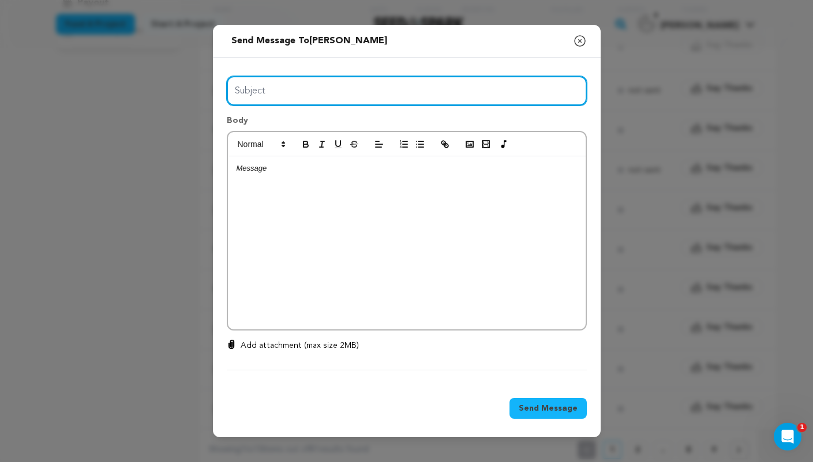
click at [353, 98] on input "Subject" at bounding box center [407, 90] width 360 height 29
type input "Enjoy your incentive!"
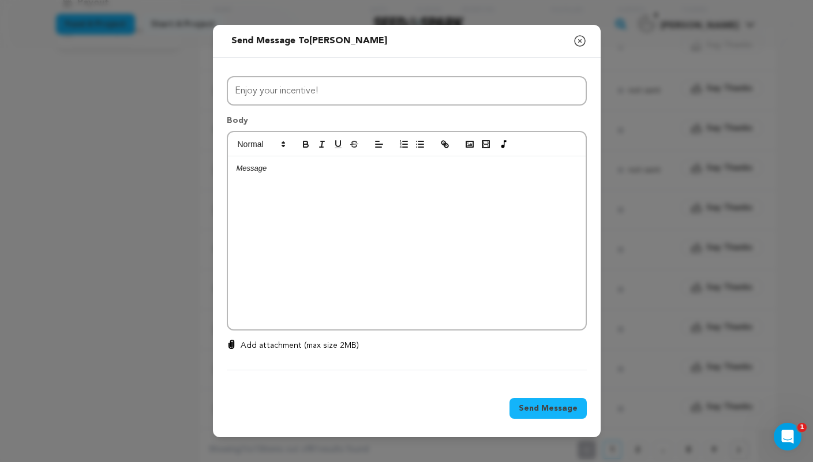
click at [334, 178] on div at bounding box center [407, 242] width 358 height 173
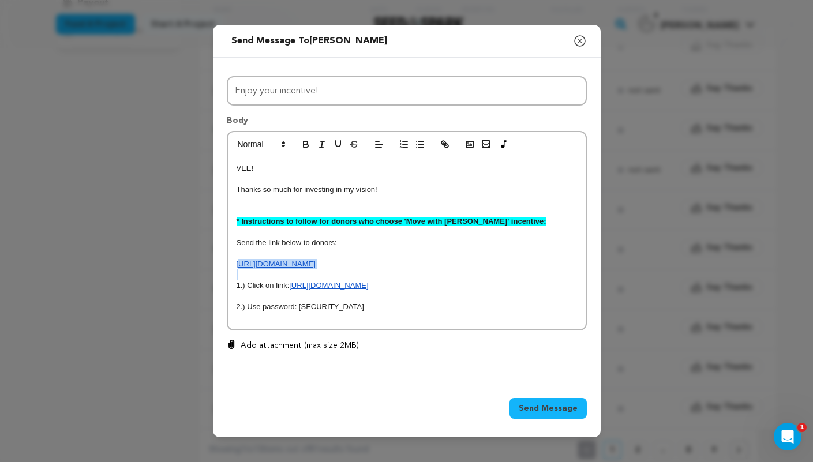
drag, startPoint x: 431, startPoint y: 272, endPoint x: 240, endPoint y: 261, distance: 192.0
click at [240, 261] on div "VEE! Thanks so much for investing in my vision! * Instructions to follow for do…" at bounding box center [407, 242] width 358 height 173
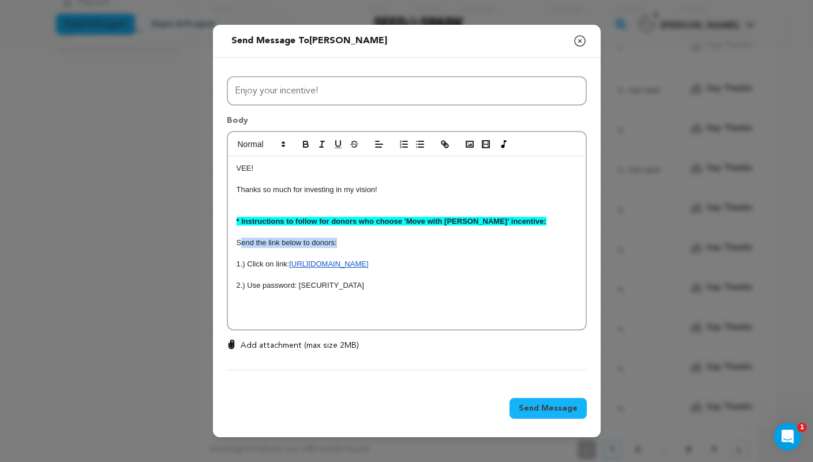
drag, startPoint x: 356, startPoint y: 243, endPoint x: 241, endPoint y: 240, distance: 115.5
click at [241, 240] on p "Send the link below to donors:" at bounding box center [407, 243] width 341 height 10
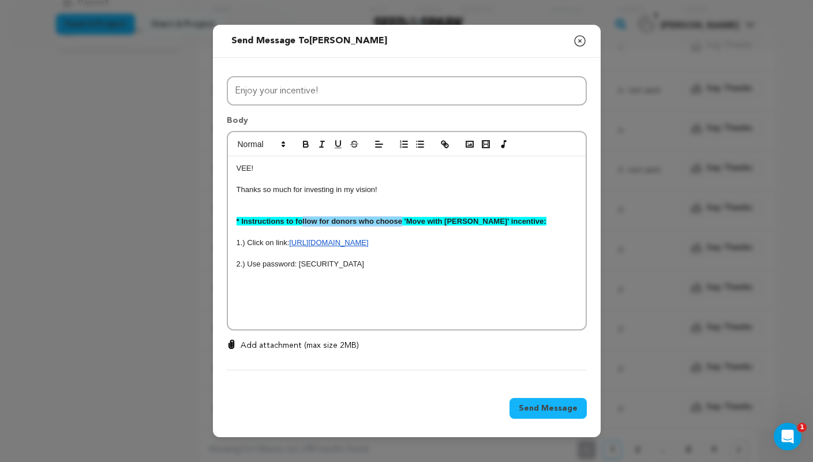
drag, startPoint x: 401, startPoint y: 222, endPoint x: 301, endPoint y: 219, distance: 99.3
click at [301, 219] on strong "* Instructions to follow for donors who choose 'Move with Venus' incentive:" at bounding box center [392, 221] width 310 height 9
click at [390, 198] on p at bounding box center [407, 200] width 341 height 10
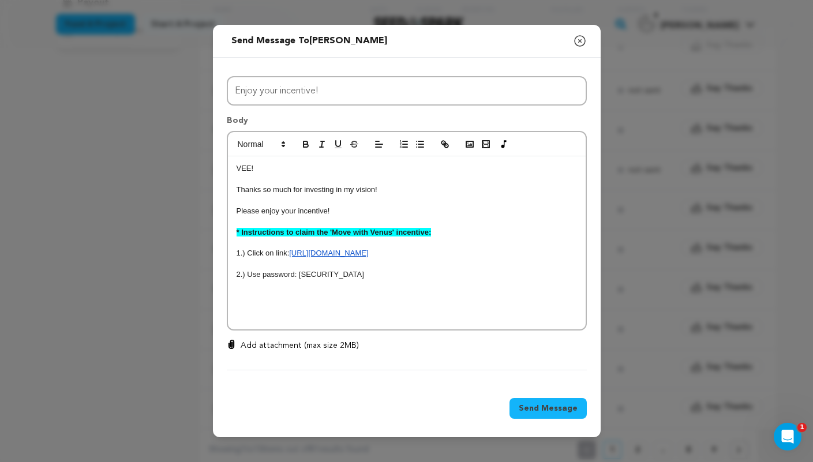
click at [542, 408] on span "Send Message" at bounding box center [548, 409] width 59 height 12
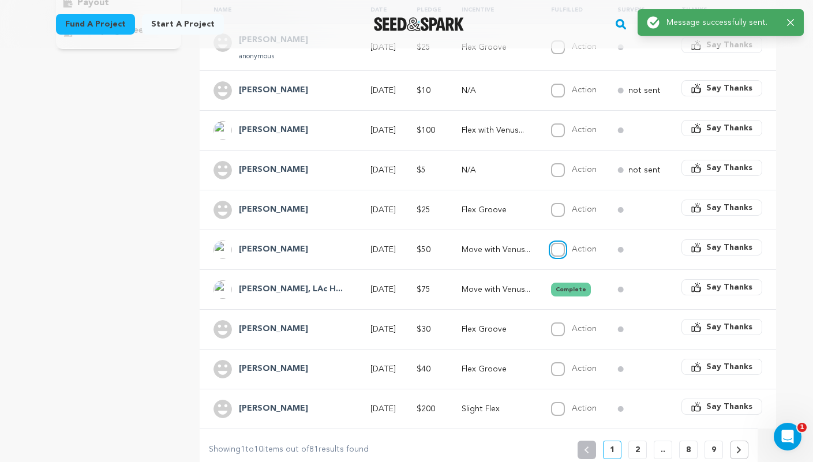
click at [551, 243] on input "Action" at bounding box center [558, 250] width 14 height 14
checkbox input "true"
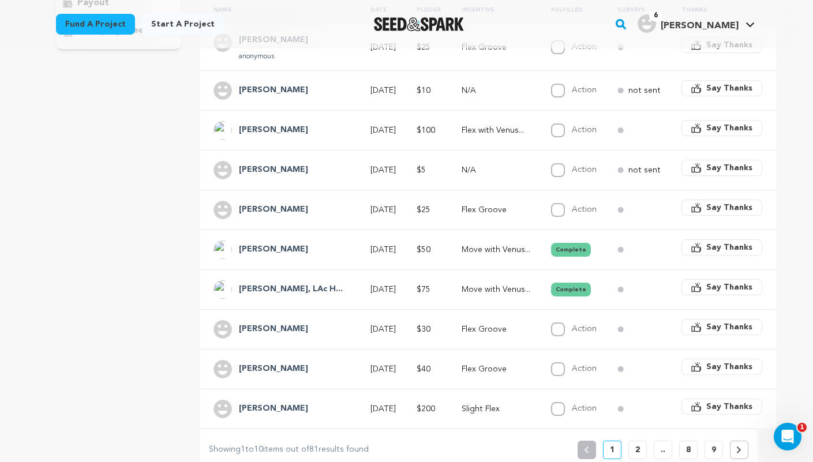
click at [462, 165] on p "N/A" at bounding box center [496, 171] width 69 height 12
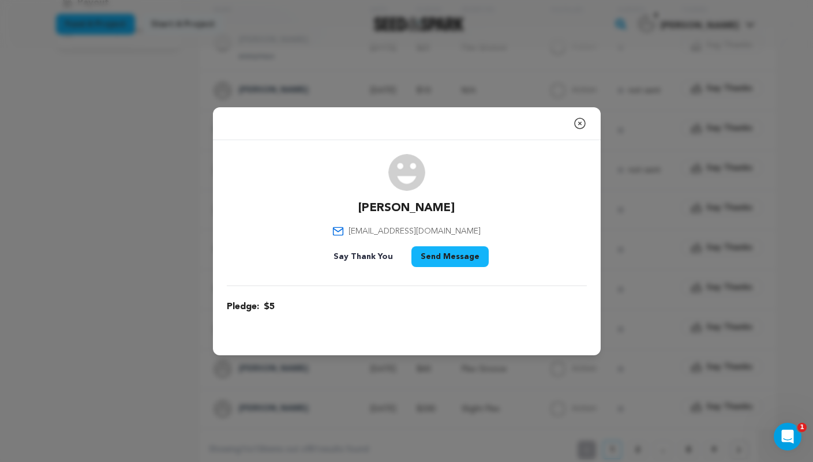
click at [432, 259] on button "Send Message" at bounding box center [450, 257] width 77 height 21
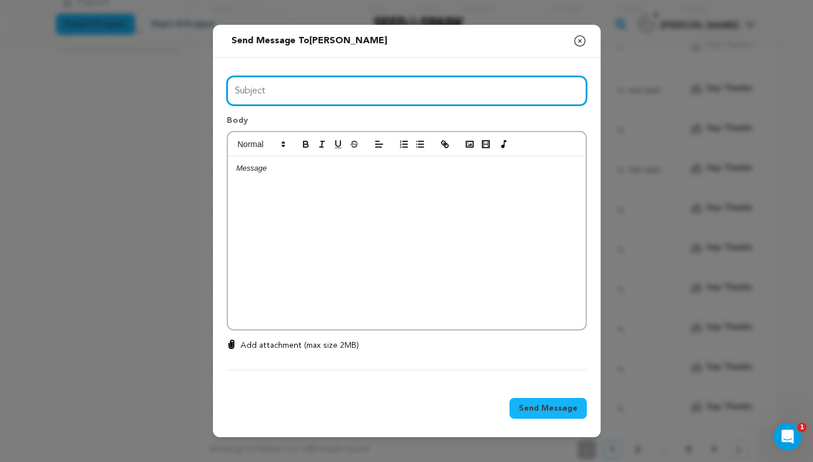
click at [375, 90] on input "Subject" at bounding box center [407, 90] width 360 height 29
type input "Thanks for your support!"
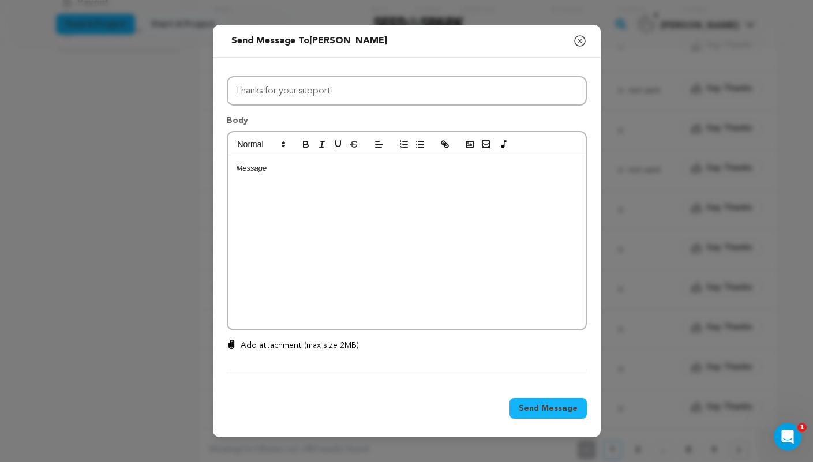
click at [339, 193] on div at bounding box center [407, 242] width 358 height 173
click at [524, 414] on span "Send Message" at bounding box center [548, 409] width 59 height 12
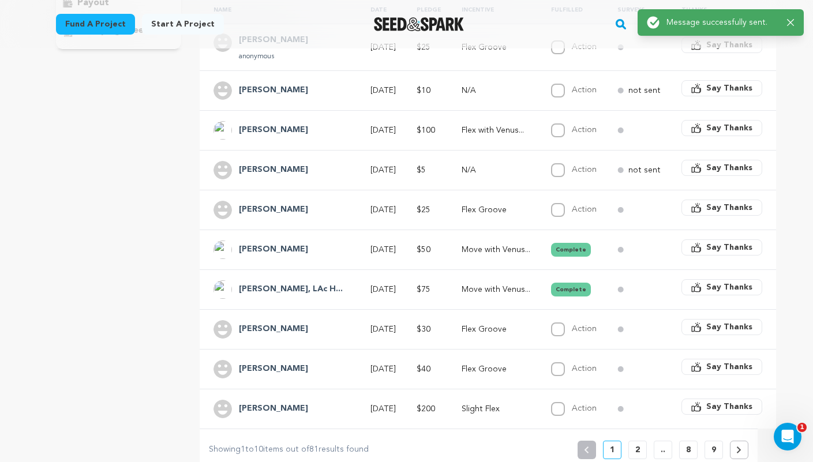
click at [516, 165] on p "N/A" at bounding box center [496, 171] width 69 height 12
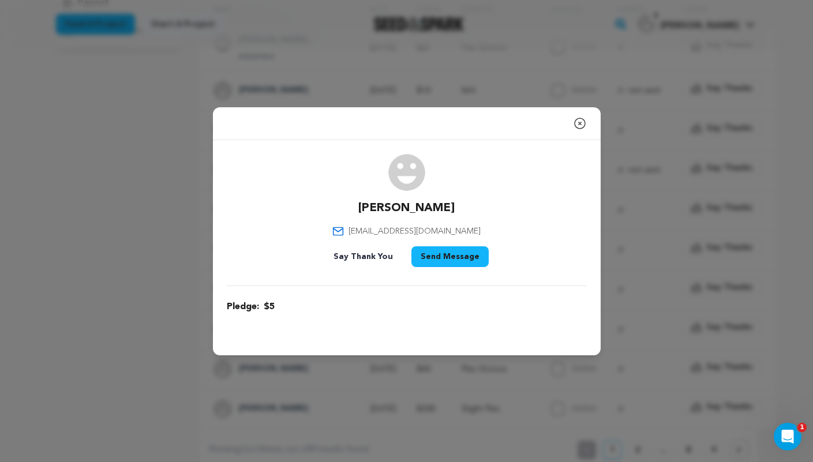
click at [578, 124] on icon "button" at bounding box center [580, 123] width 10 height 10
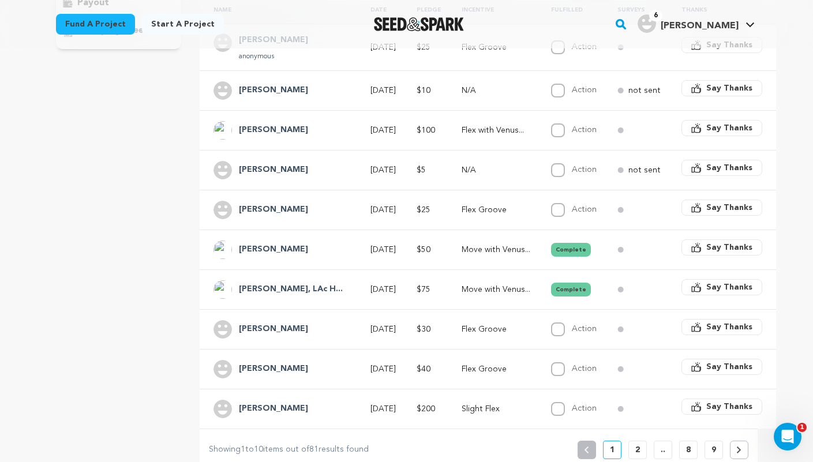
click at [554, 163] on div "Action" at bounding box center [574, 170] width 46 height 14
click at [551, 163] on input "Action" at bounding box center [558, 170] width 14 height 14
checkbox input "true"
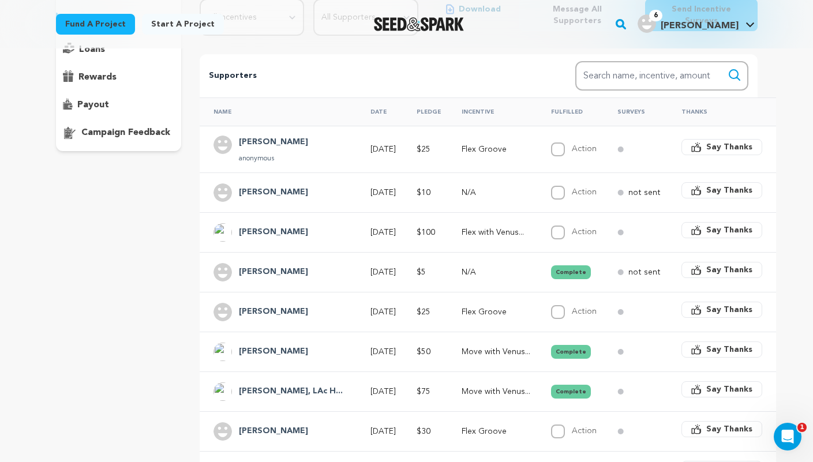
scroll to position [170, 0]
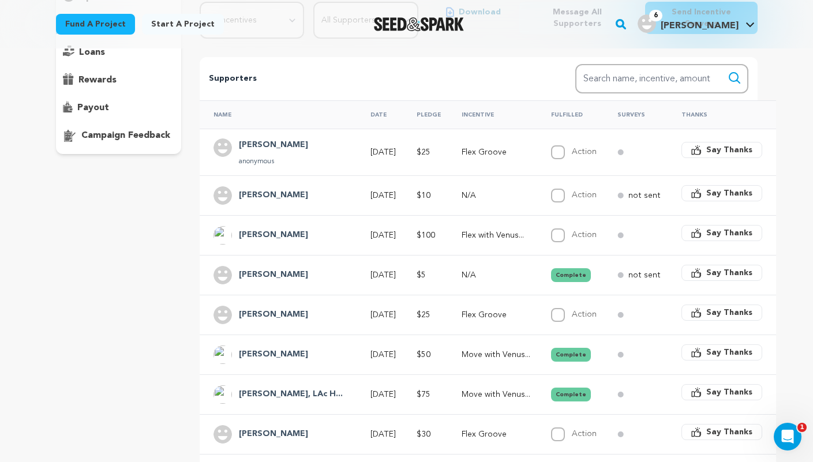
click at [490, 190] on p "N/A" at bounding box center [496, 196] width 69 height 12
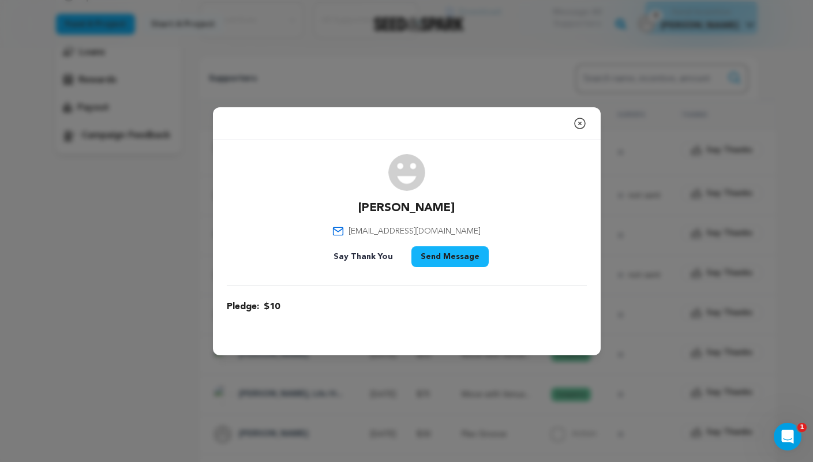
click at [458, 258] on button "Send Message" at bounding box center [450, 257] width 77 height 21
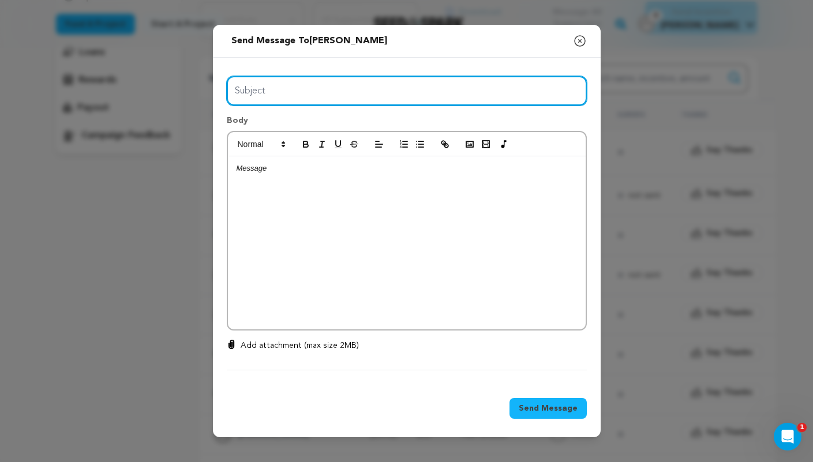
click at [391, 87] on input "Subject" at bounding box center [407, 90] width 360 height 29
type input "Thanks for your support!"
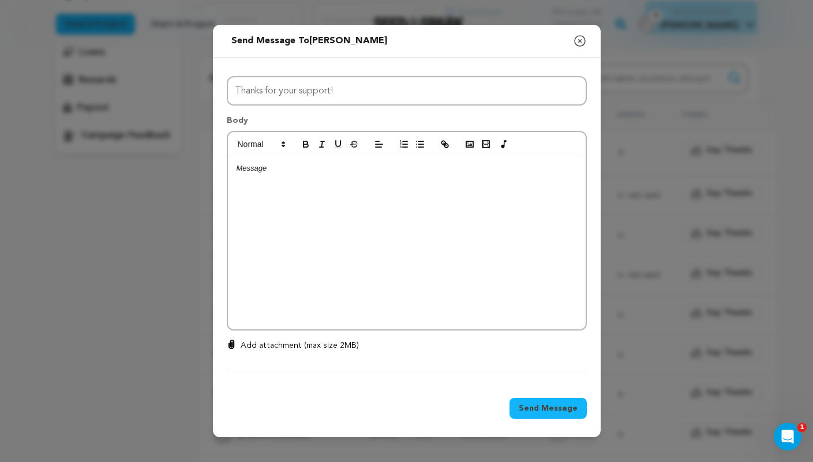
click at [360, 191] on div at bounding box center [407, 242] width 358 height 173
click at [540, 410] on span "Send Message" at bounding box center [548, 409] width 59 height 12
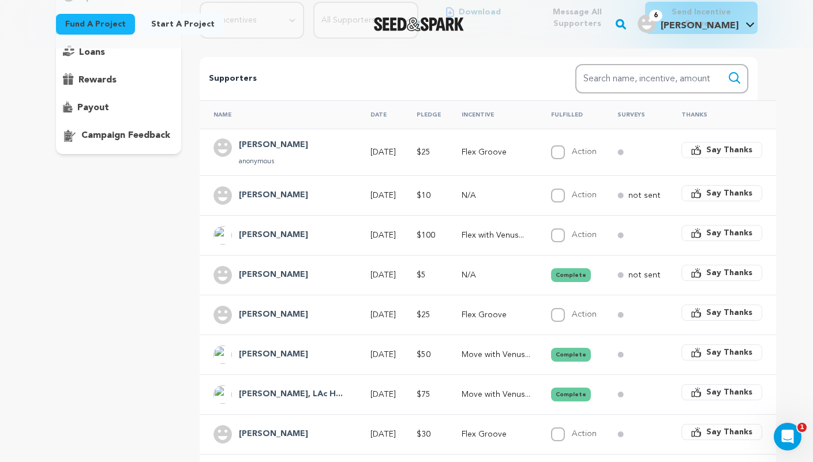
click at [538, 185] on td "Action Complete" at bounding box center [571, 196] width 66 height 40
click at [551, 189] on input "Action" at bounding box center [558, 196] width 14 height 14
checkbox input "true"
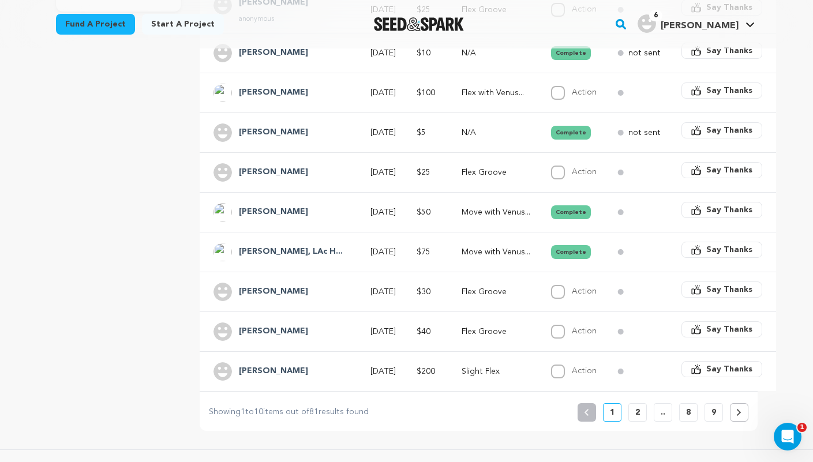
scroll to position [308, 0]
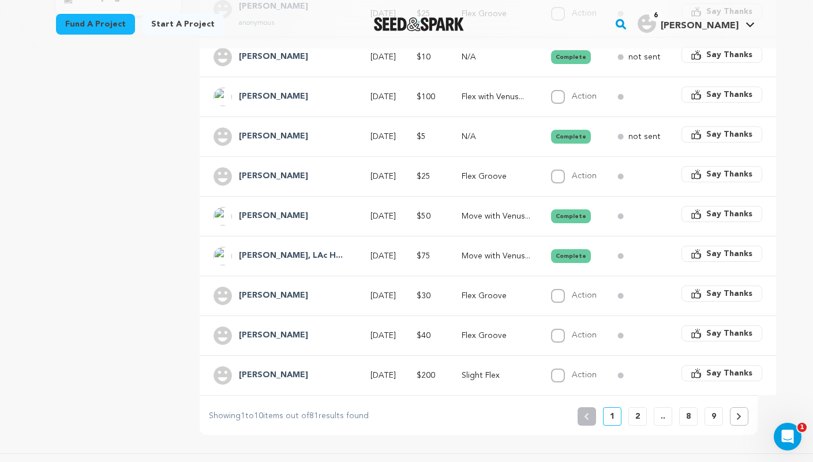
click at [473, 290] on p "Flex Groove" at bounding box center [496, 296] width 69 height 12
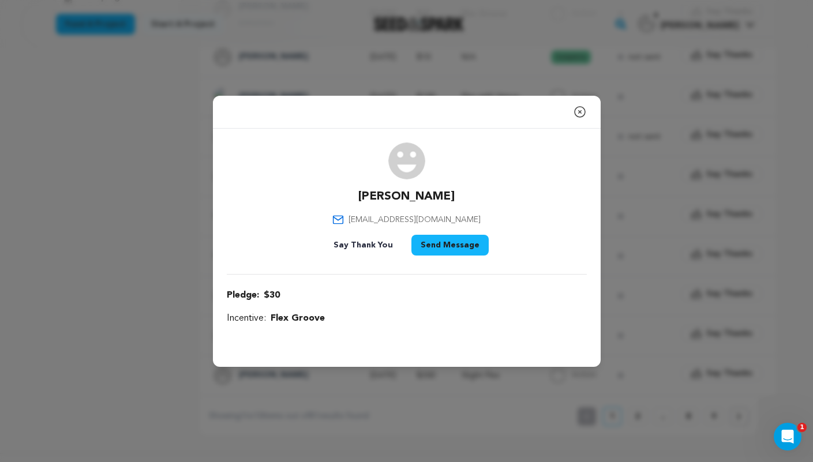
click at [445, 247] on button "Send Message" at bounding box center [450, 245] width 77 height 21
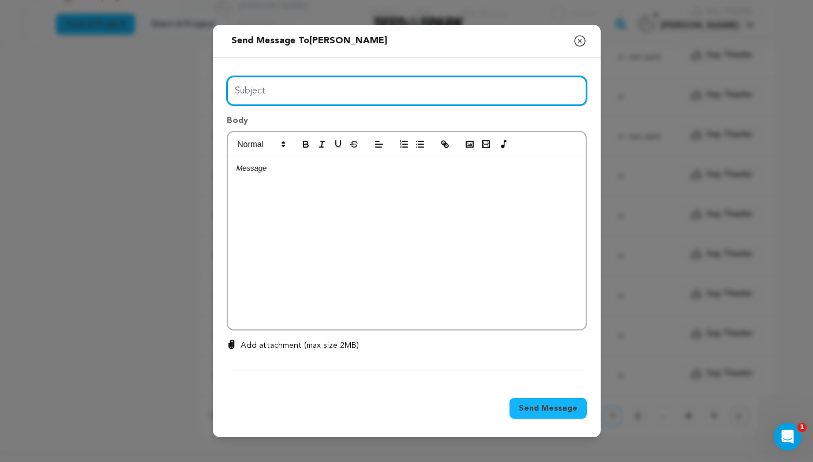
click at [363, 91] on input "Subject" at bounding box center [407, 90] width 360 height 29
type input "Enjoy your incentive!"
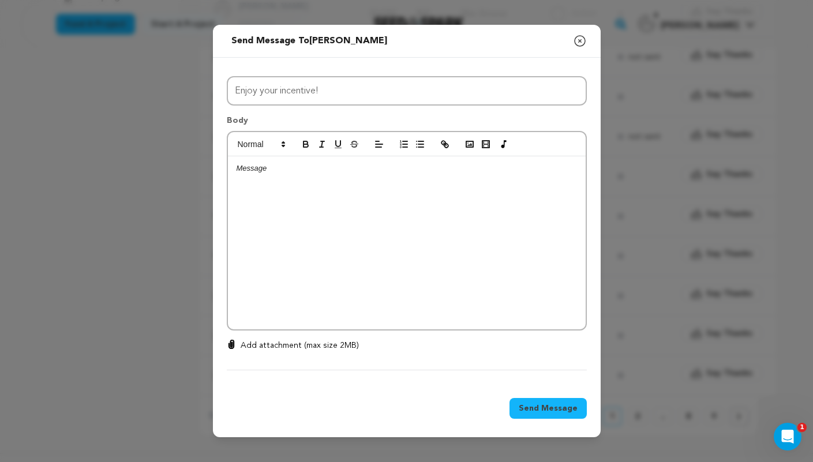
click at [340, 197] on div at bounding box center [407, 242] width 358 height 173
click at [445, 199] on p at bounding box center [407, 200] width 341 height 10
drag, startPoint x: 345, startPoint y: 221, endPoint x: 300, endPoint y: 219, distance: 45.0
click at [300, 219] on p "Please enjoy your FLEX/VENUS playlist." at bounding box center [407, 222] width 341 height 10
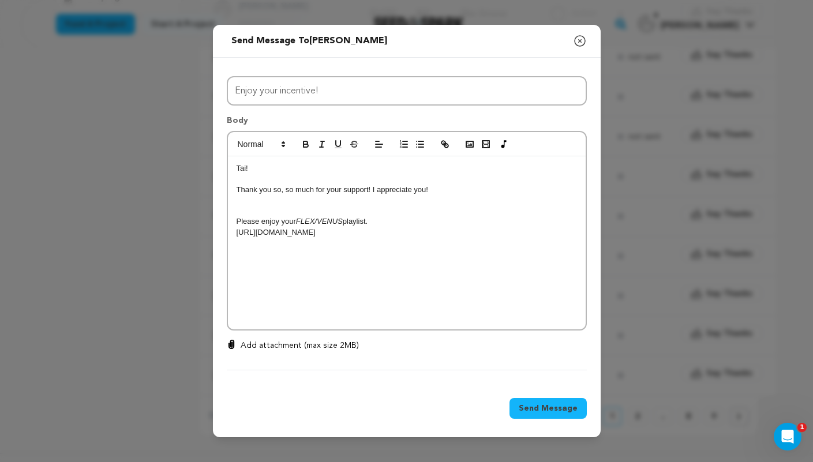
click at [400, 219] on p "Please enjoy your FLEX/VENUS playlist." at bounding box center [407, 222] width 341 height 10
click at [536, 407] on span "Send Message" at bounding box center [548, 409] width 59 height 12
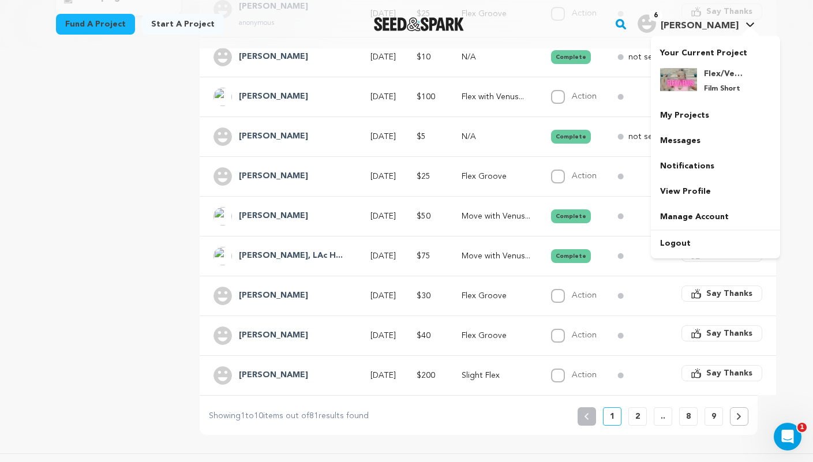
click at [720, 27] on span "[PERSON_NAME]" at bounding box center [700, 25] width 78 height 9
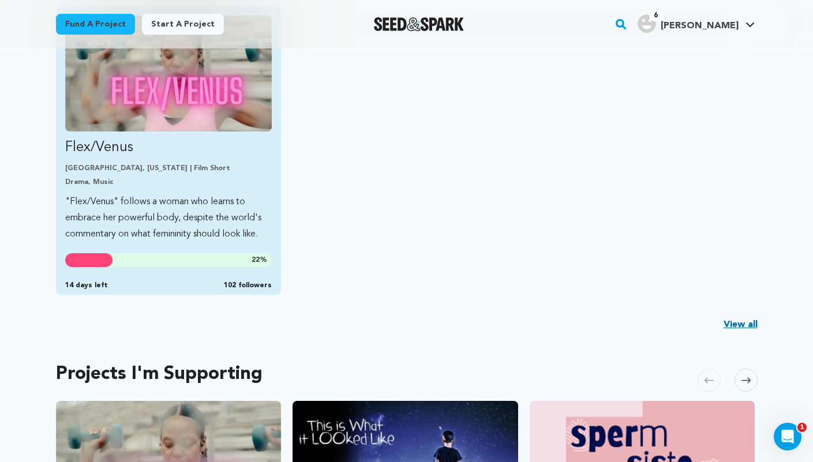
scroll to position [337, 0]
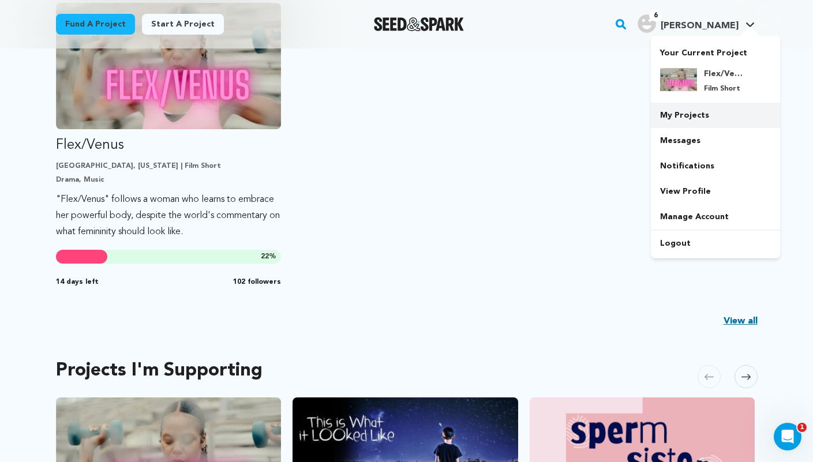
click at [684, 113] on link "My Projects" at bounding box center [715, 115] width 129 height 25
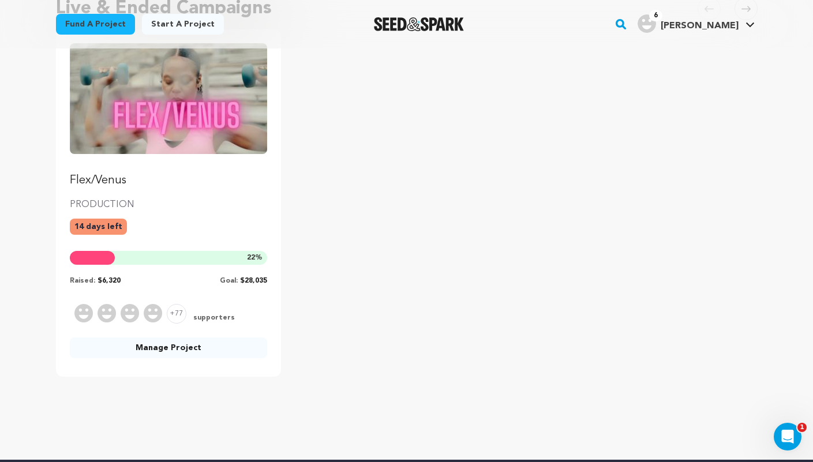
scroll to position [224, 0]
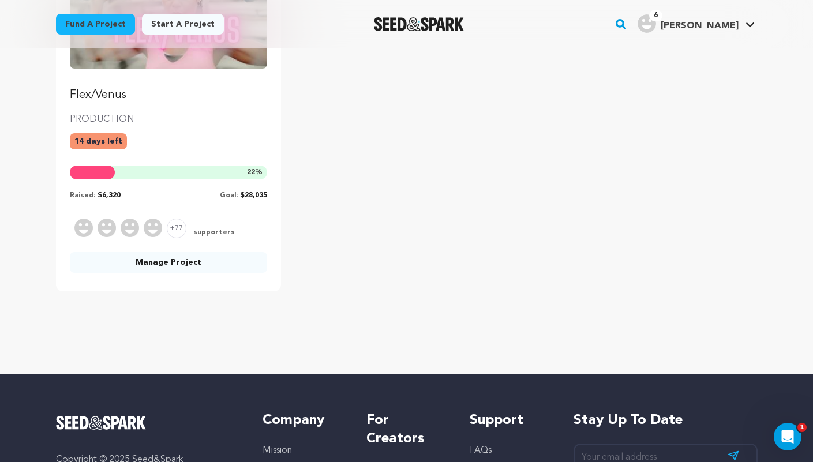
click at [172, 266] on link "Manage Project" at bounding box center [169, 262] width 198 height 21
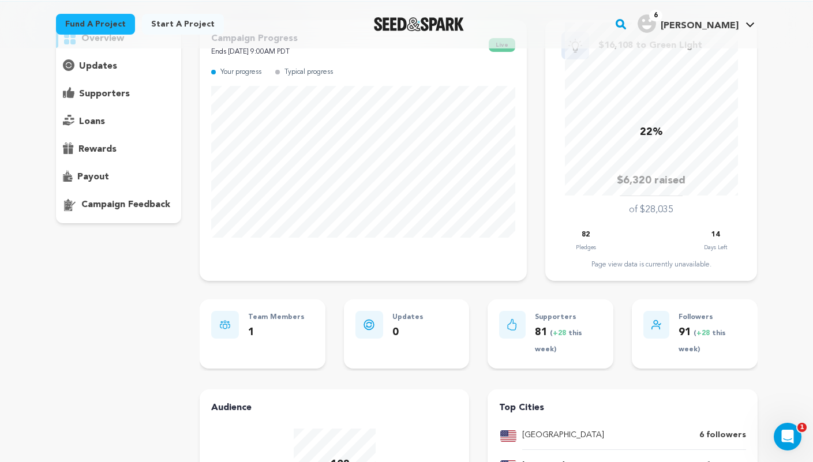
scroll to position [66, 0]
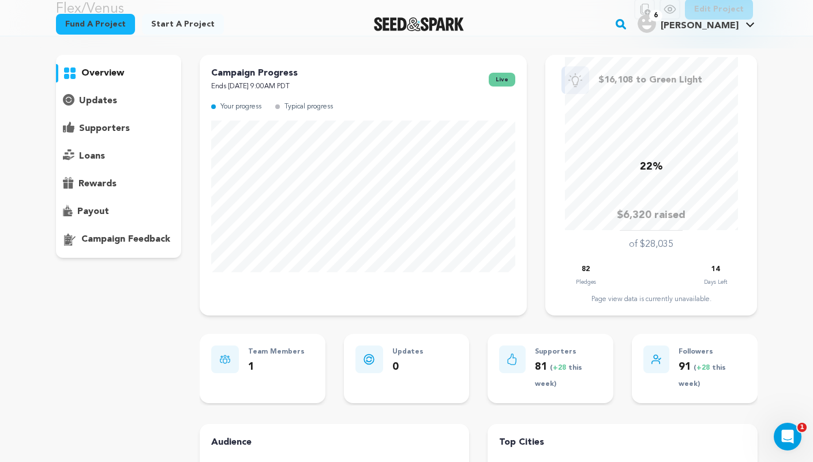
click at [121, 125] on p "supporters" at bounding box center [104, 129] width 51 height 14
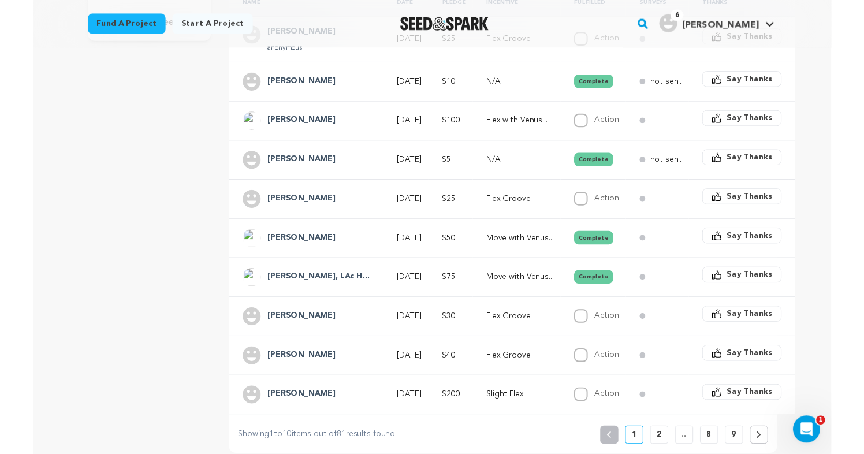
scroll to position [284, 0]
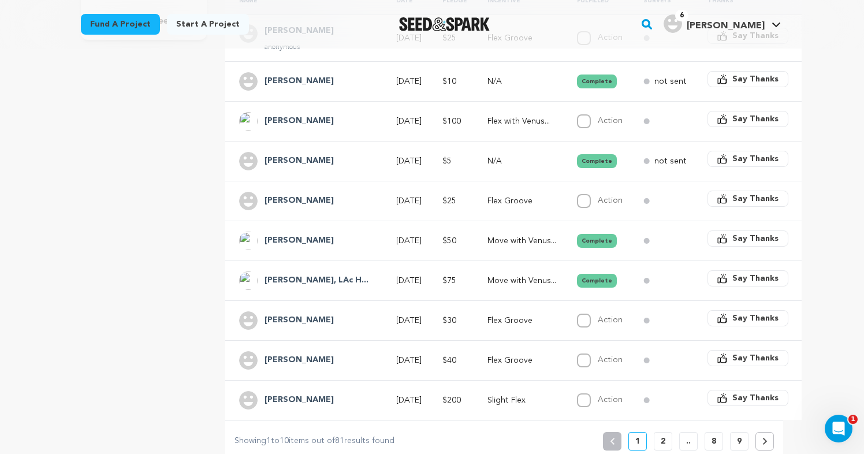
click at [449, 305] on td "$30" at bounding box center [450, 320] width 45 height 40
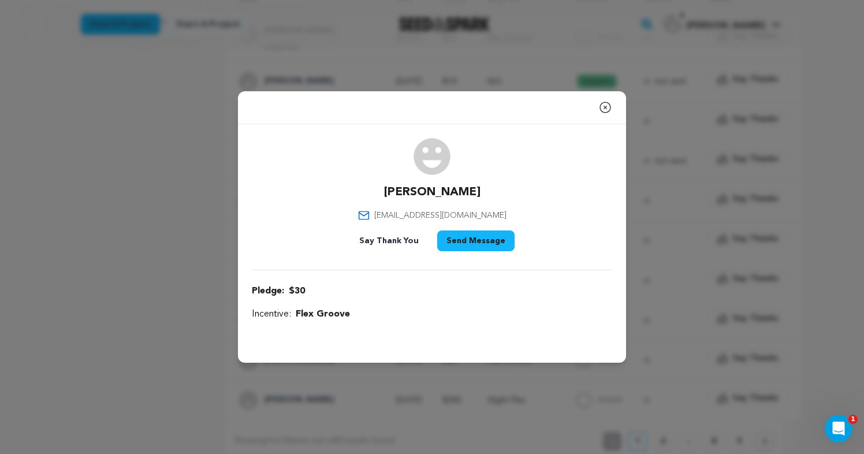
click at [459, 239] on button "Send Message" at bounding box center [475, 240] width 77 height 21
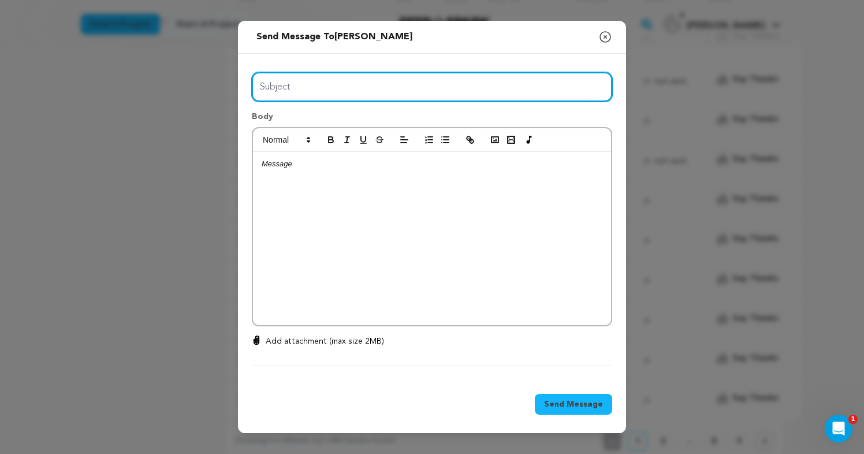
click at [408, 89] on input "Subject" at bounding box center [432, 86] width 360 height 29
type input "Enjoy your incentive!"
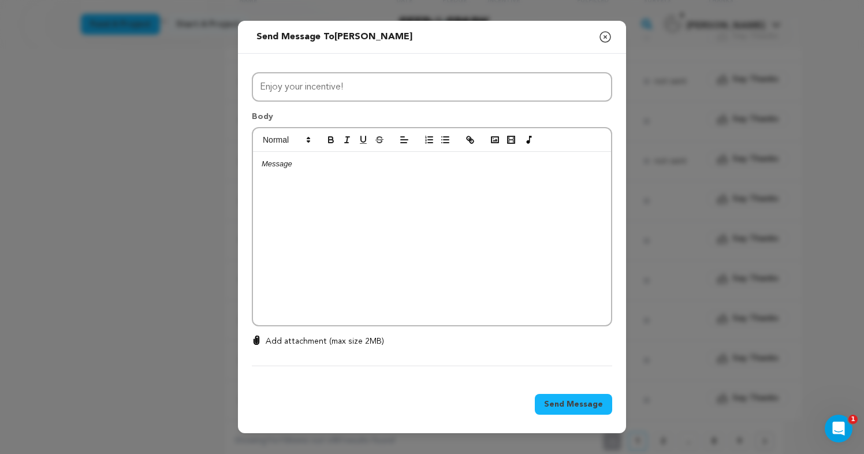
click at [376, 167] on p at bounding box center [432, 164] width 341 height 10
drag, startPoint x: 403, startPoint y: 205, endPoint x: 372, endPoint y: 205, distance: 30.6
click at [372, 205] on p "Please enjoy your FLEX/VENUS incentive*" at bounding box center [432, 206] width 341 height 10
click at [566, 407] on span "Send Message" at bounding box center [573, 404] width 59 height 12
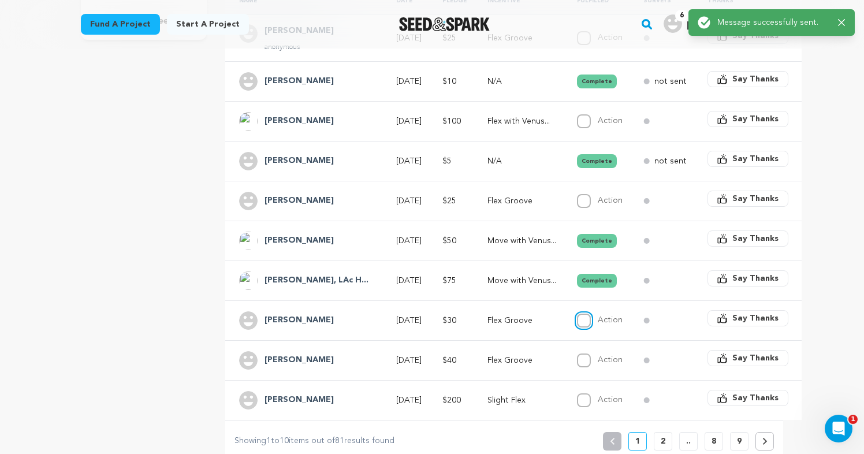
click at [577, 313] on input "Action" at bounding box center [584, 320] width 14 height 14
checkbox input "true"
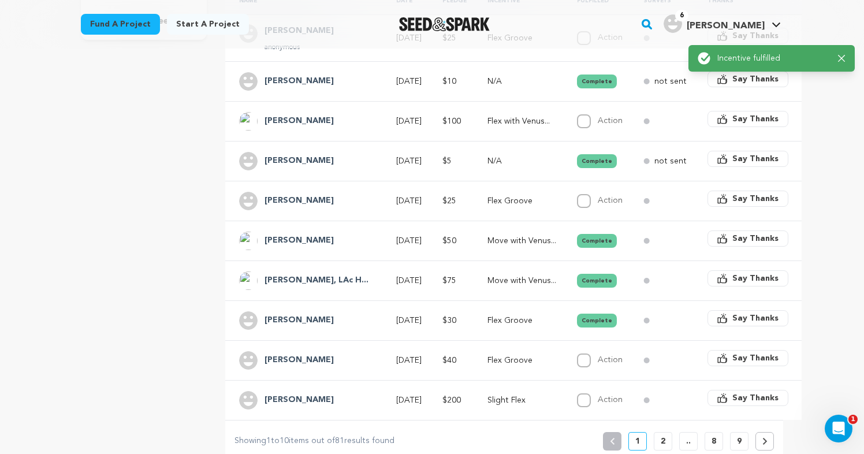
click at [508, 354] on p "Flex Groove" at bounding box center [521, 360] width 69 height 12
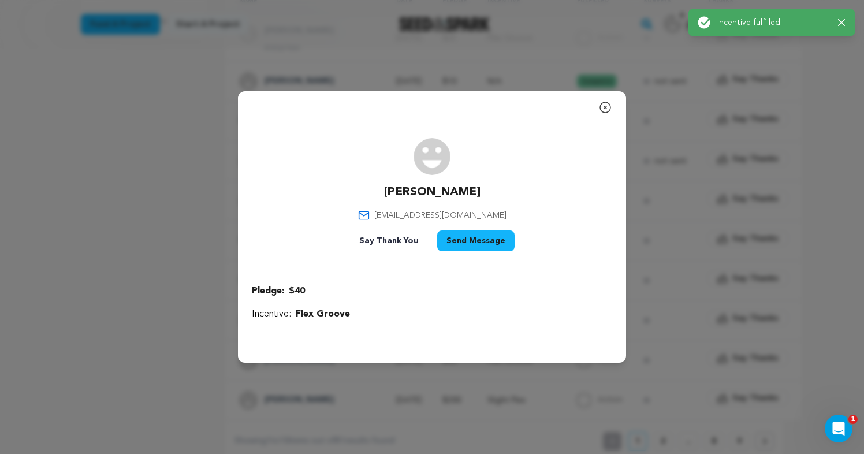
click at [604, 103] on icon "button" at bounding box center [605, 107] width 14 height 14
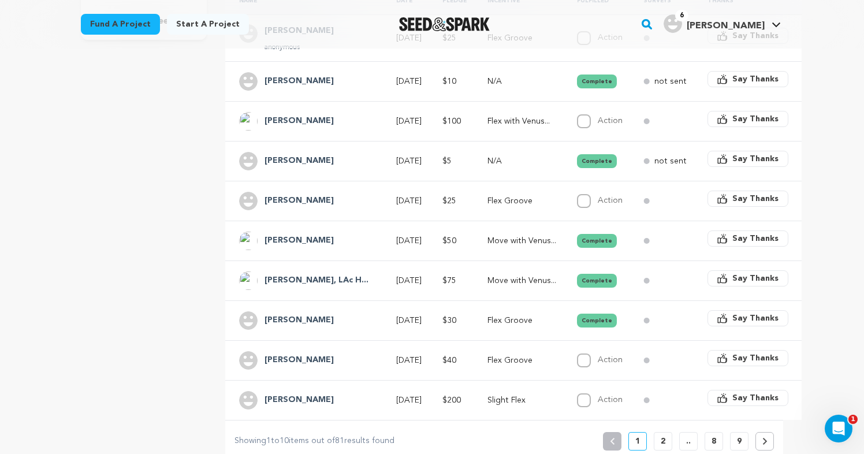
click at [517, 354] on p "Flex Groove" at bounding box center [521, 360] width 69 height 12
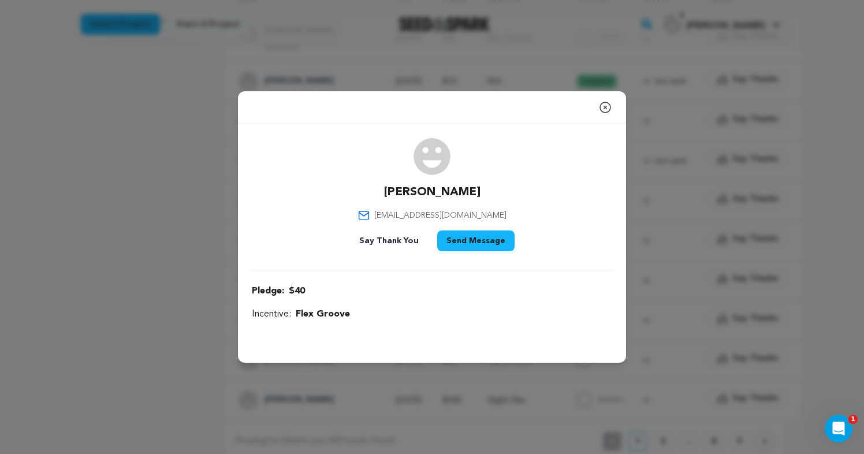
click at [465, 244] on button "Send Message" at bounding box center [475, 240] width 77 height 21
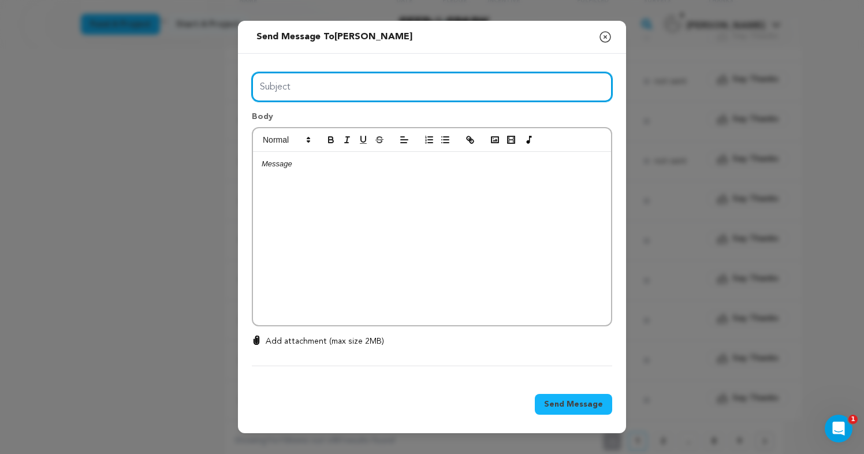
click at [389, 95] on input "Subject" at bounding box center [432, 86] width 360 height 29
type input "Enjoy your incentive!"
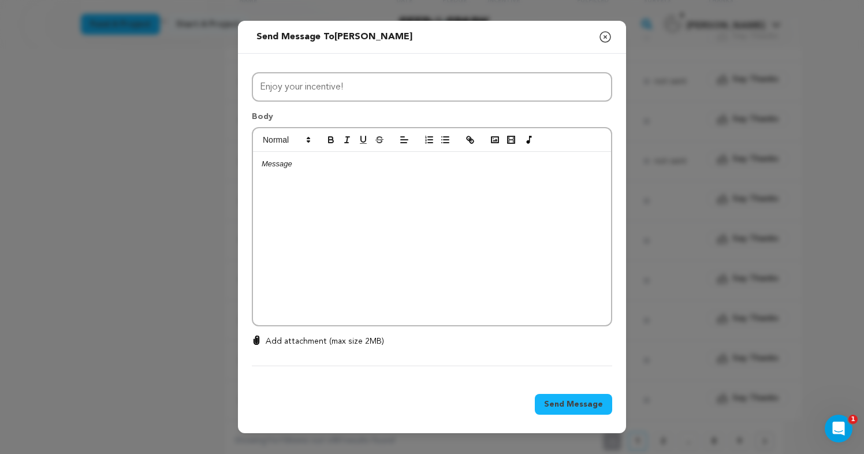
click at [337, 199] on div at bounding box center [432, 238] width 358 height 173
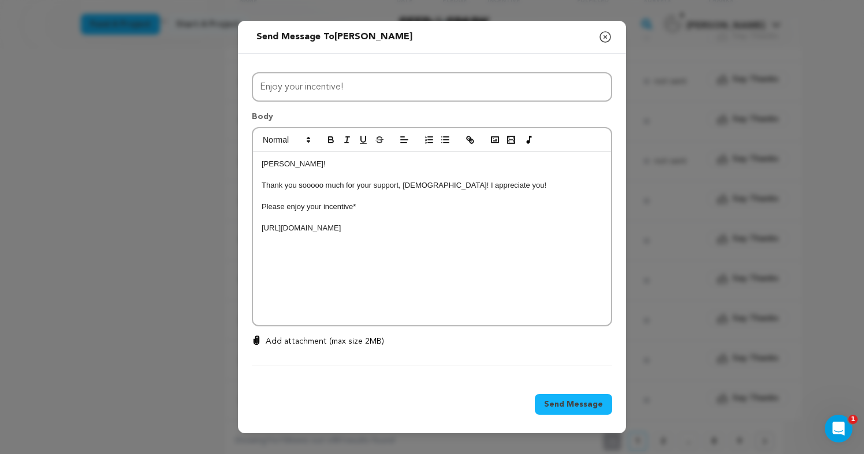
click at [325, 204] on p "Please enjoy your incentive*" at bounding box center [432, 206] width 341 height 10
click at [322, 206] on p "Please enjoy your incentive*" at bounding box center [432, 206] width 341 height 10
drag, startPoint x: 397, startPoint y: 206, endPoint x: 380, endPoint y: 206, distance: 16.7
click at [380, 206] on p "Please enjoy the FLEX/VENUS incentive*" at bounding box center [432, 206] width 341 height 10
drag, startPoint x: 364, startPoint y: 206, endPoint x: 320, endPoint y: 206, distance: 43.9
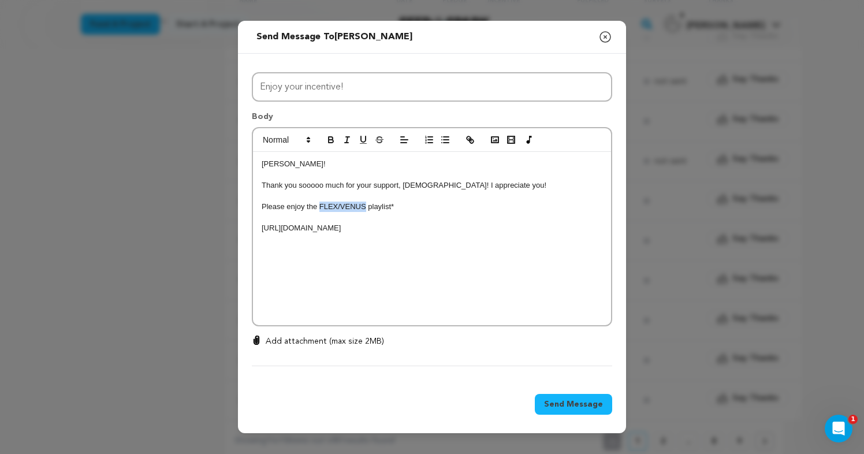
click at [320, 206] on p "Please enjoy the FLEX/VENUS playlist*" at bounding box center [432, 206] width 341 height 10
click at [563, 410] on span "Send Message" at bounding box center [573, 404] width 59 height 12
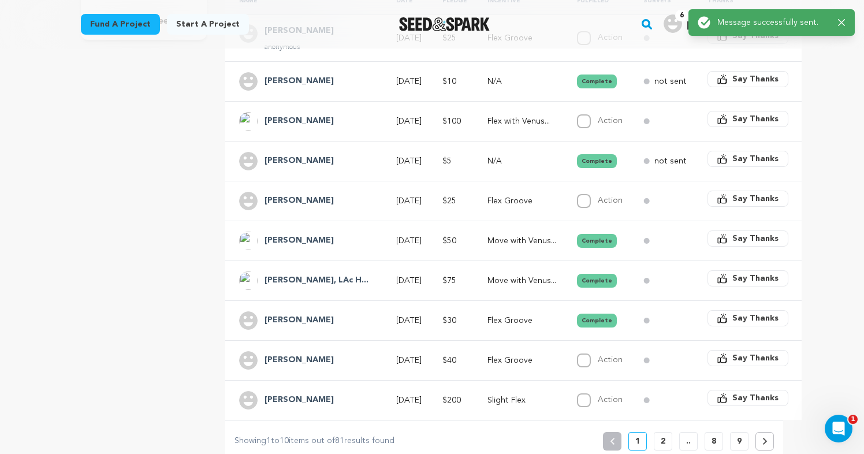
click at [551, 350] on td "Flex Groove" at bounding box center [517, 360] width 89 height 40
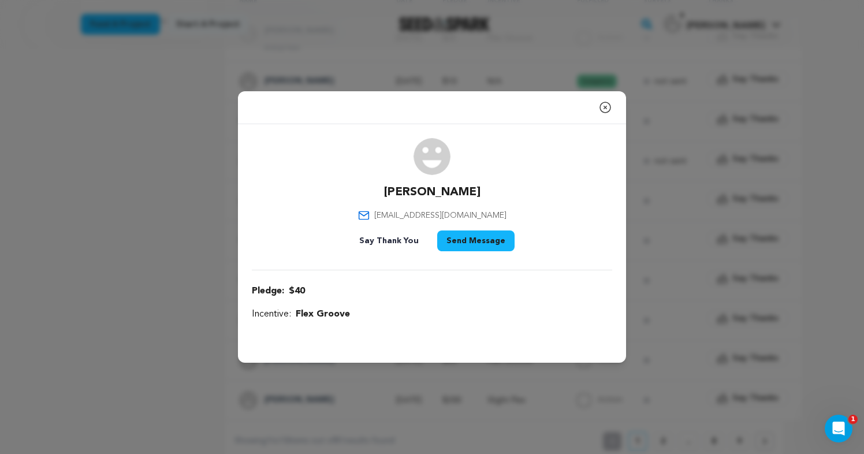
click at [607, 106] on icon "button" at bounding box center [605, 107] width 14 height 14
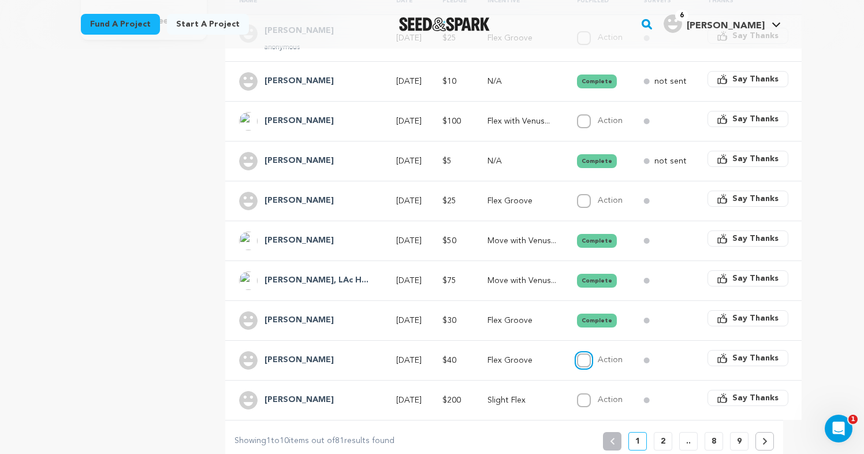
click at [578, 353] on input "Action" at bounding box center [584, 360] width 14 height 14
checkbox input "true"
click at [501, 394] on p "Slight Flex" at bounding box center [521, 400] width 69 height 12
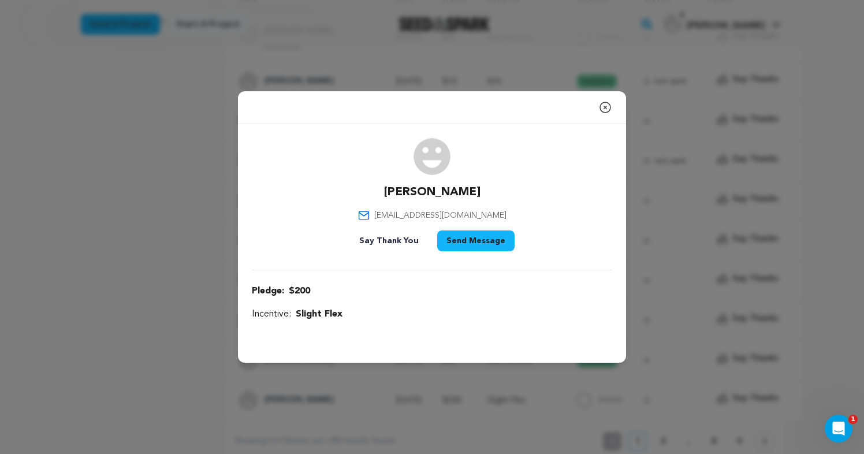
click at [478, 245] on button "Send Message" at bounding box center [475, 240] width 77 height 21
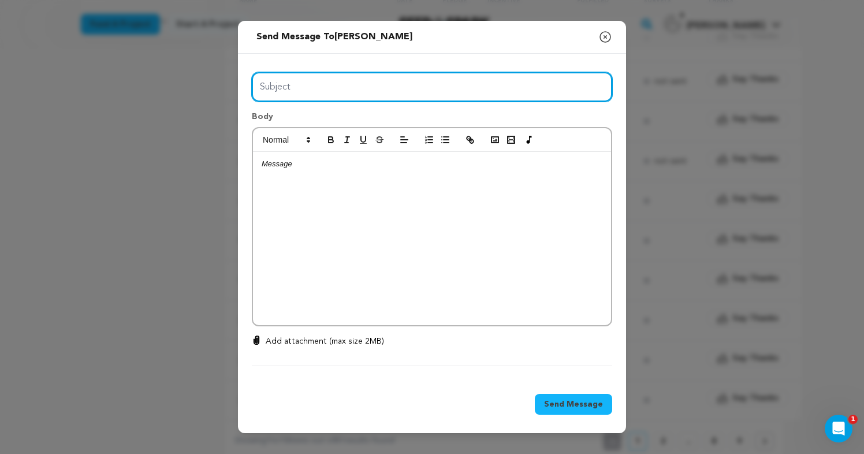
click at [411, 76] on input "Subject" at bounding box center [432, 86] width 360 height 29
type input "Thanks for your support!"
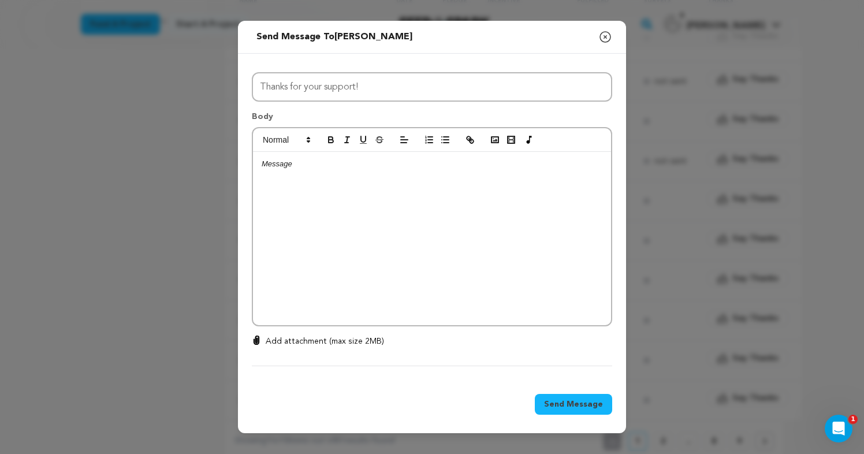
click at [361, 179] on div at bounding box center [432, 238] width 358 height 173
click at [546, 401] on button "Send Message" at bounding box center [573, 404] width 77 height 21
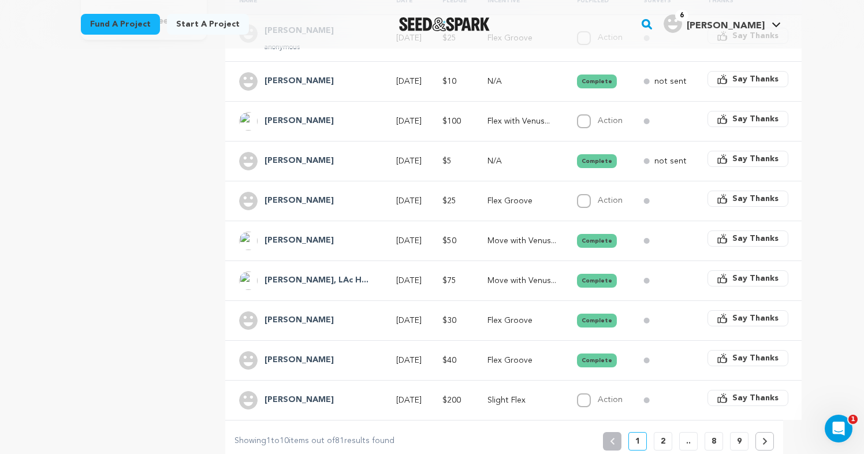
click at [495, 181] on td "Flex Groove" at bounding box center [517, 201] width 89 height 40
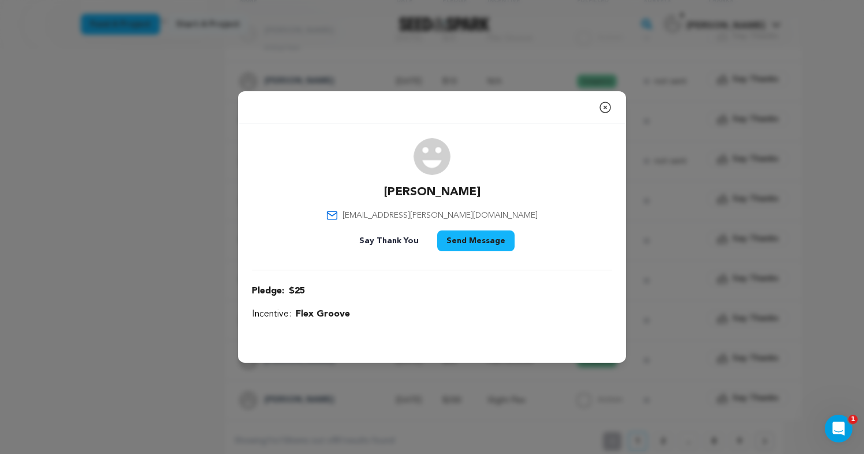
click at [448, 249] on button "Send Message" at bounding box center [475, 240] width 77 height 21
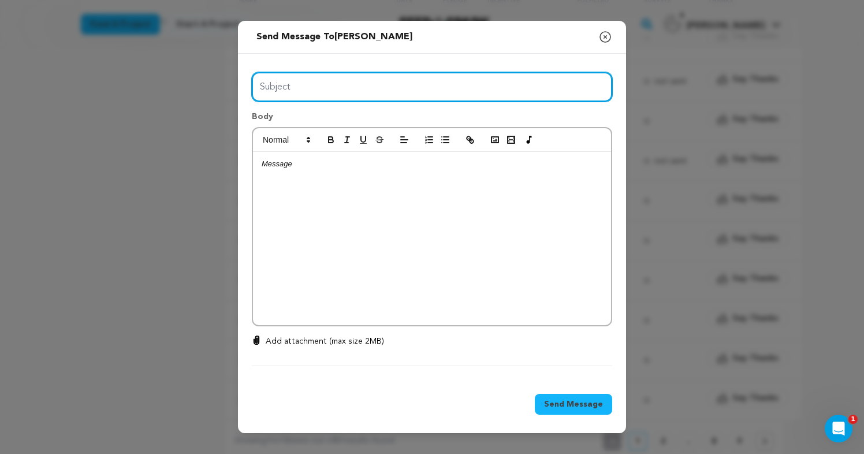
click at [365, 89] on input "Subject" at bounding box center [432, 86] width 360 height 29
type input "Enjoy your incentive!"
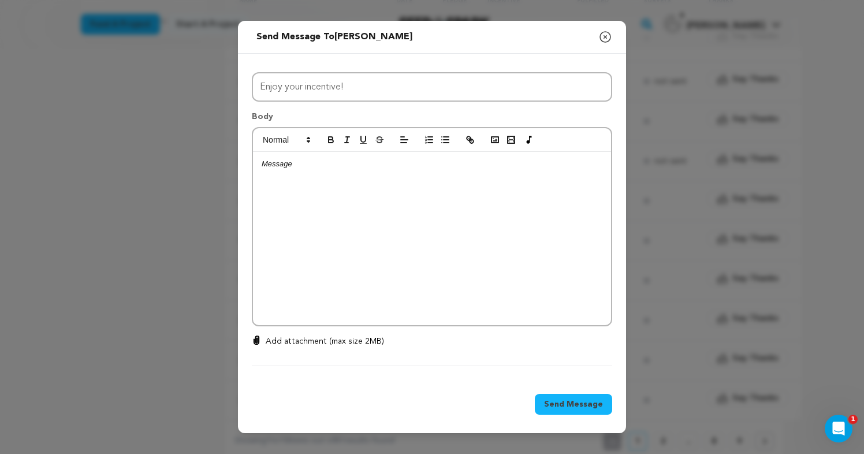
click at [339, 181] on div at bounding box center [432, 238] width 358 height 173
click at [262, 160] on p "[URL][DOMAIN_NAME]" at bounding box center [432, 164] width 341 height 10
click at [267, 165] on p at bounding box center [432, 164] width 341 height 10
click at [274, 188] on p at bounding box center [432, 185] width 341 height 10
drag, startPoint x: 341, startPoint y: 204, endPoint x: 296, endPoint y: 204, distance: 45.0
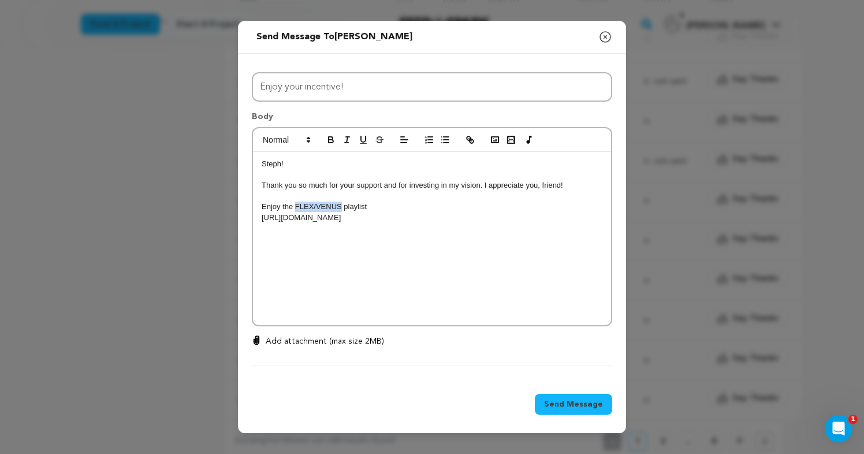
click at [296, 204] on p "Enjoy the FLEX/VENUS playlist" at bounding box center [432, 206] width 341 height 10
click at [369, 206] on p "Enjoy the FLEX/VENUS playlist" at bounding box center [432, 206] width 341 height 10
drag, startPoint x: 342, startPoint y: 206, endPoint x: 295, endPoint y: 206, distance: 47.3
click at [295, 206] on p "Enjoy the FLEX/VENUS playlist" at bounding box center [432, 206] width 341 height 10
click at [333, 138] on icon "button" at bounding box center [331, 140] width 10 height 10
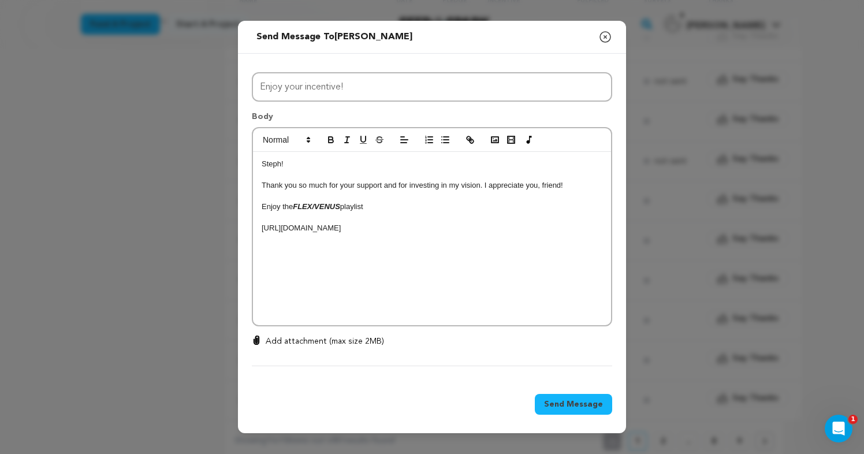
click at [377, 205] on p "Enjoy the FLEX/VENUS playlist" at bounding box center [432, 206] width 341 height 10
click at [575, 404] on span "Send Message" at bounding box center [573, 404] width 59 height 12
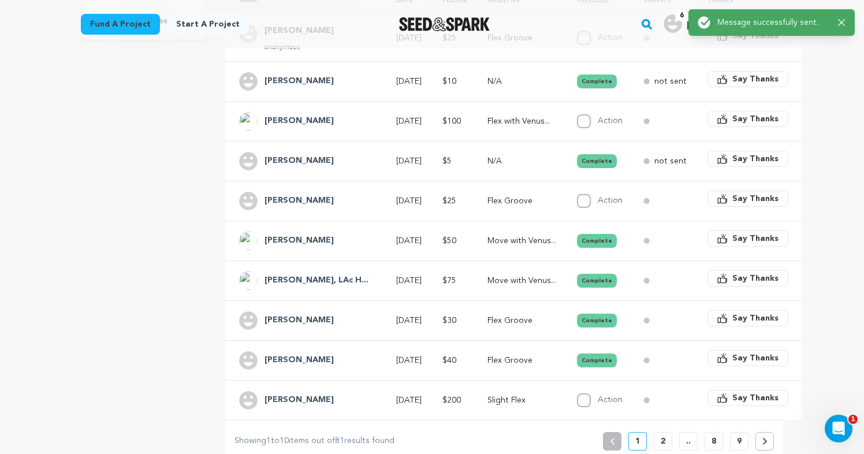
click at [563, 186] on td "Action Complete" at bounding box center [596, 201] width 66 height 40
click at [577, 194] on input "Action" at bounding box center [584, 201] width 14 height 14
checkbox input "true"
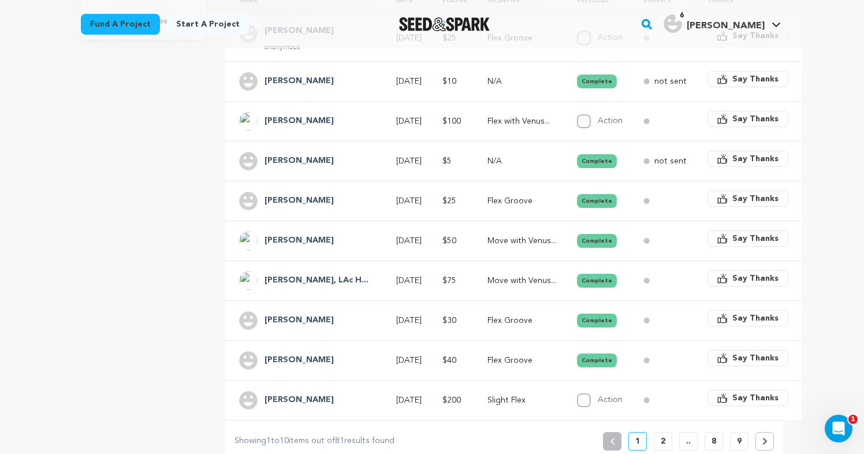
click at [502, 115] on p "Flex with Venus..." at bounding box center [521, 121] width 69 height 12
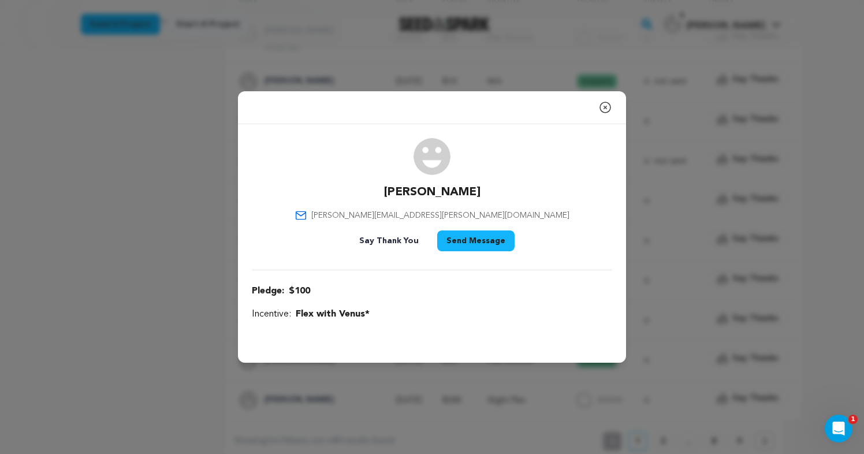
click at [605, 108] on icon "button" at bounding box center [605, 107] width 14 height 14
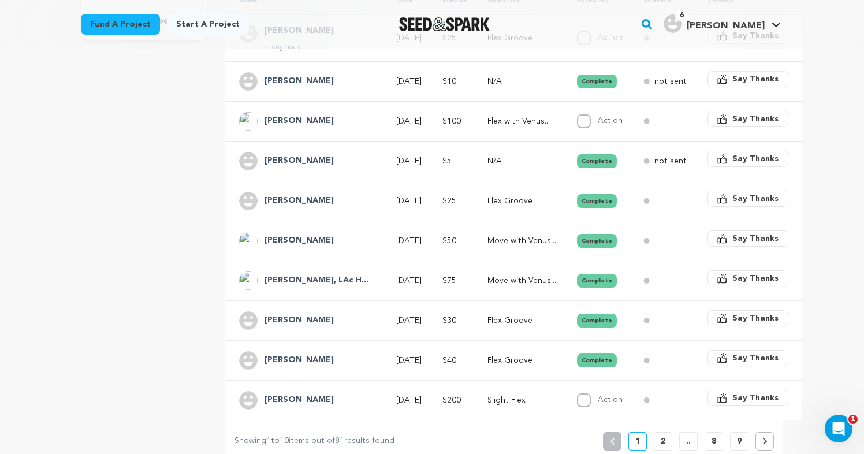
click at [489, 115] on p "Flex with Venus..." at bounding box center [521, 121] width 69 height 12
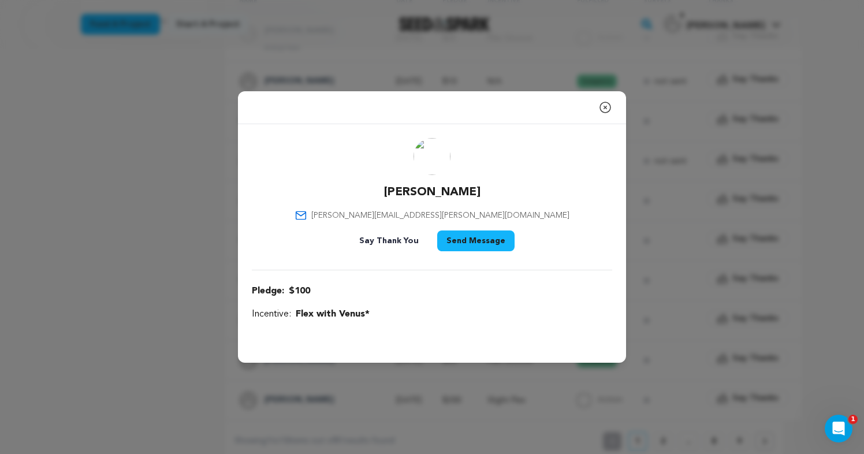
click at [476, 238] on button "Send Message" at bounding box center [475, 240] width 77 height 21
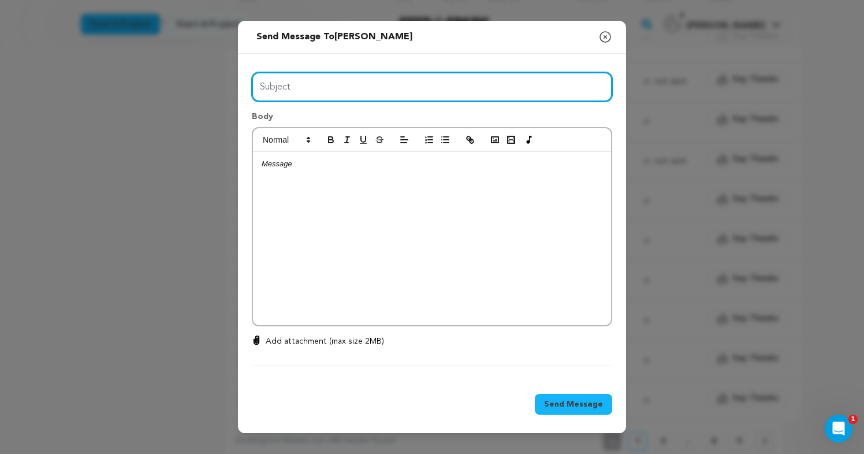
click at [377, 91] on input "Subject" at bounding box center [432, 86] width 360 height 29
type input "Enjoy your incentive!"
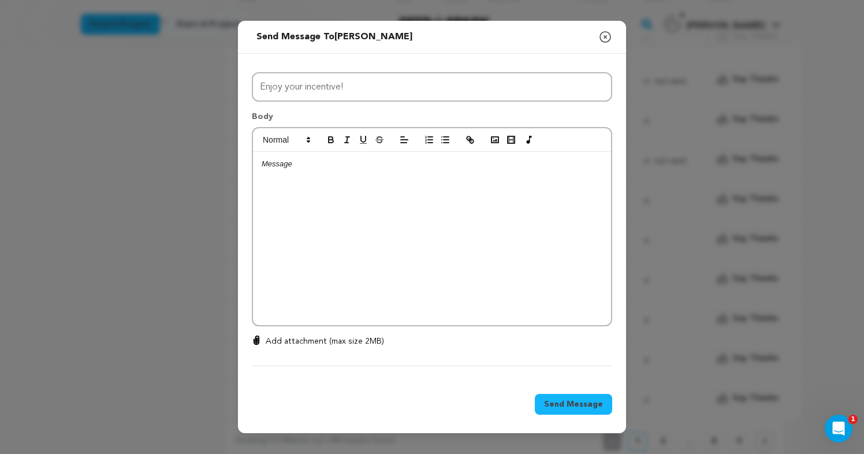
click at [344, 175] on div at bounding box center [432, 238] width 358 height 173
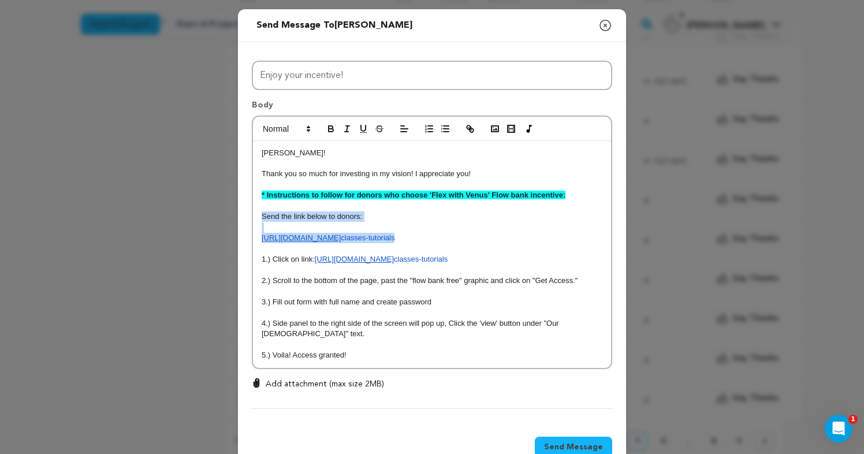
drag, startPoint x: 474, startPoint y: 242, endPoint x: 257, endPoint y: 214, distance: 218.9
click at [257, 214] on div "[PERSON_NAME]! Thank you so much for investing in my vision! I appreciate you! …" at bounding box center [432, 254] width 358 height 227
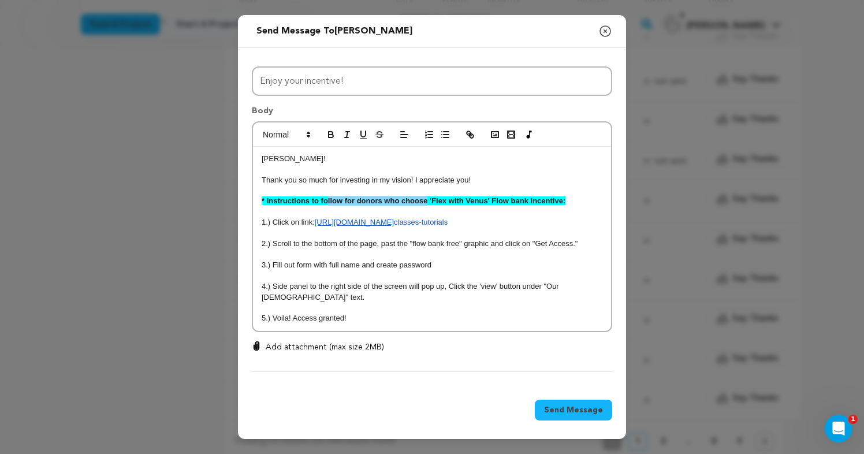
drag, startPoint x: 426, startPoint y: 201, endPoint x: 327, endPoint y: 201, distance: 99.3
click at [327, 201] on strong "* Instructions to follow for donors who choose 'Flex with Venus' Flow bank ince…" at bounding box center [414, 200] width 304 height 9
drag, startPoint x: 456, startPoint y: 201, endPoint x: 431, endPoint y: 201, distance: 24.8
click at [431, 201] on strong "* Instructions to claim the 'Flex with Venus' Flow bank incentive:" at bounding box center [377, 200] width 230 height 9
click at [477, 182] on p "Thank you so much for investing in my vision! I appreciate you!" at bounding box center [432, 180] width 341 height 10
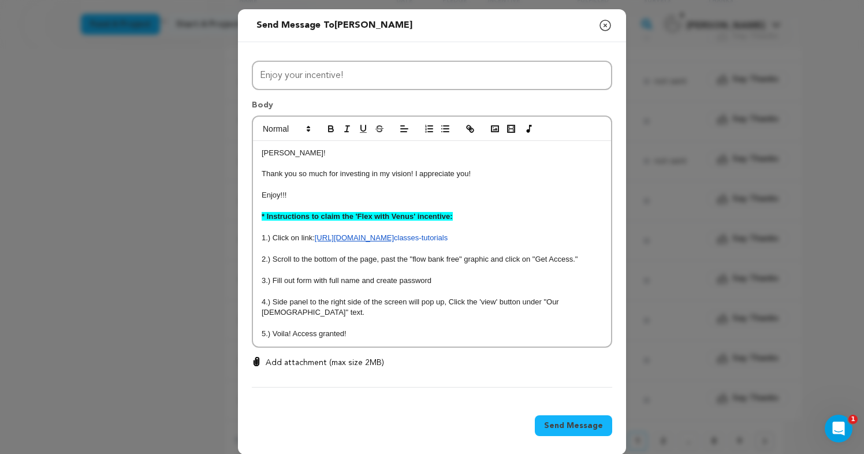
click at [577, 420] on span "Send Message" at bounding box center [573, 426] width 59 height 12
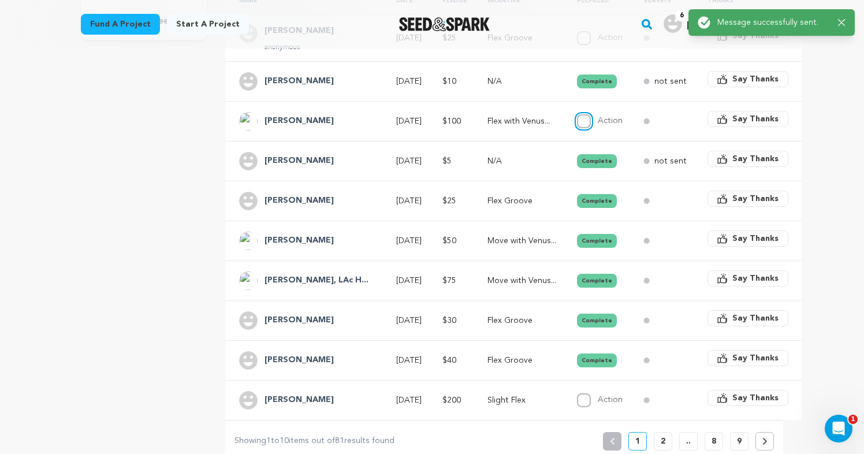
click at [577, 114] on input "Action" at bounding box center [584, 121] width 14 height 14
checkbox input "true"
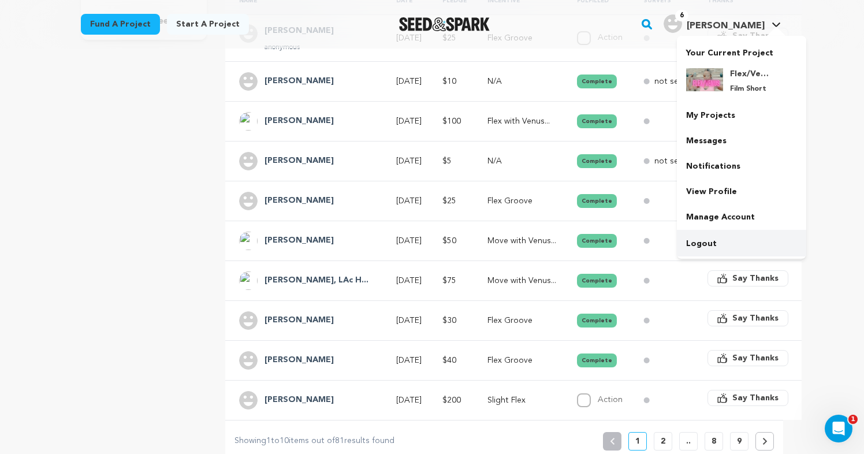
click at [703, 244] on link "Logout" at bounding box center [741, 243] width 129 height 25
